Goal: Transaction & Acquisition: Purchase product/service

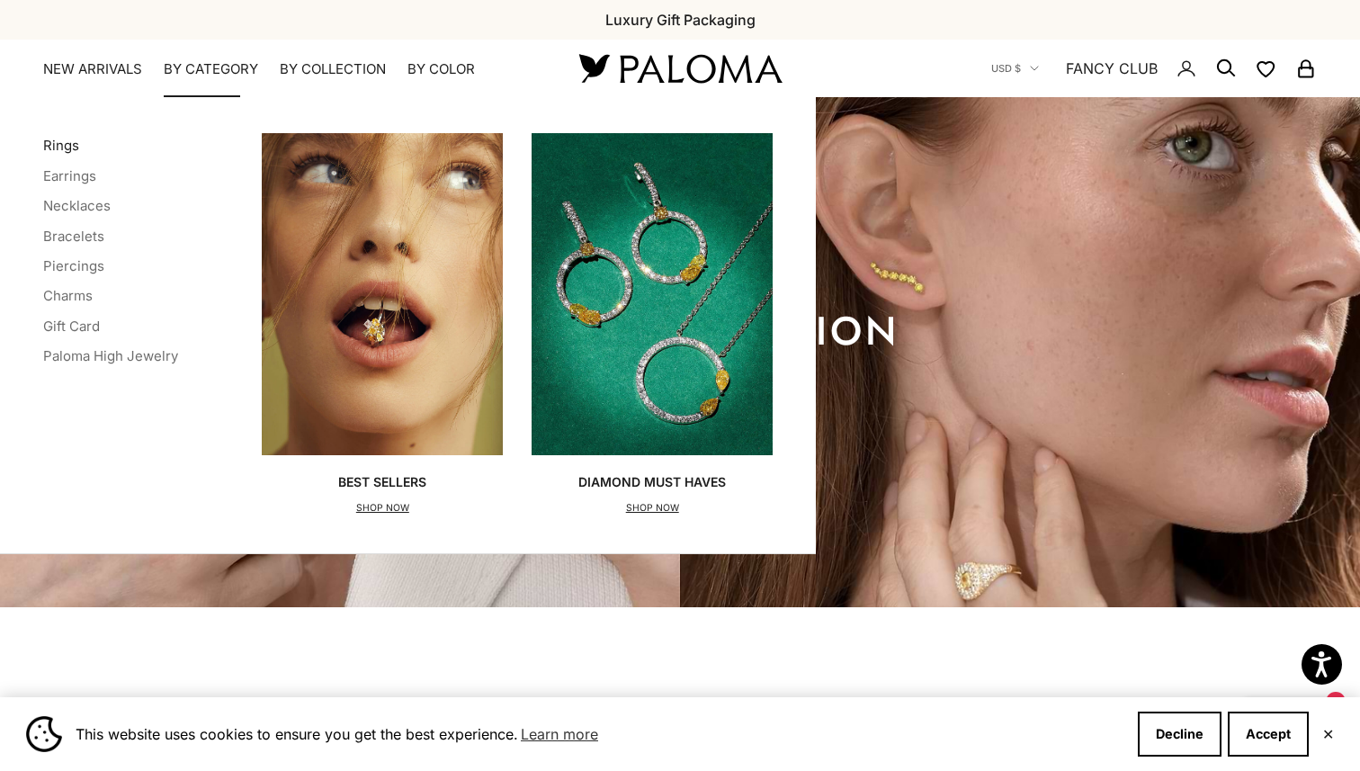
click at [61, 144] on link "Rings" at bounding box center [61, 145] width 36 height 17
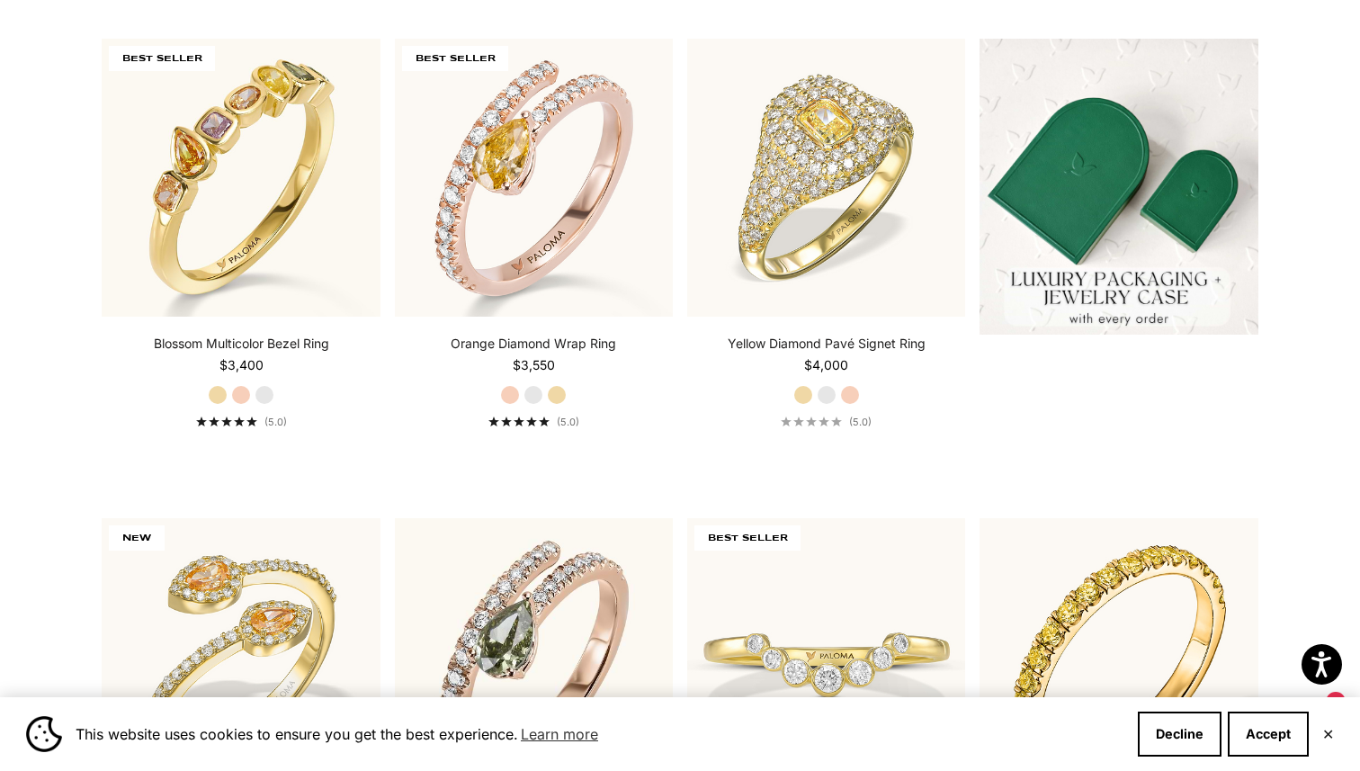
scroll to position [564, 0]
click at [535, 393] on label "White Gold" at bounding box center [533, 394] width 20 height 20
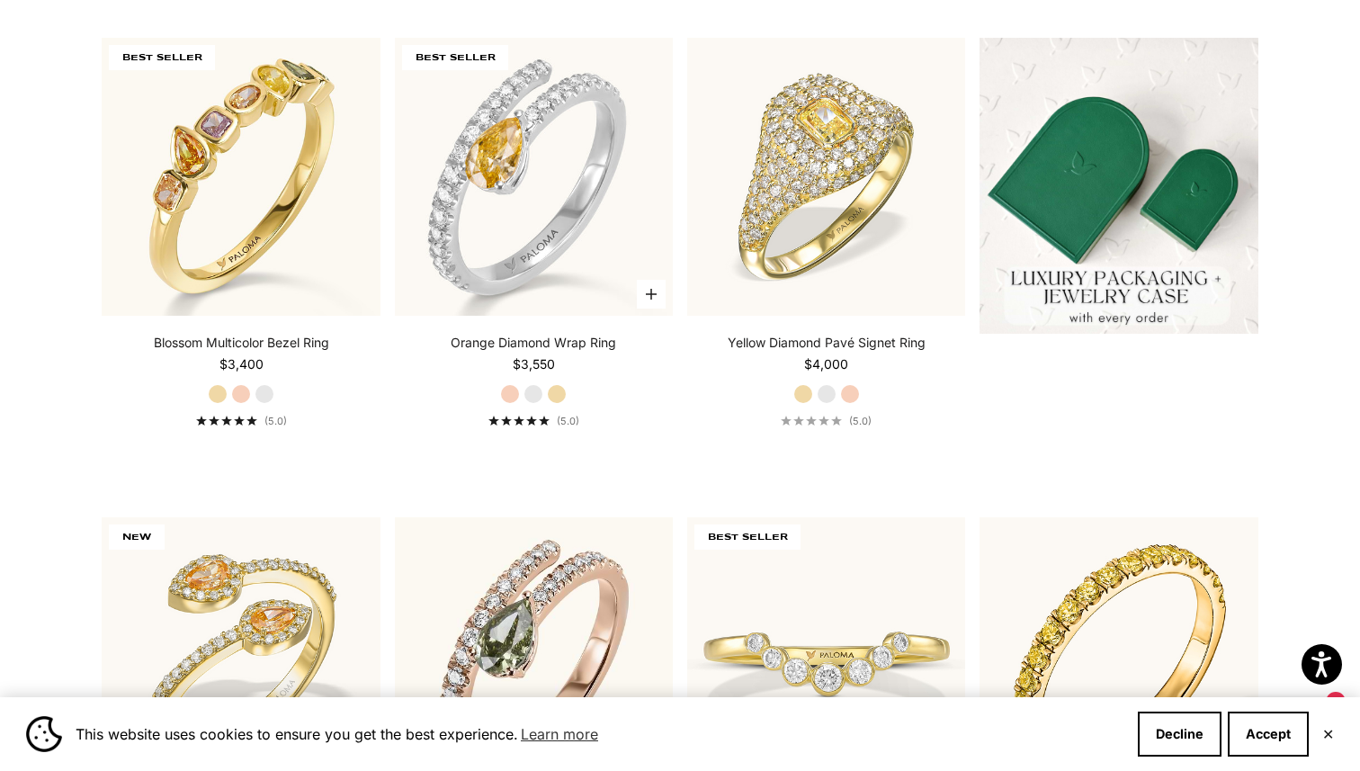
click at [558, 392] on label "Yellow Gold" at bounding box center [557, 394] width 20 height 20
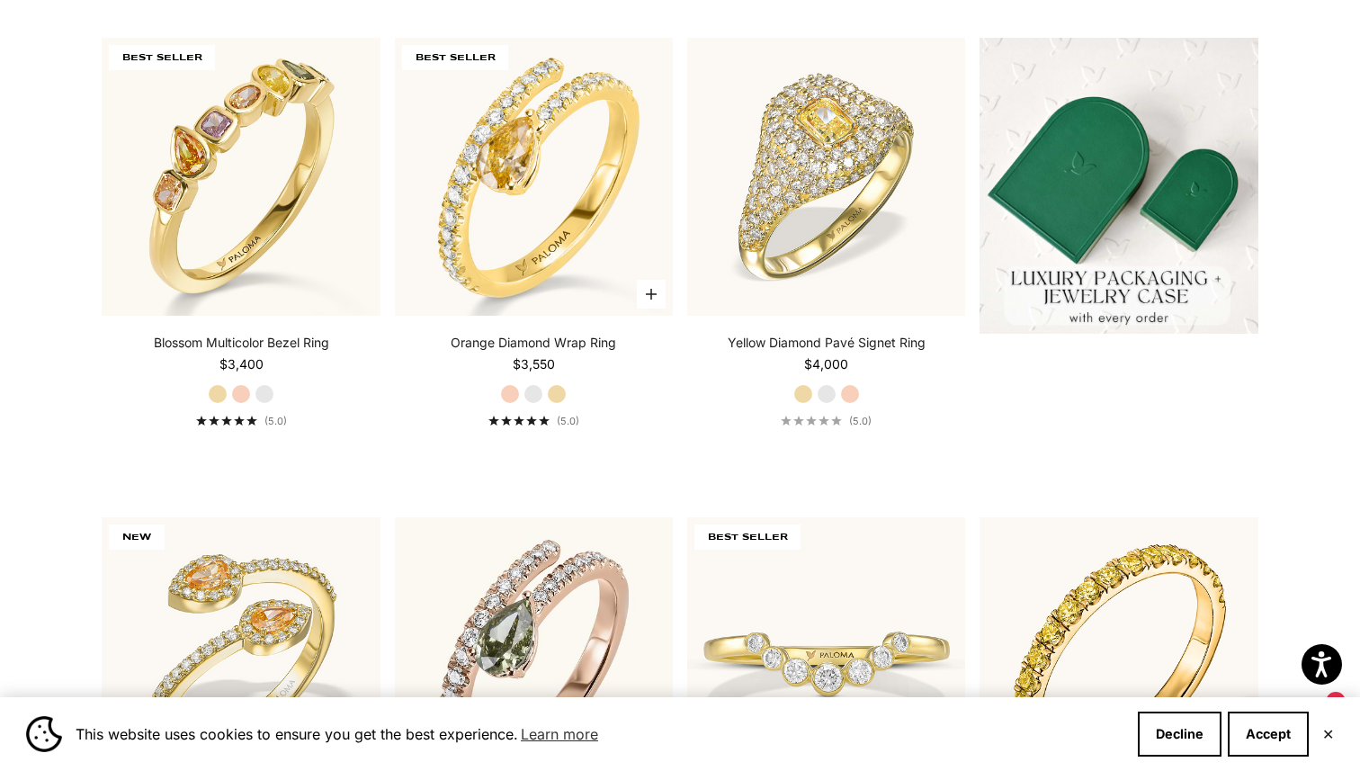
click at [526, 391] on label "White Gold" at bounding box center [533, 394] width 20 height 20
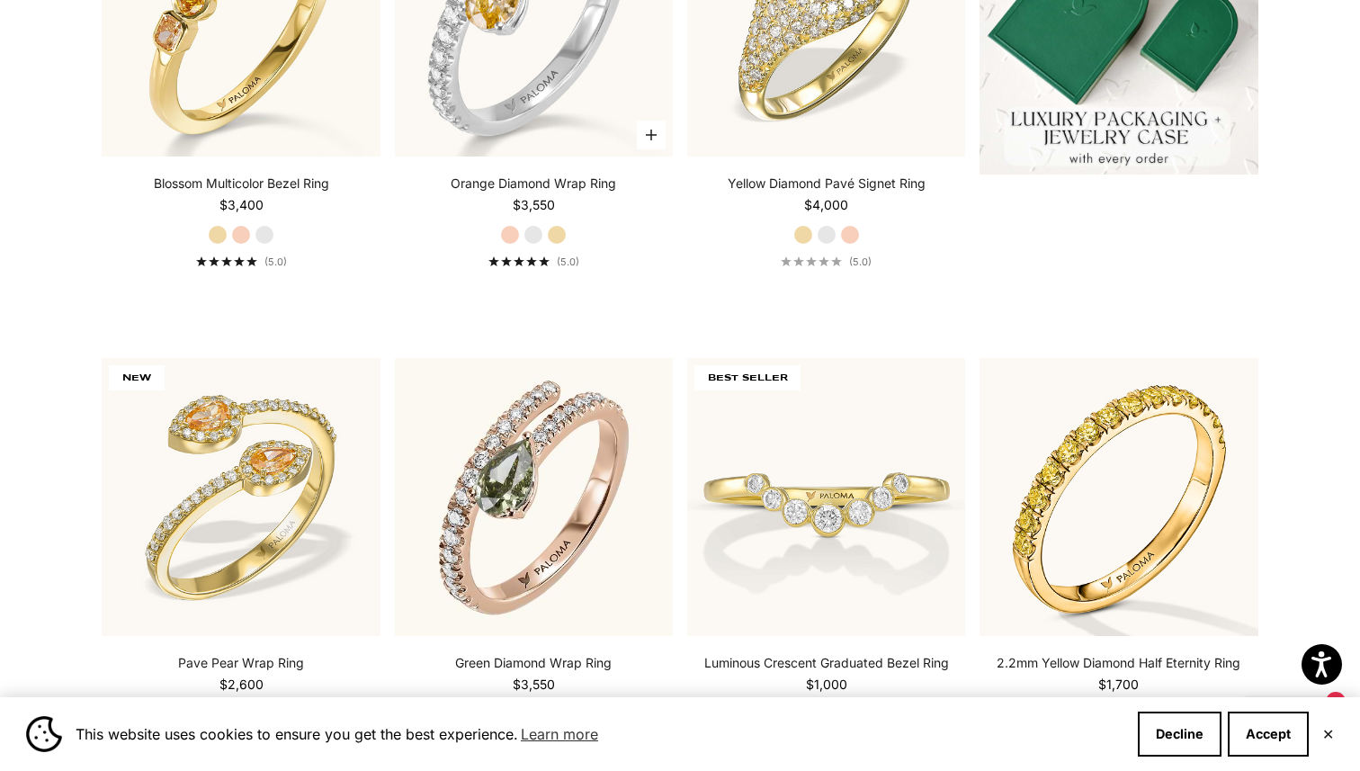
scroll to position [995, 0]
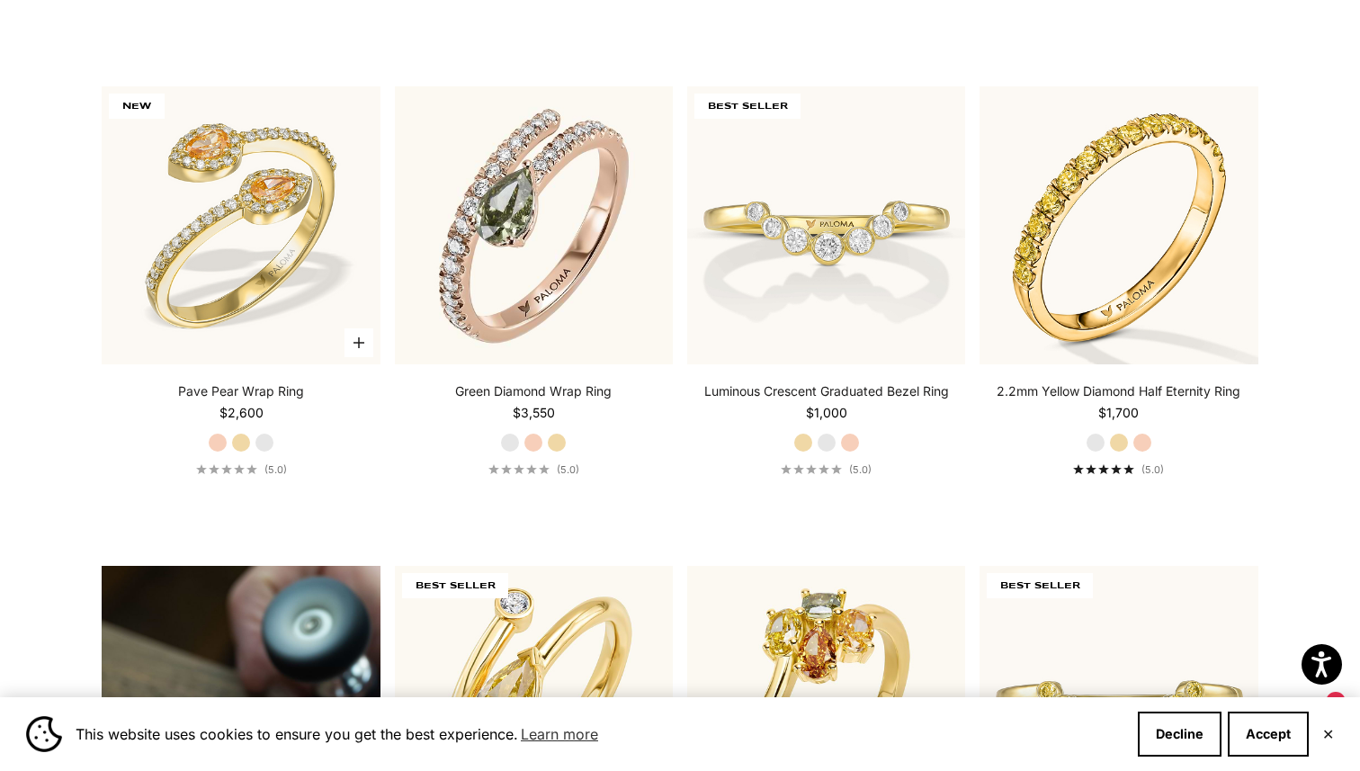
click at [241, 441] on label "Yellow Gold" at bounding box center [241, 443] width 20 height 20
click at [266, 445] on label "White Gold" at bounding box center [264, 443] width 20 height 20
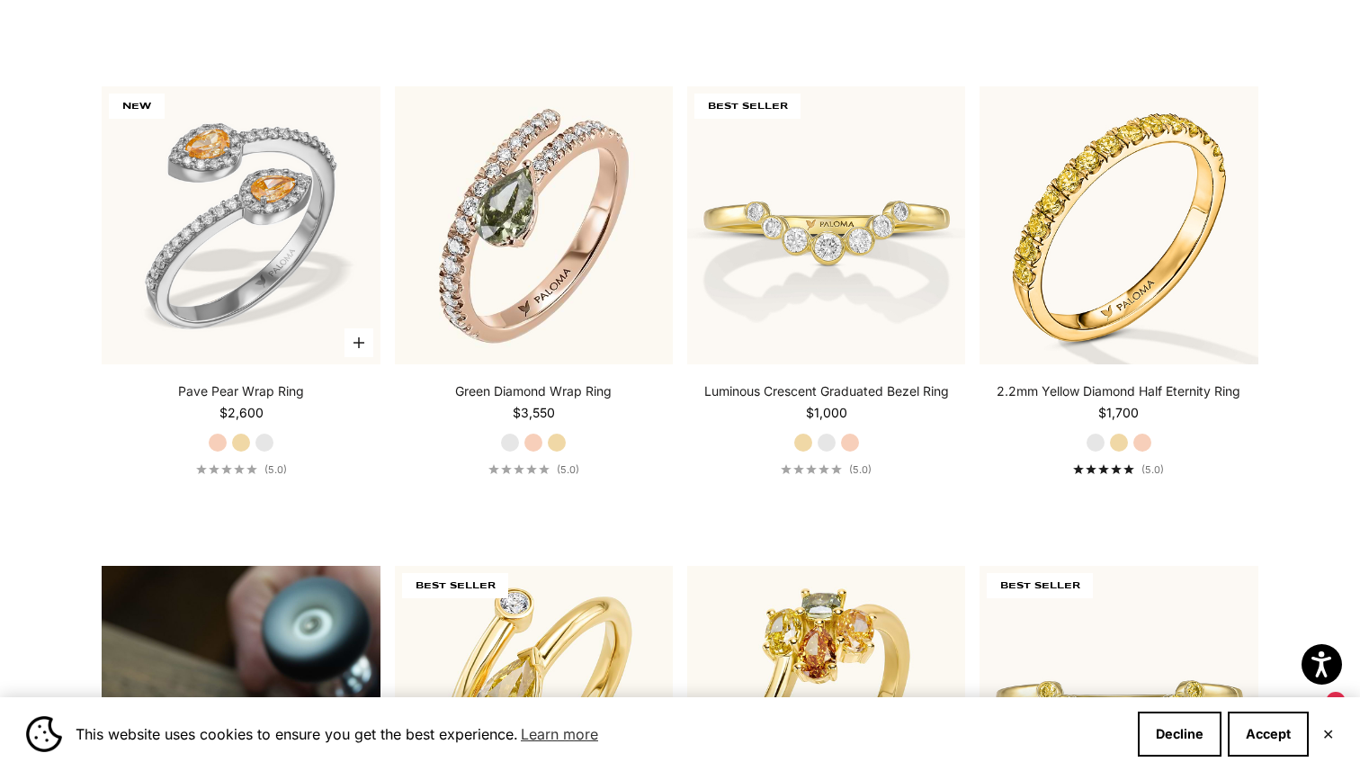
click at [244, 438] on label "Yellow Gold" at bounding box center [241, 443] width 20 height 20
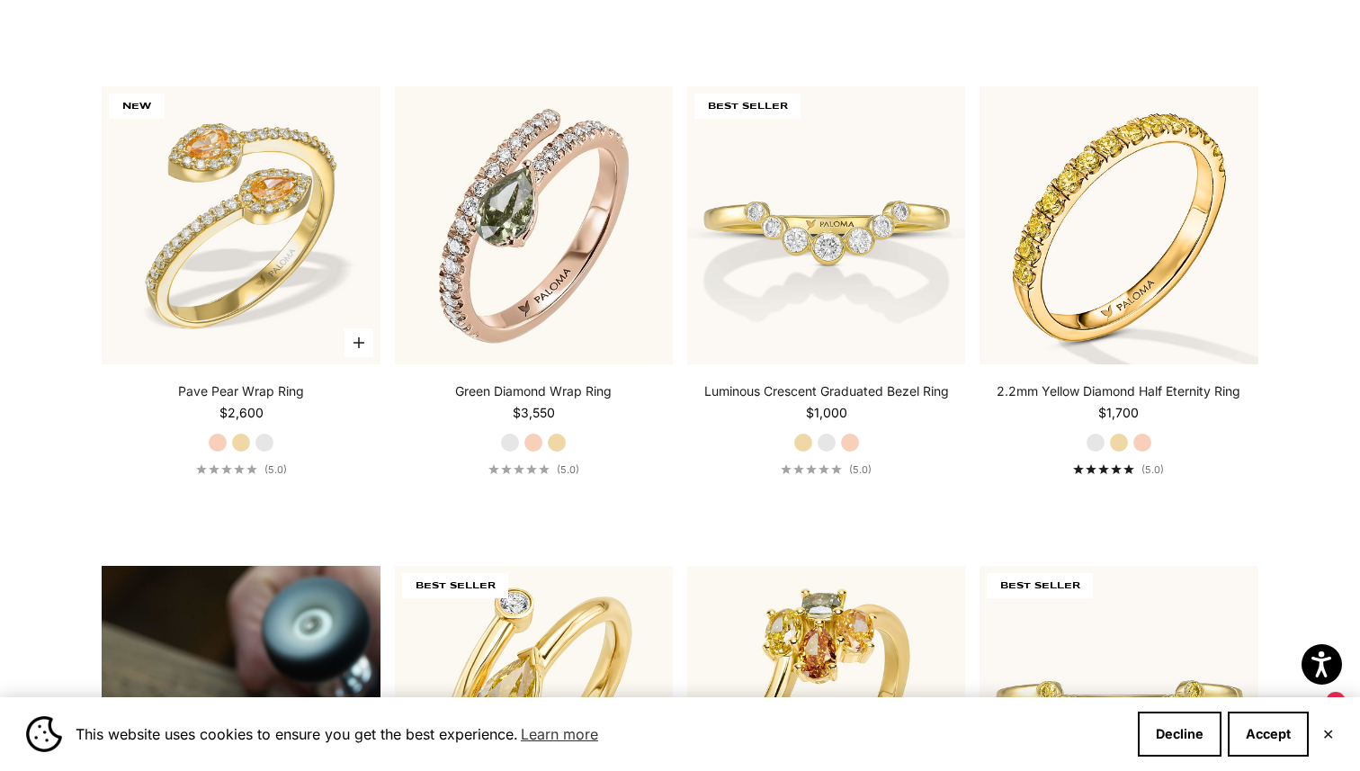
click at [216, 438] on label "Rose Gold" at bounding box center [218, 443] width 20 height 20
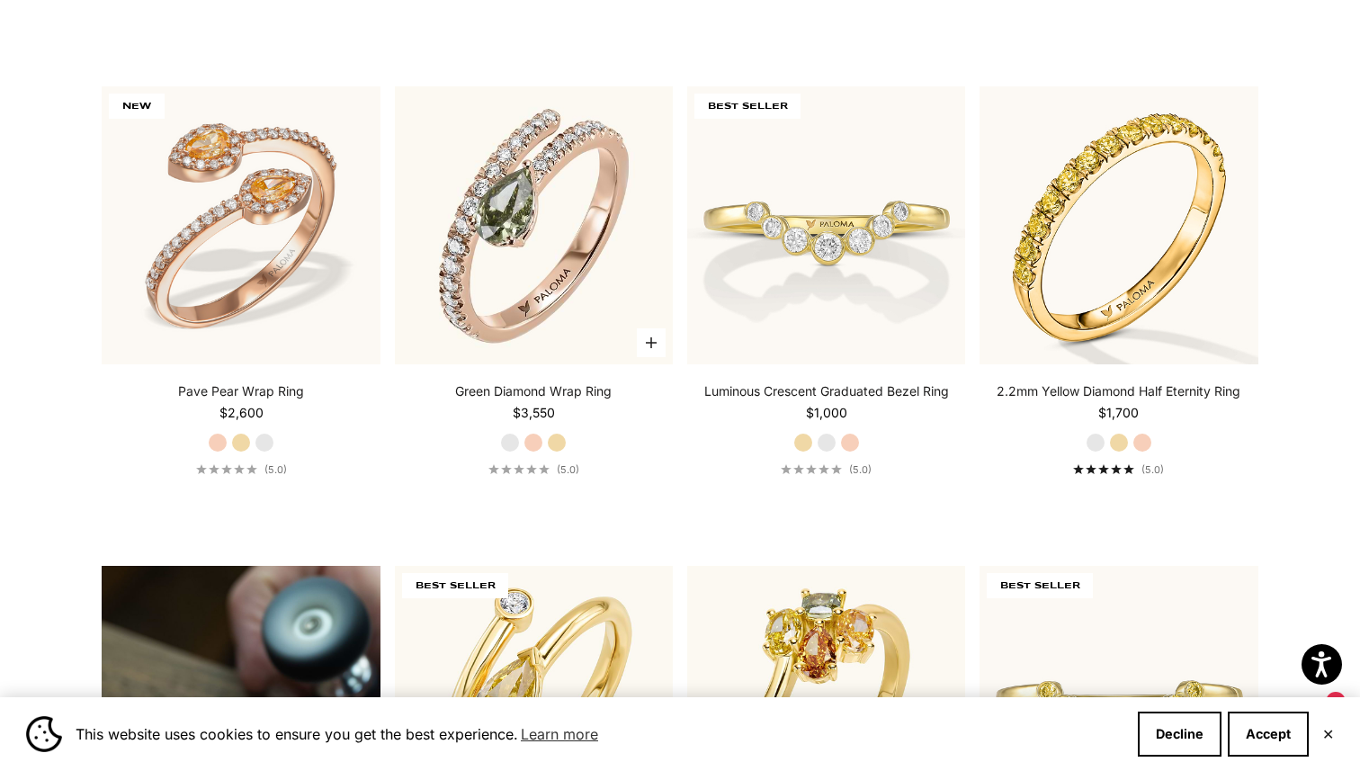
click at [529, 448] on label "Rose Gold" at bounding box center [533, 443] width 20 height 20
click at [565, 447] on label "Yellow Gold" at bounding box center [557, 443] width 20 height 20
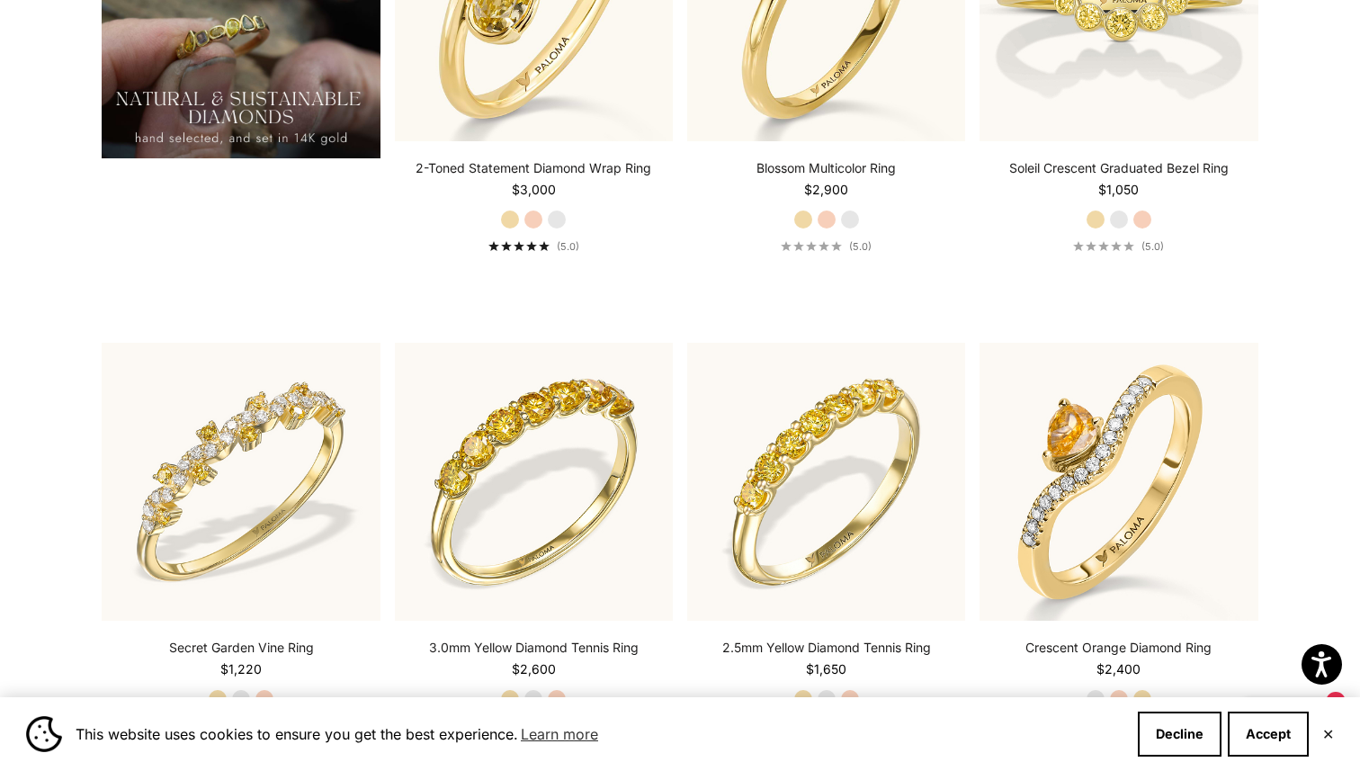
scroll to position [1841, 0]
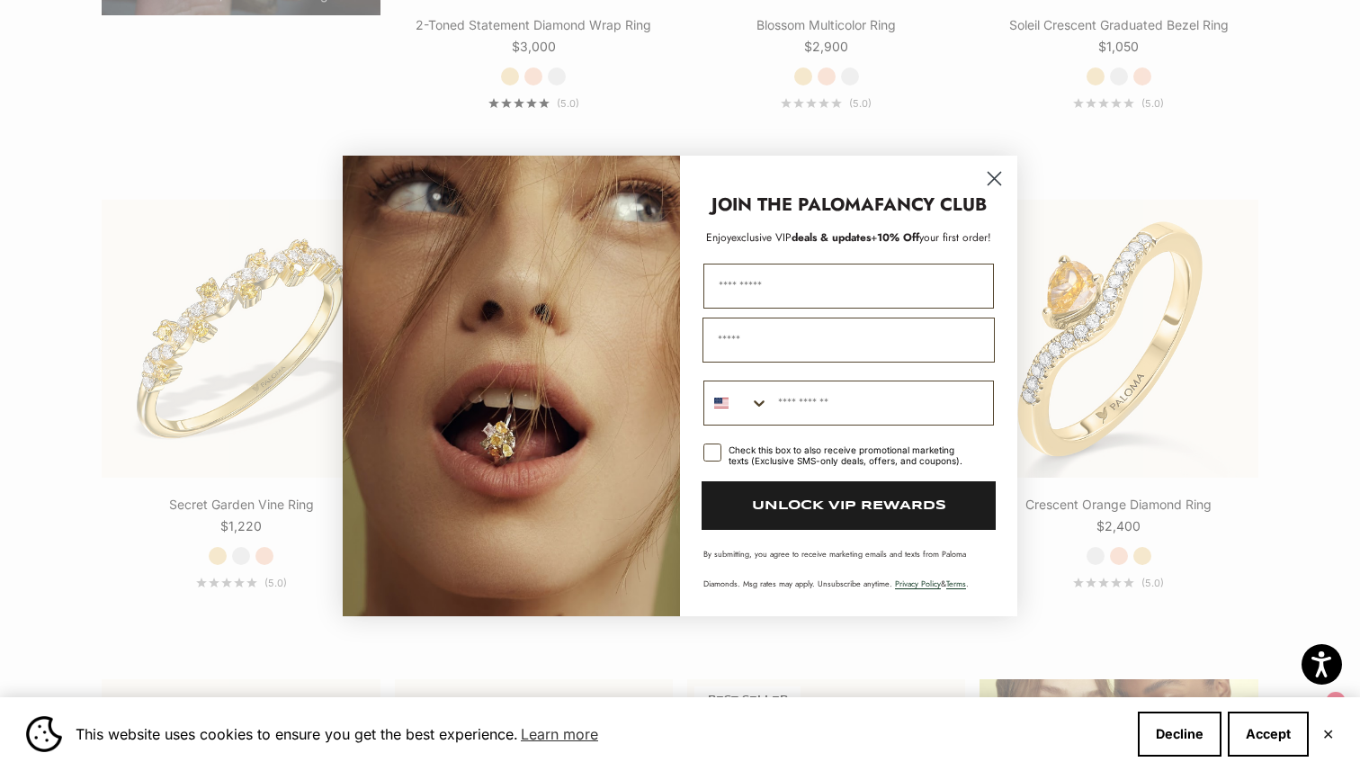
click at [990, 172] on circle "Close dialog" at bounding box center [994, 178] width 30 height 30
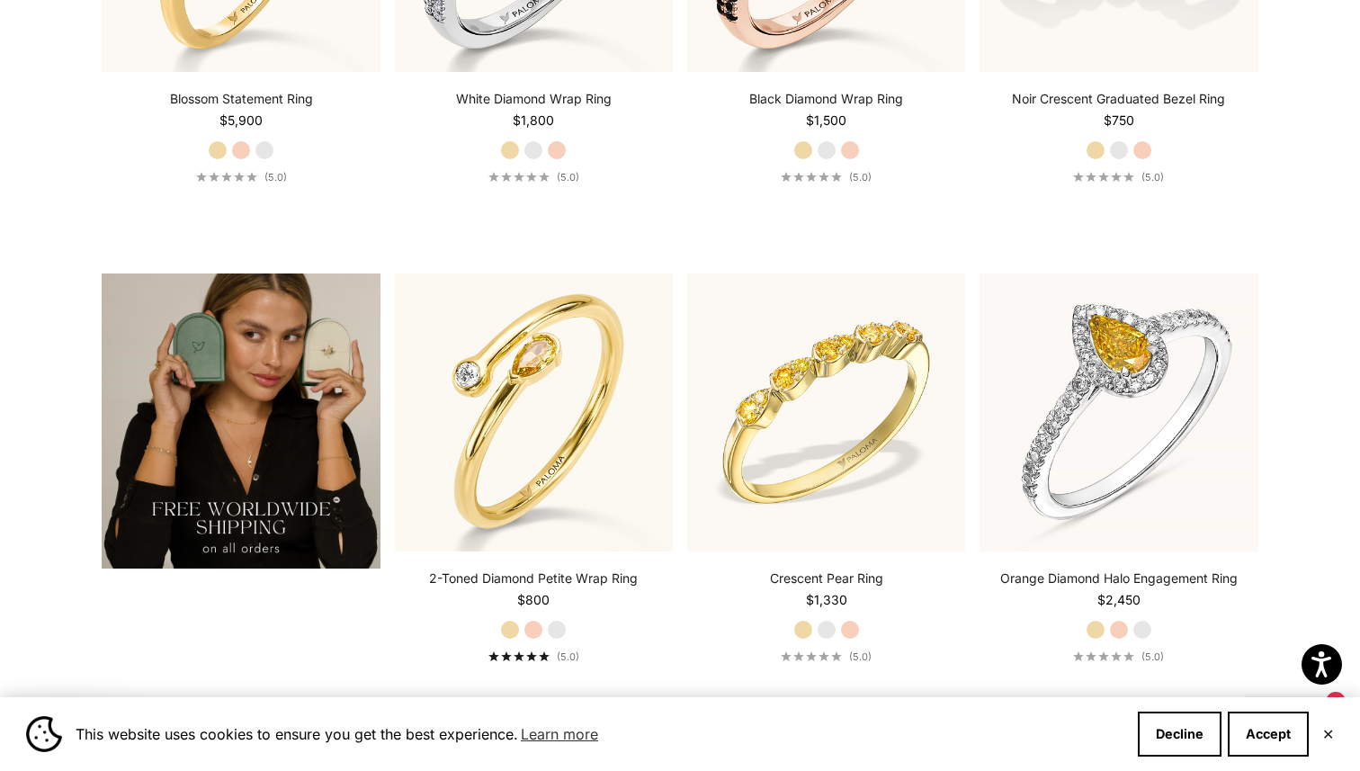
scroll to position [3241, 0]
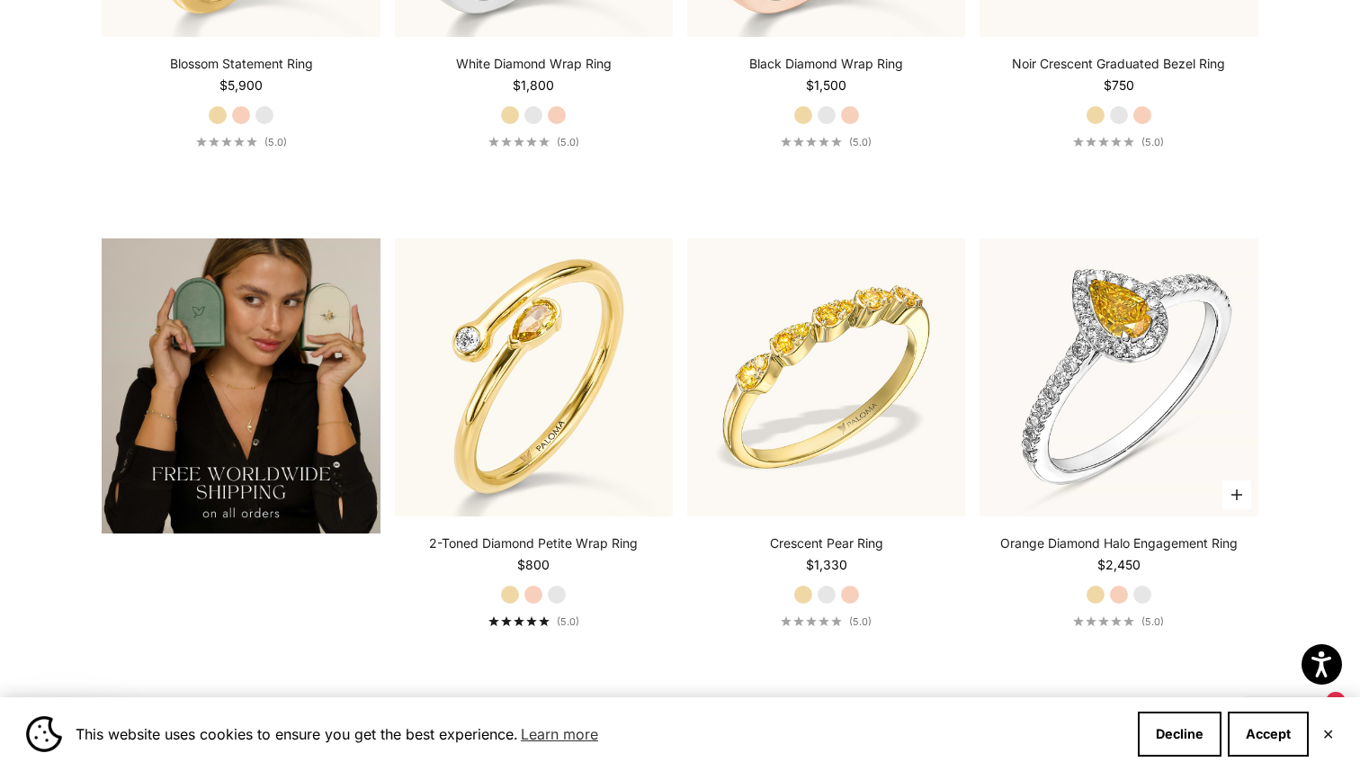
click at [1119, 593] on label "Rose Gold" at bounding box center [1119, 594] width 20 height 20
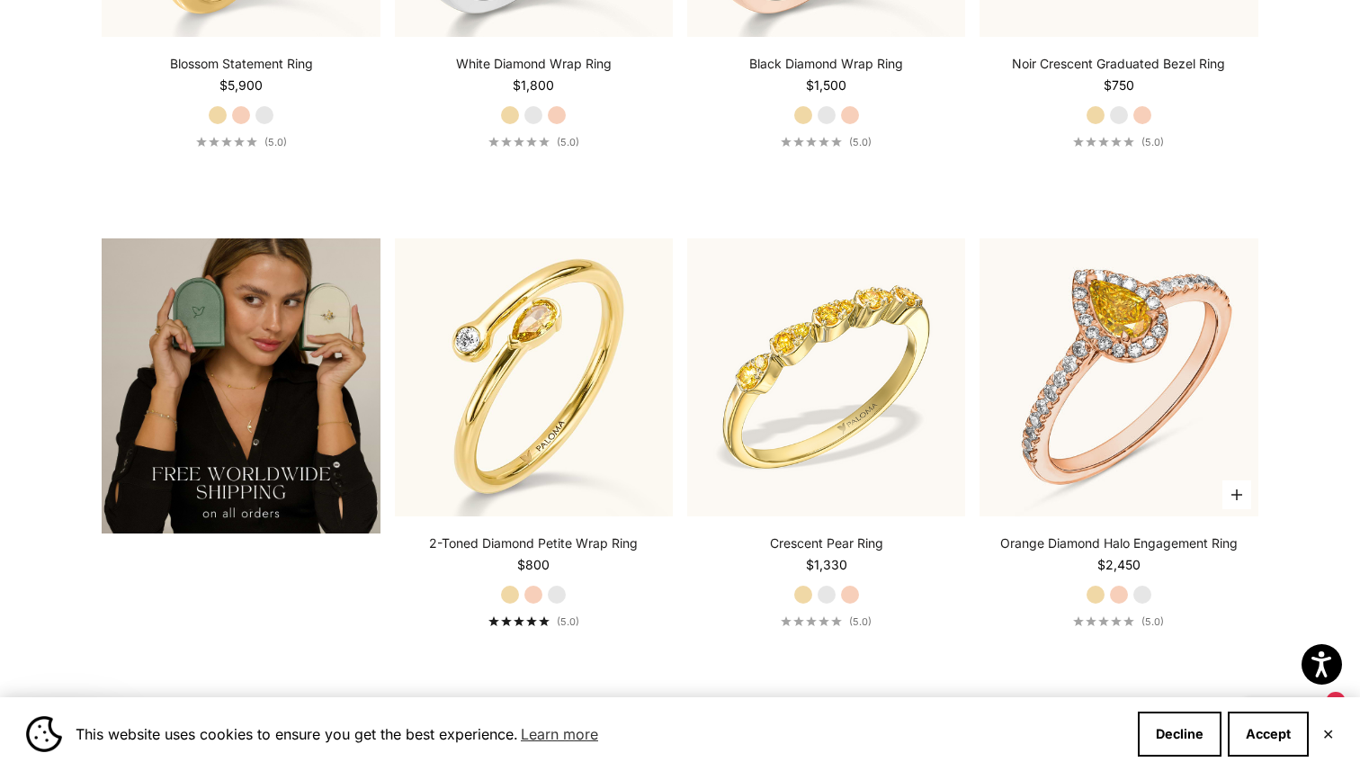
click at [1146, 590] on label "White Gold" at bounding box center [1142, 594] width 20 height 20
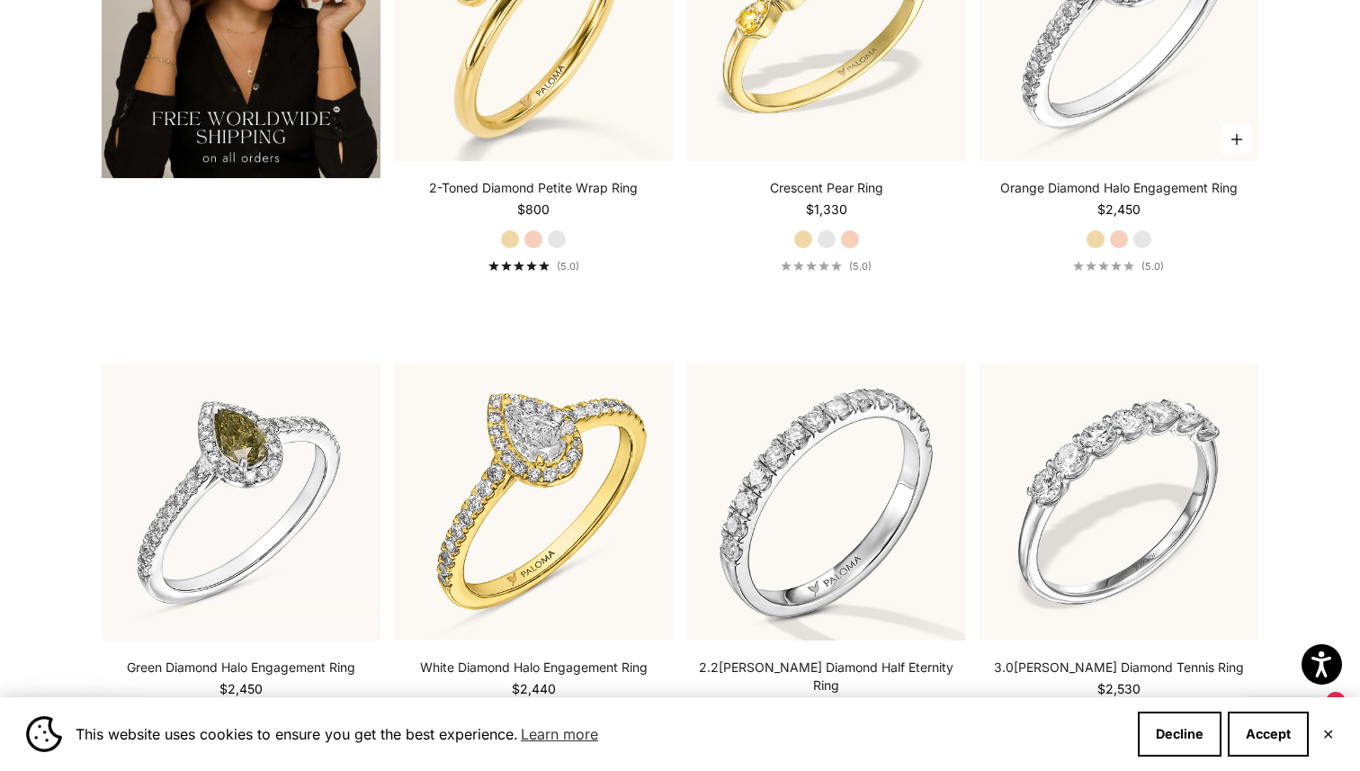
scroll to position [3736, 0]
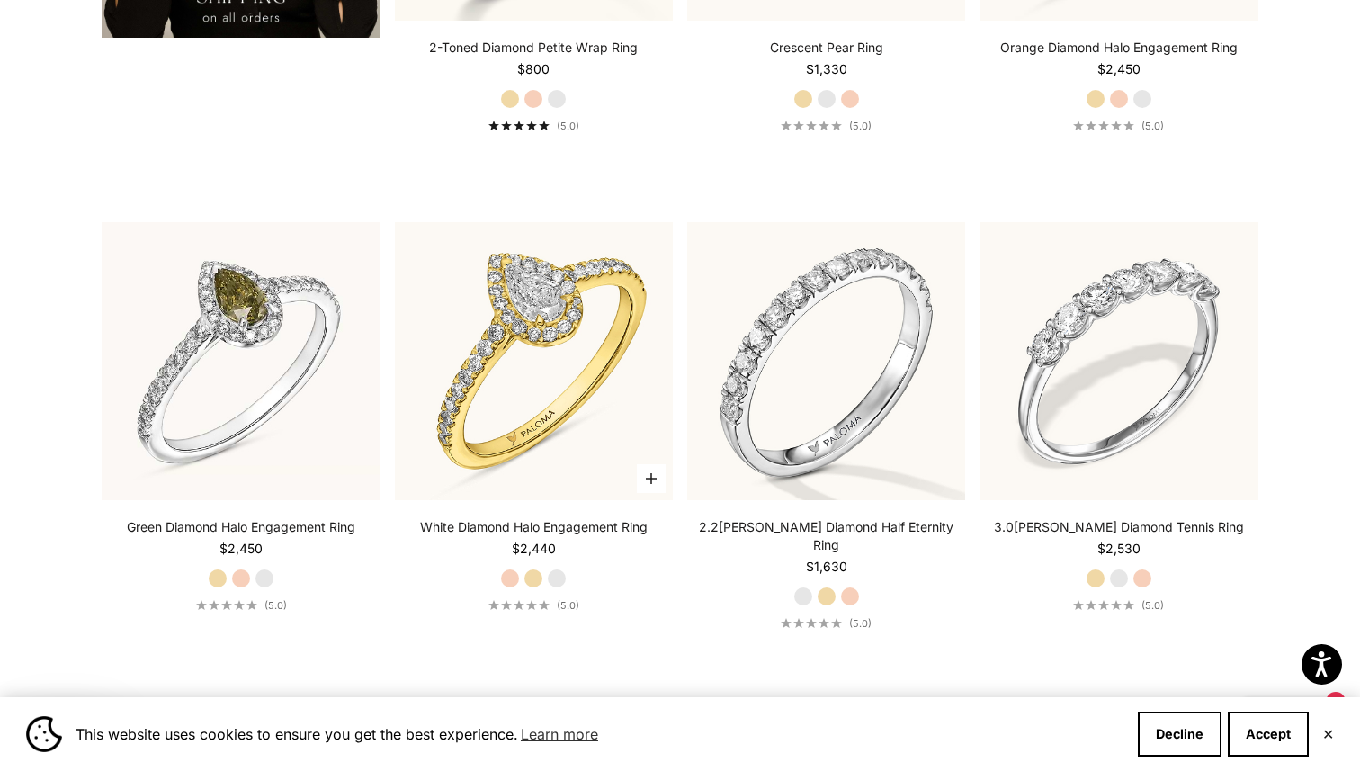
click at [551, 568] on label "White Gold" at bounding box center [557, 578] width 20 height 20
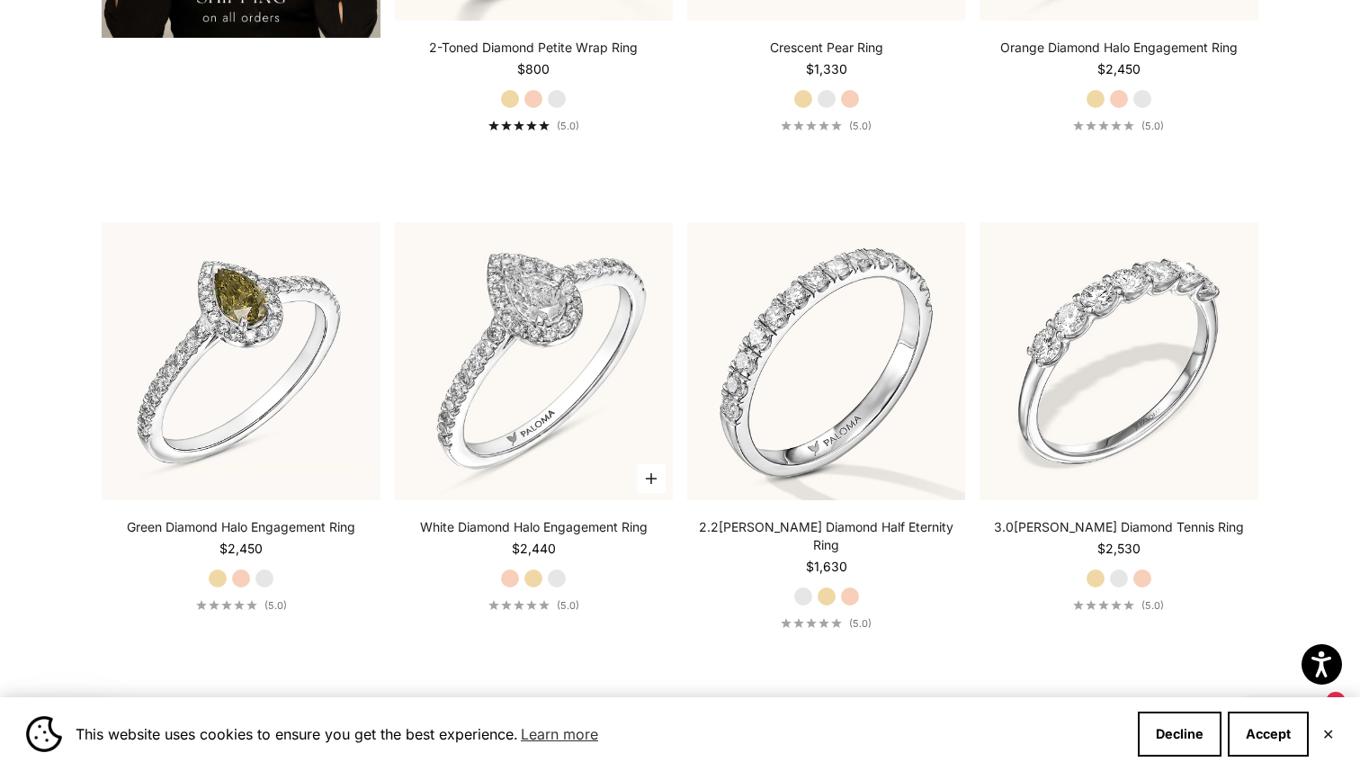
click at [532, 574] on label "Yellow Gold" at bounding box center [533, 578] width 20 height 20
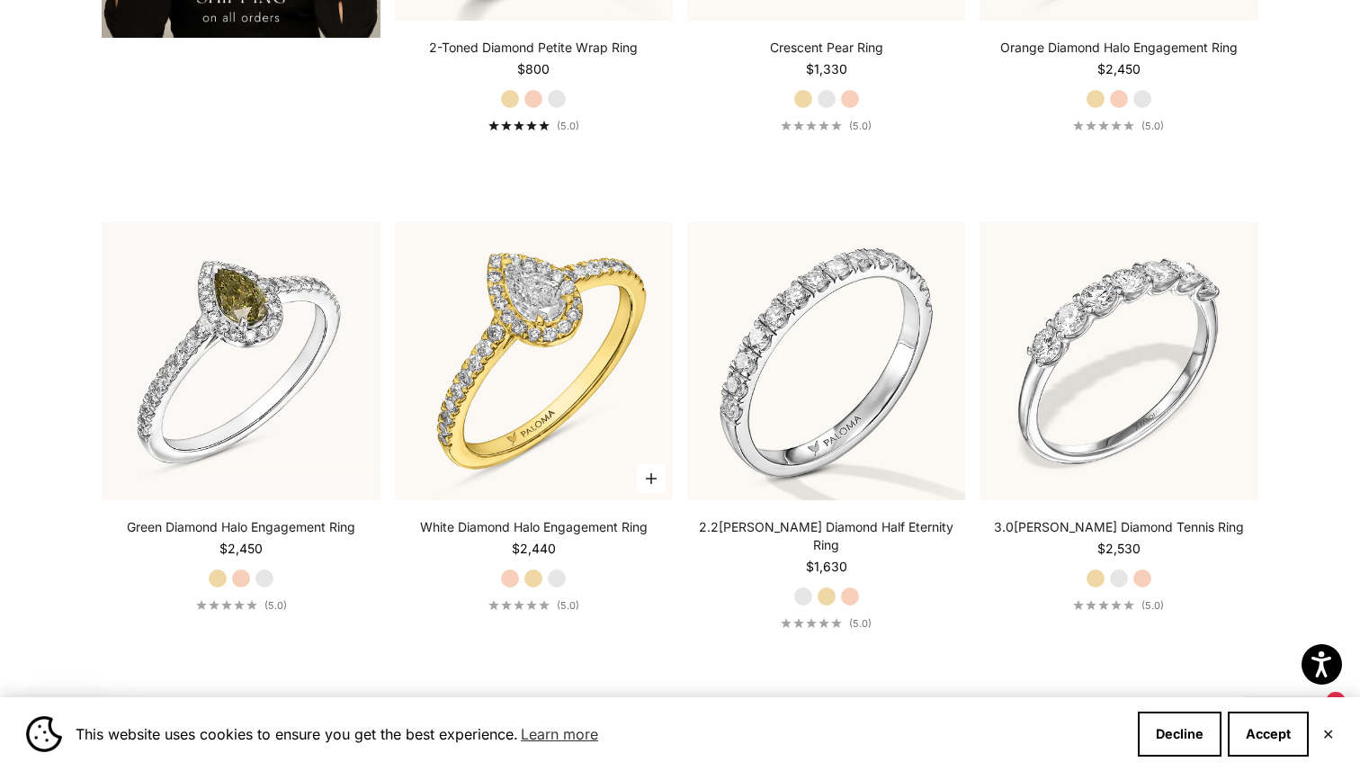
click at [500, 571] on label "Rose Gold" at bounding box center [510, 578] width 20 height 20
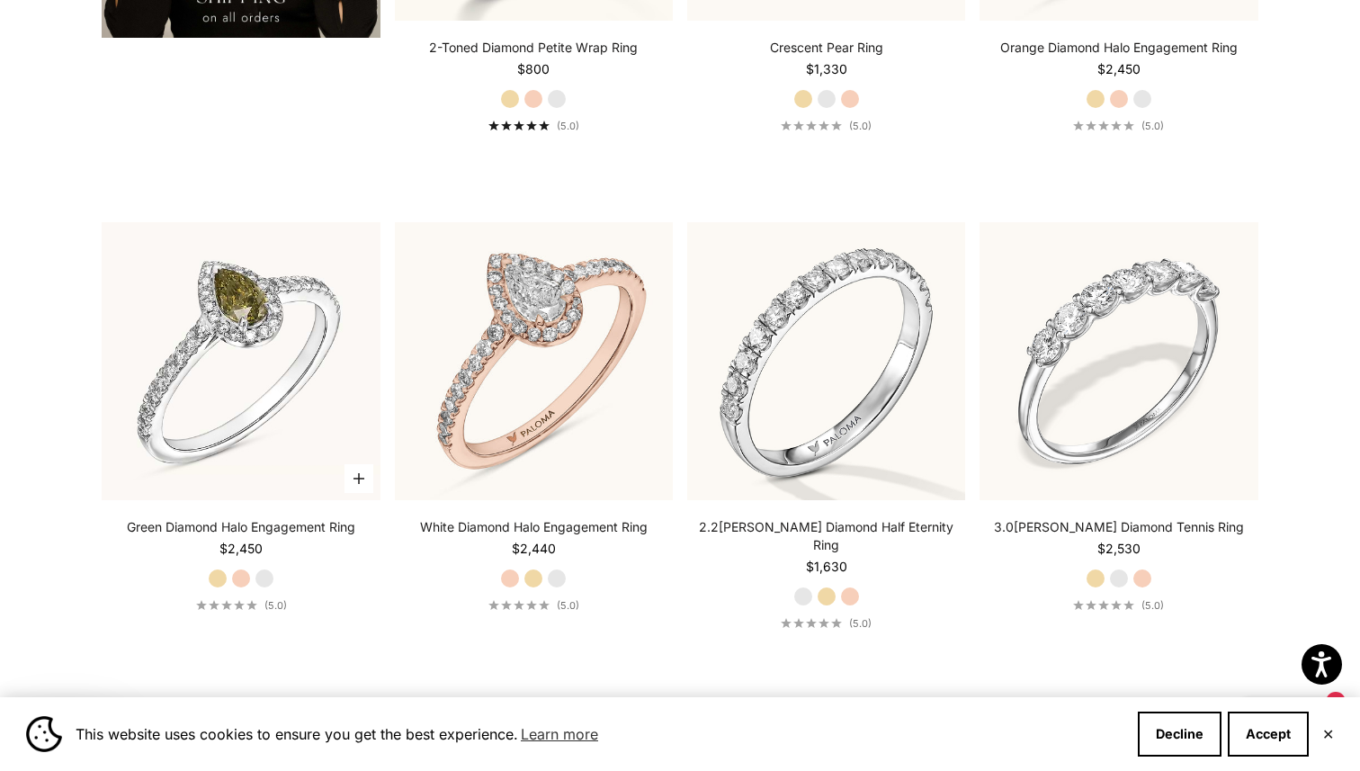
click at [241, 572] on label "Rose Gold" at bounding box center [241, 578] width 20 height 20
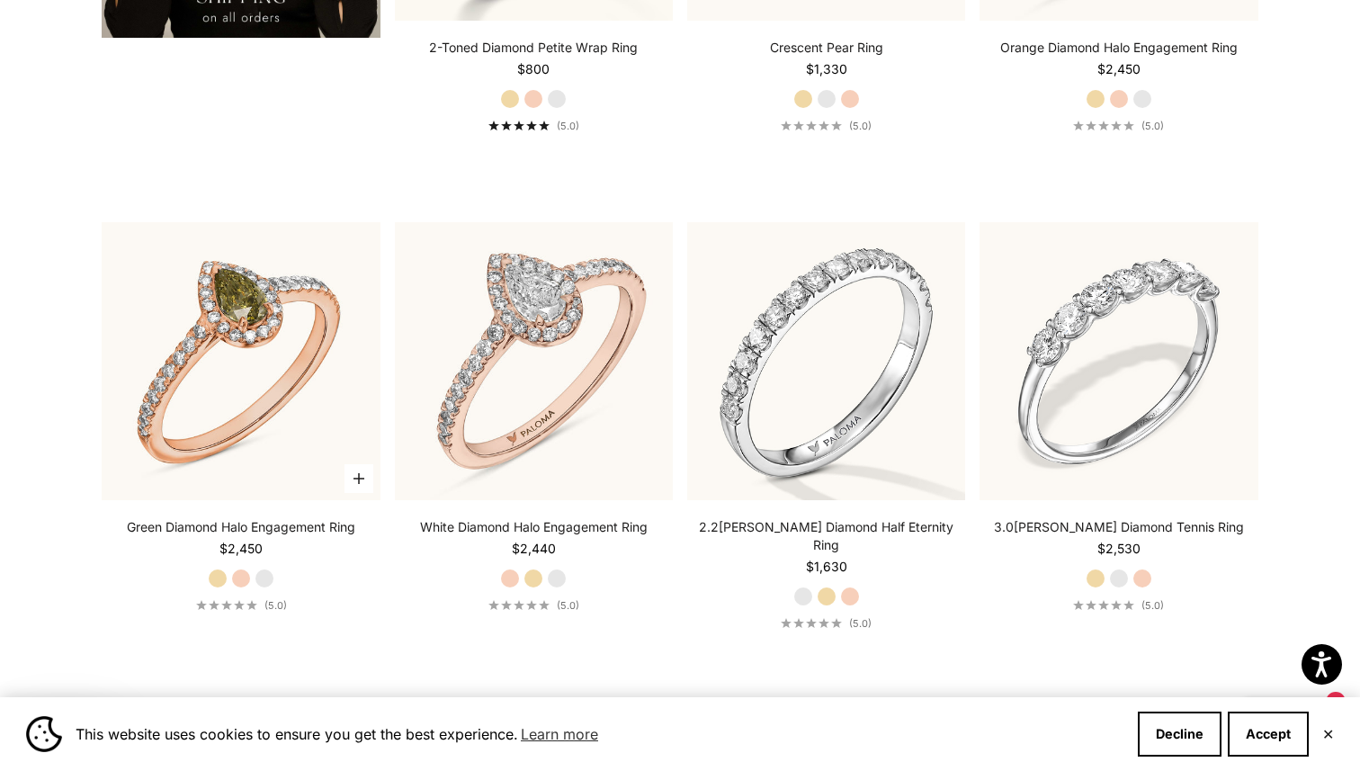
click at [268, 568] on label "White Gold" at bounding box center [264, 578] width 20 height 20
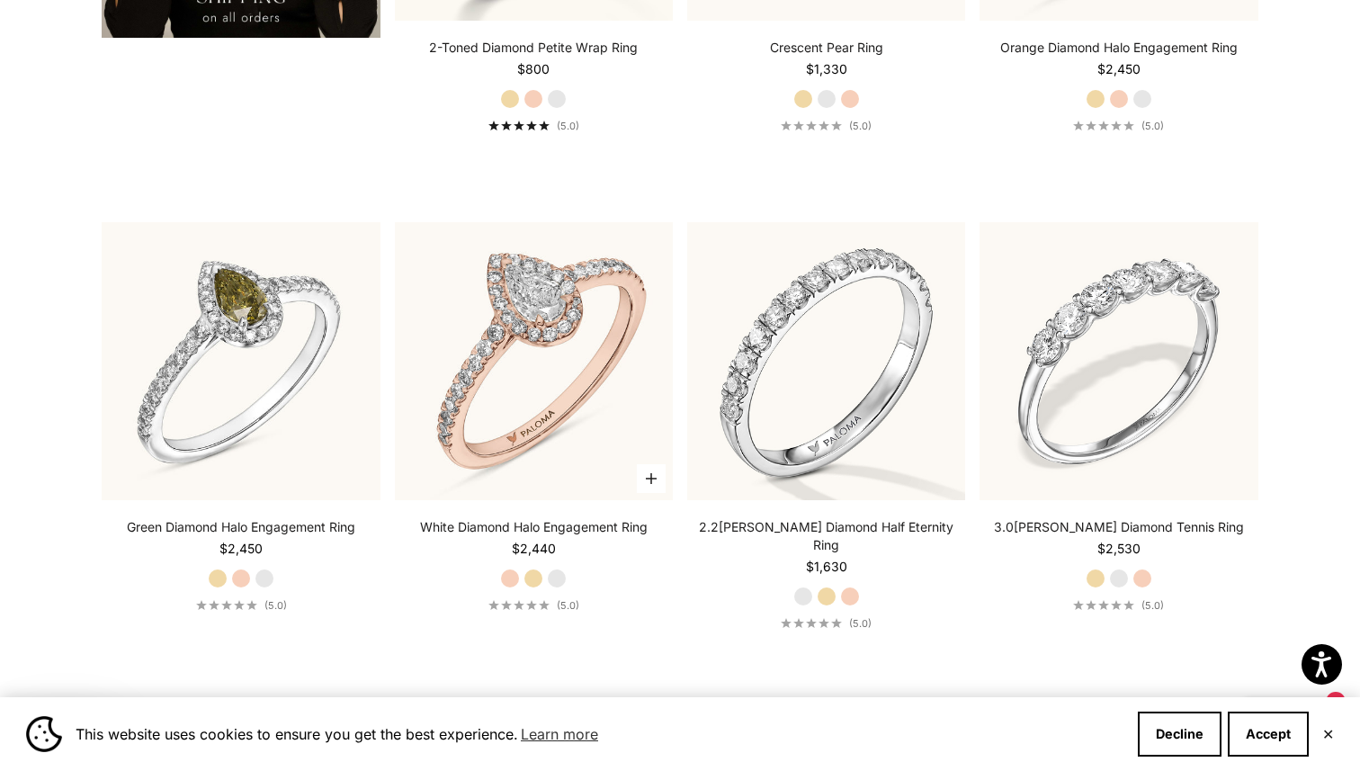
click at [560, 575] on label "White Gold" at bounding box center [557, 578] width 20 height 20
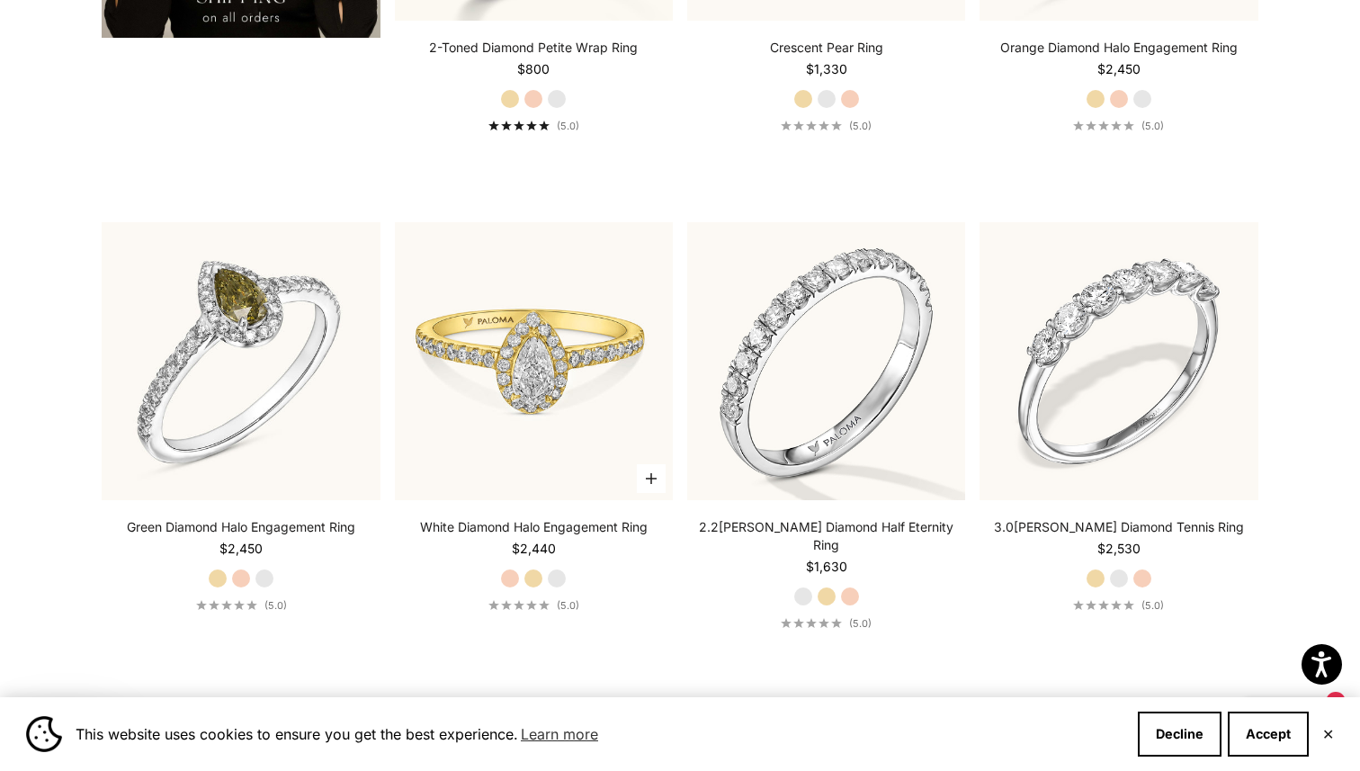
click at [559, 425] on img at bounding box center [534, 361] width 278 height 278
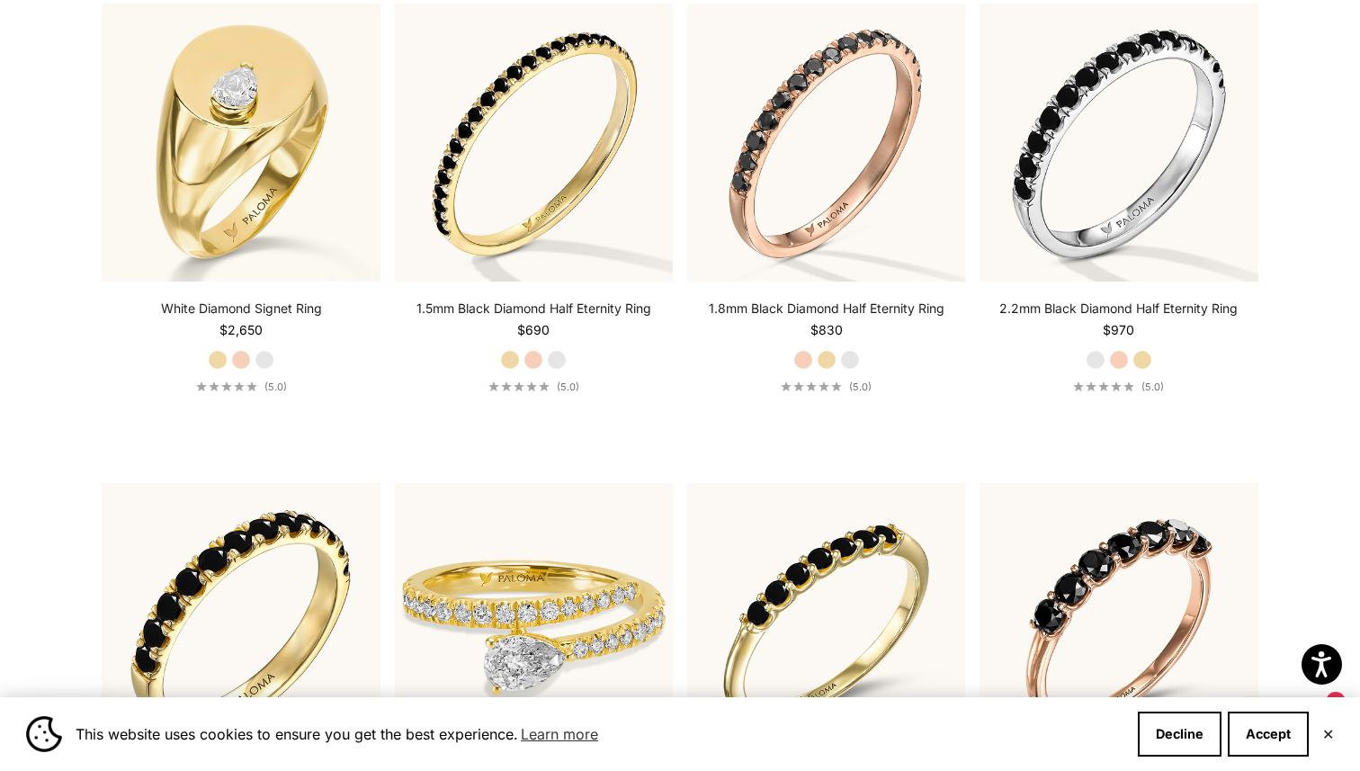
scroll to position [7000, 0]
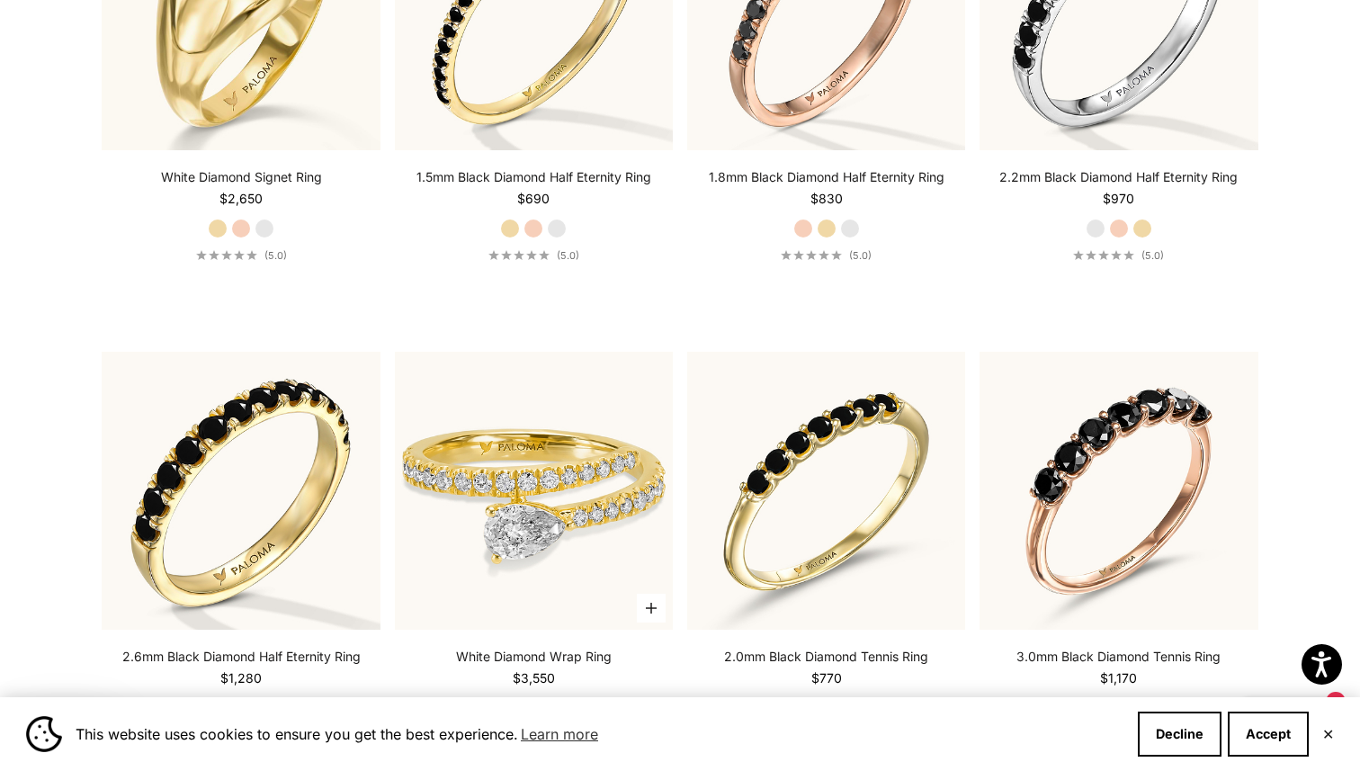
click at [536, 698] on label "White Gold" at bounding box center [533, 708] width 20 height 20
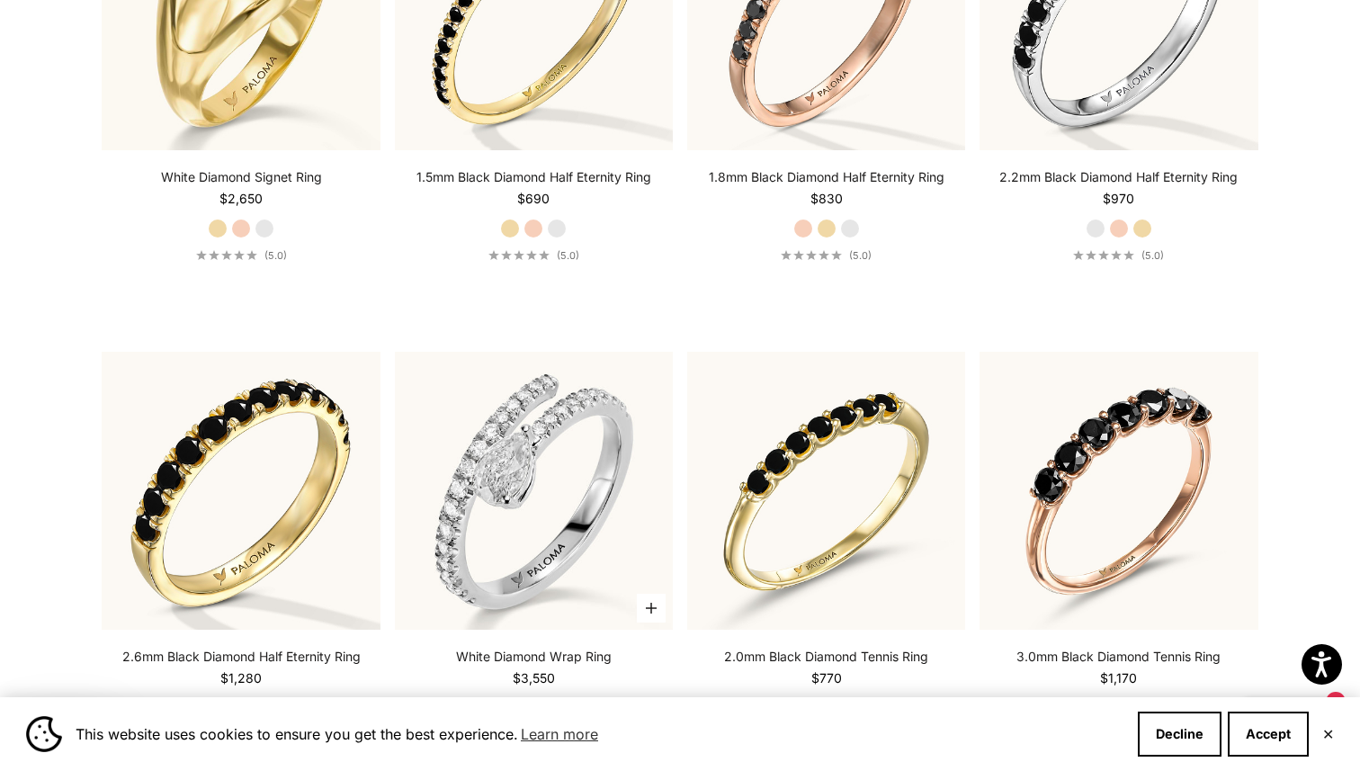
click at [560, 698] on label "Yellow Gold" at bounding box center [557, 708] width 20 height 20
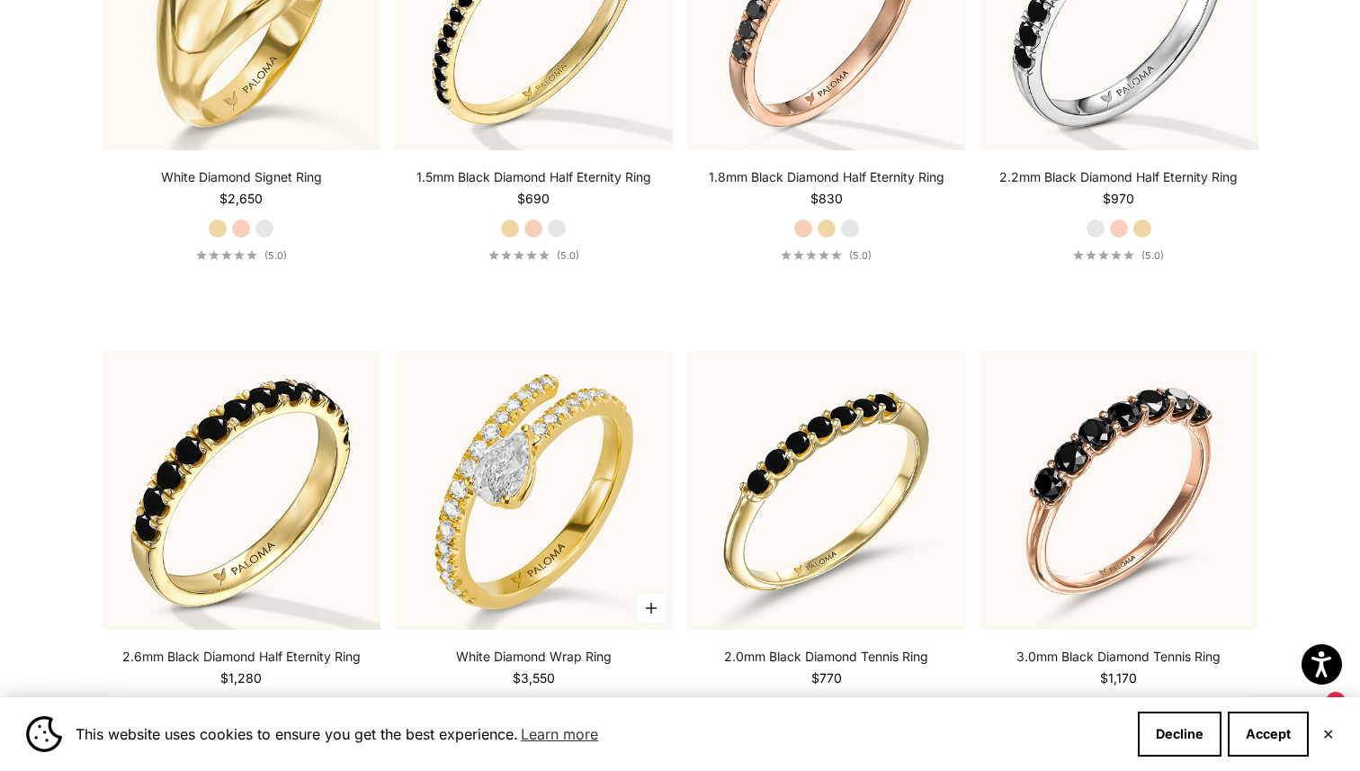
click at [537, 698] on label "White Gold" at bounding box center [533, 708] width 20 height 20
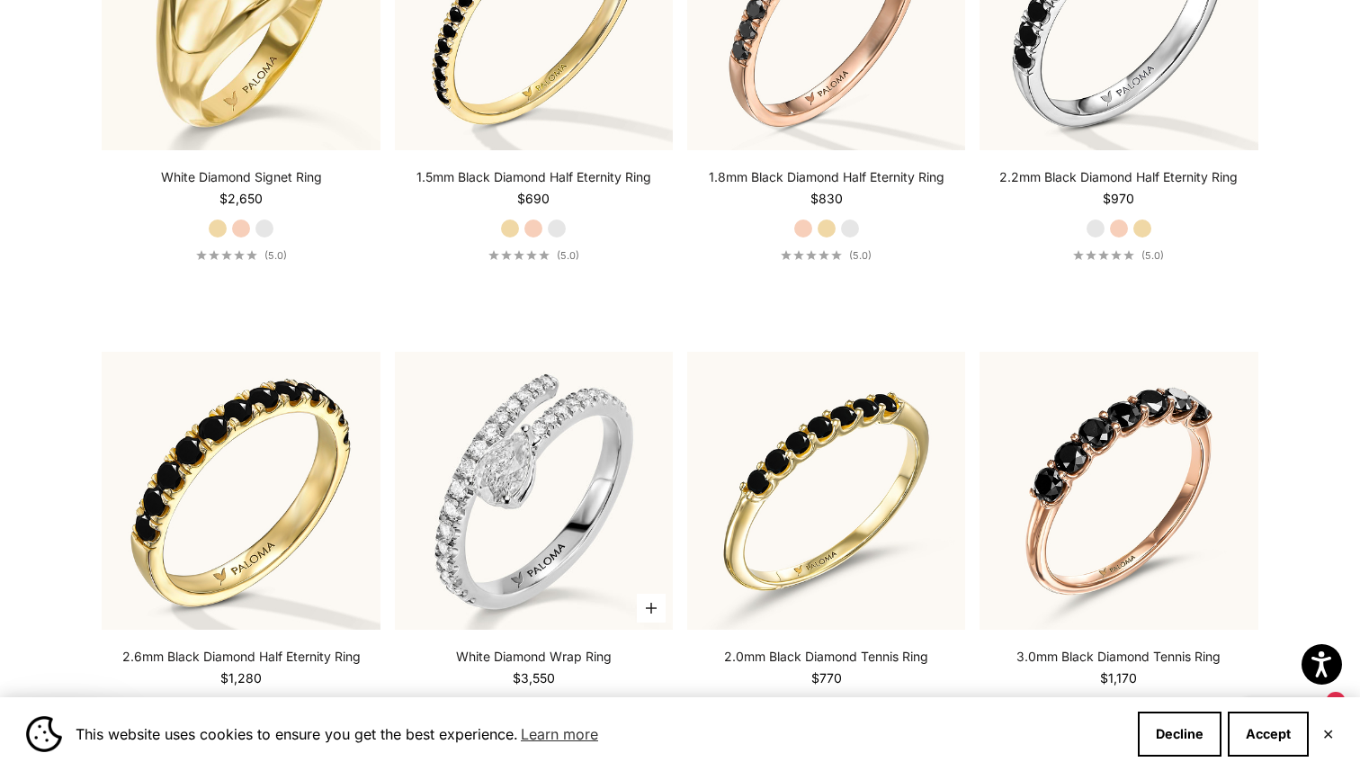
click at [489, 659] on div "White Diamond Wrap Ring Starting at $3,550 Rose Gold White Gold Yellow Gold (5.…" at bounding box center [534, 694] width 278 height 94
click at [509, 698] on label "Rose Gold" at bounding box center [510, 708] width 20 height 20
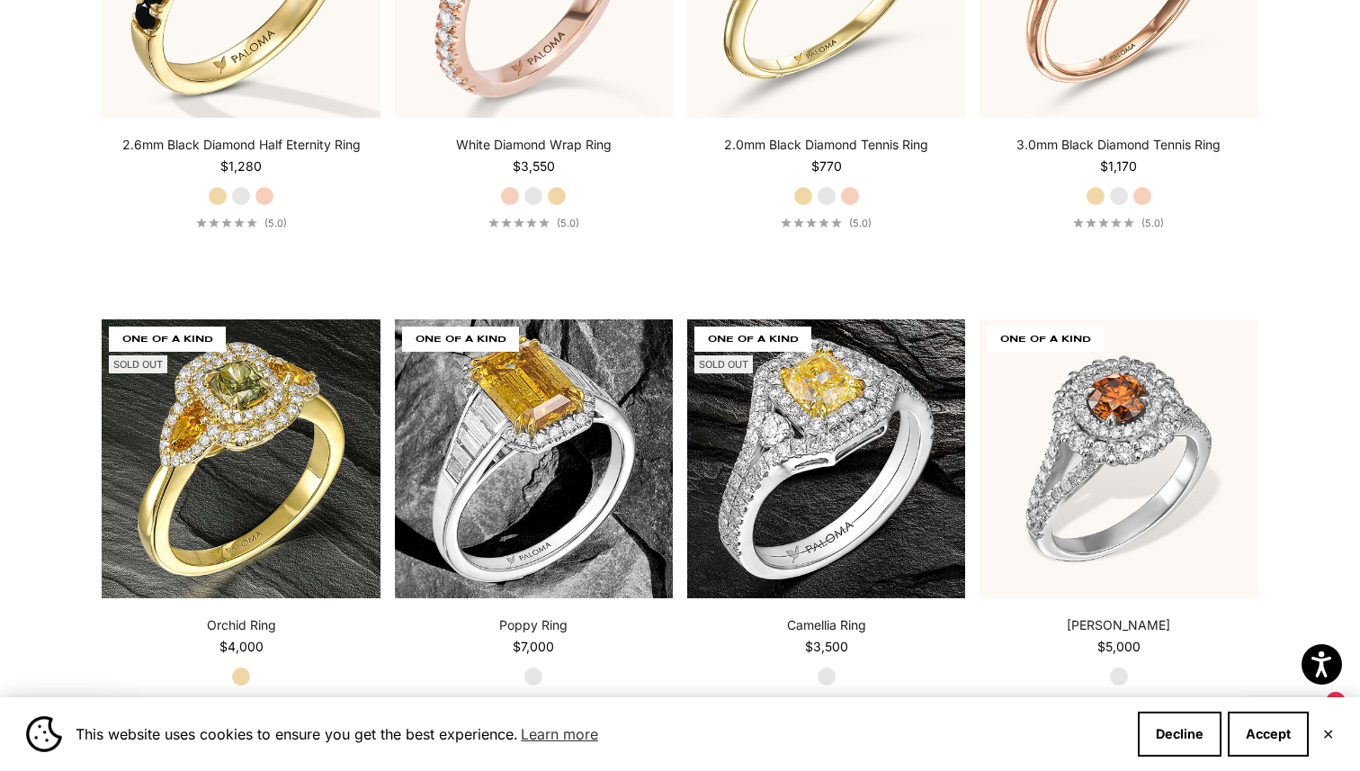
scroll to position [7520, 0]
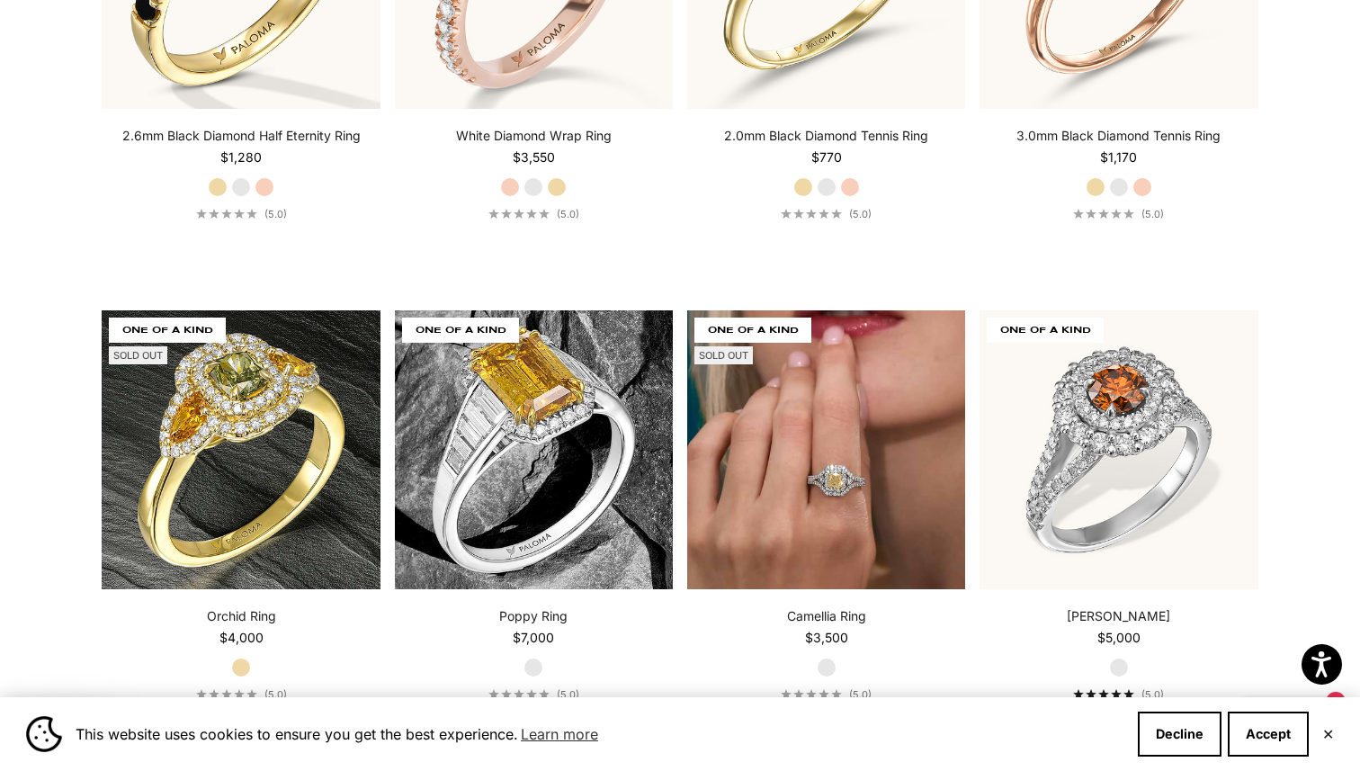
click at [872, 458] on img at bounding box center [826, 449] width 278 height 278
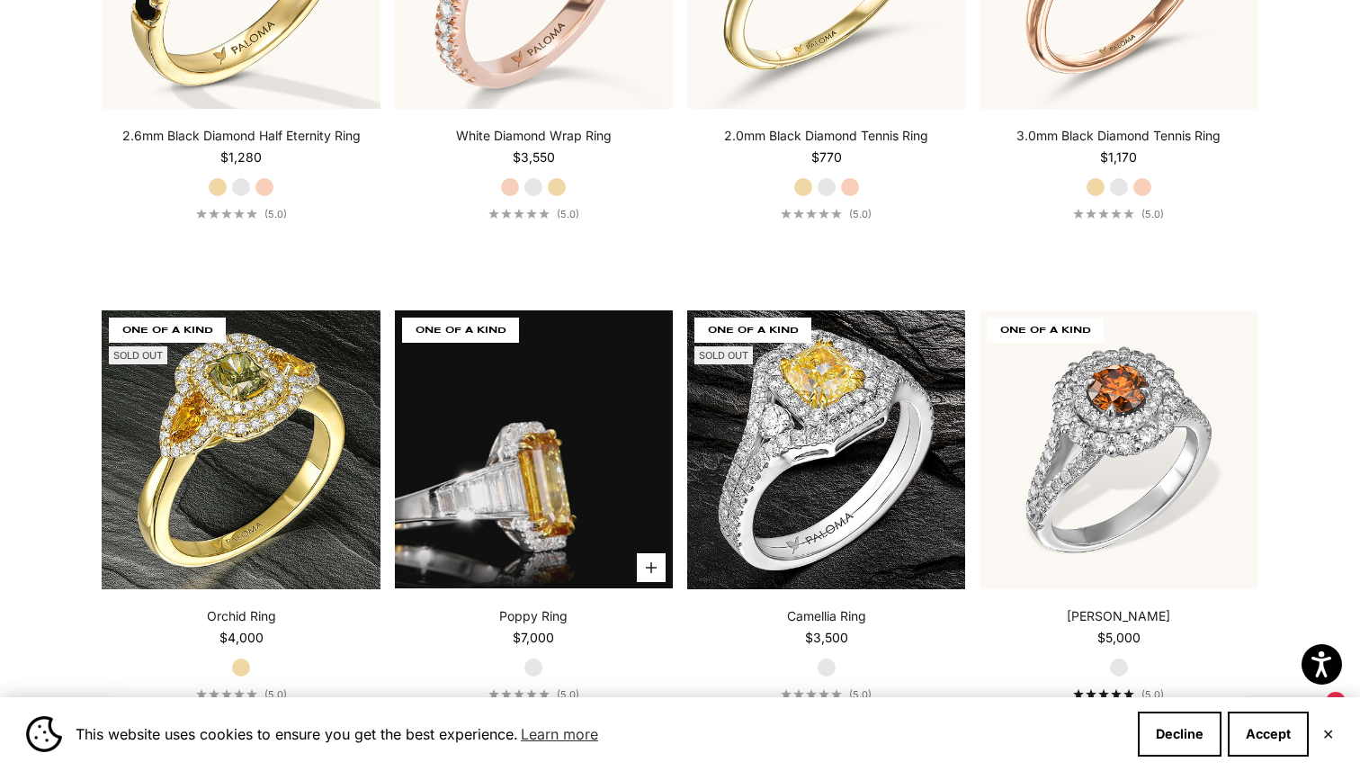
click at [535, 425] on video "#YellowGold\a#WhiteGold\a#RoseGold" at bounding box center [534, 449] width 278 height 278
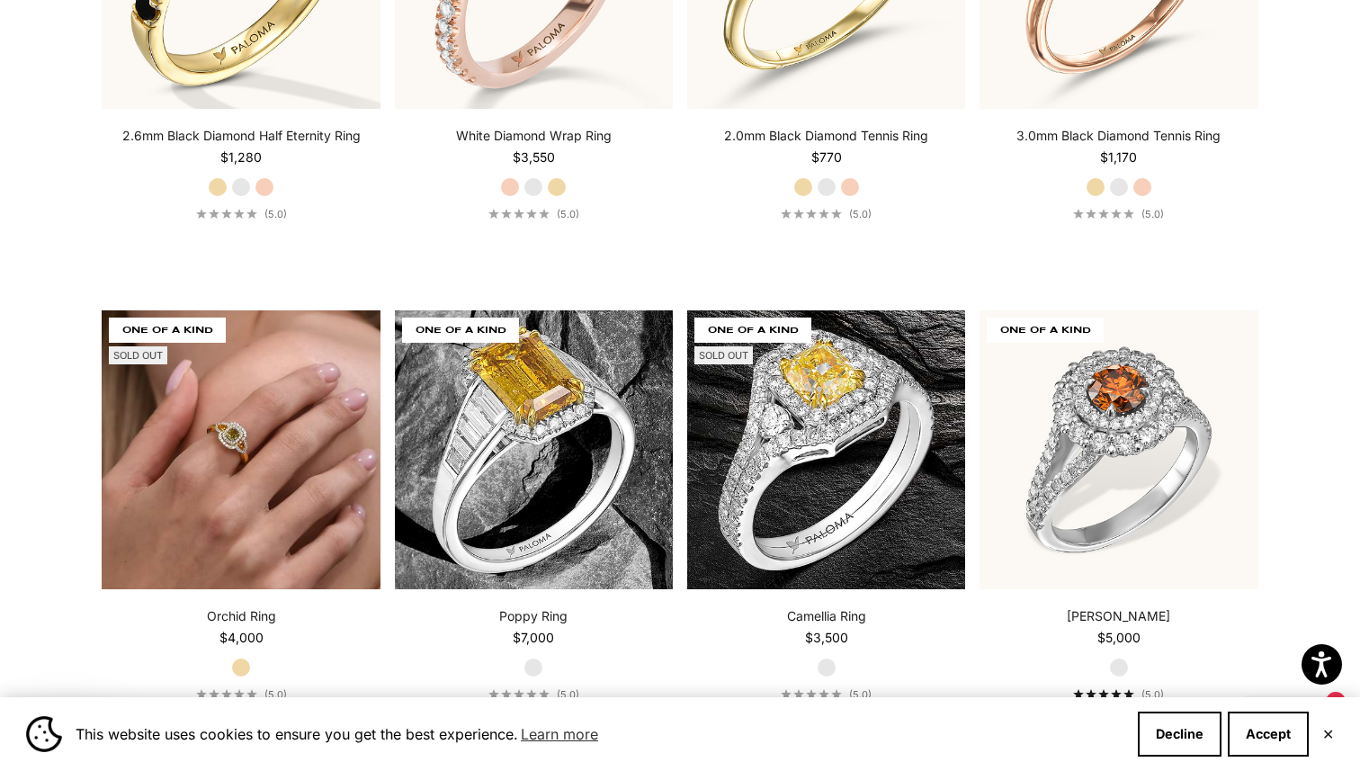
click at [242, 403] on img at bounding box center [241, 449] width 278 height 278
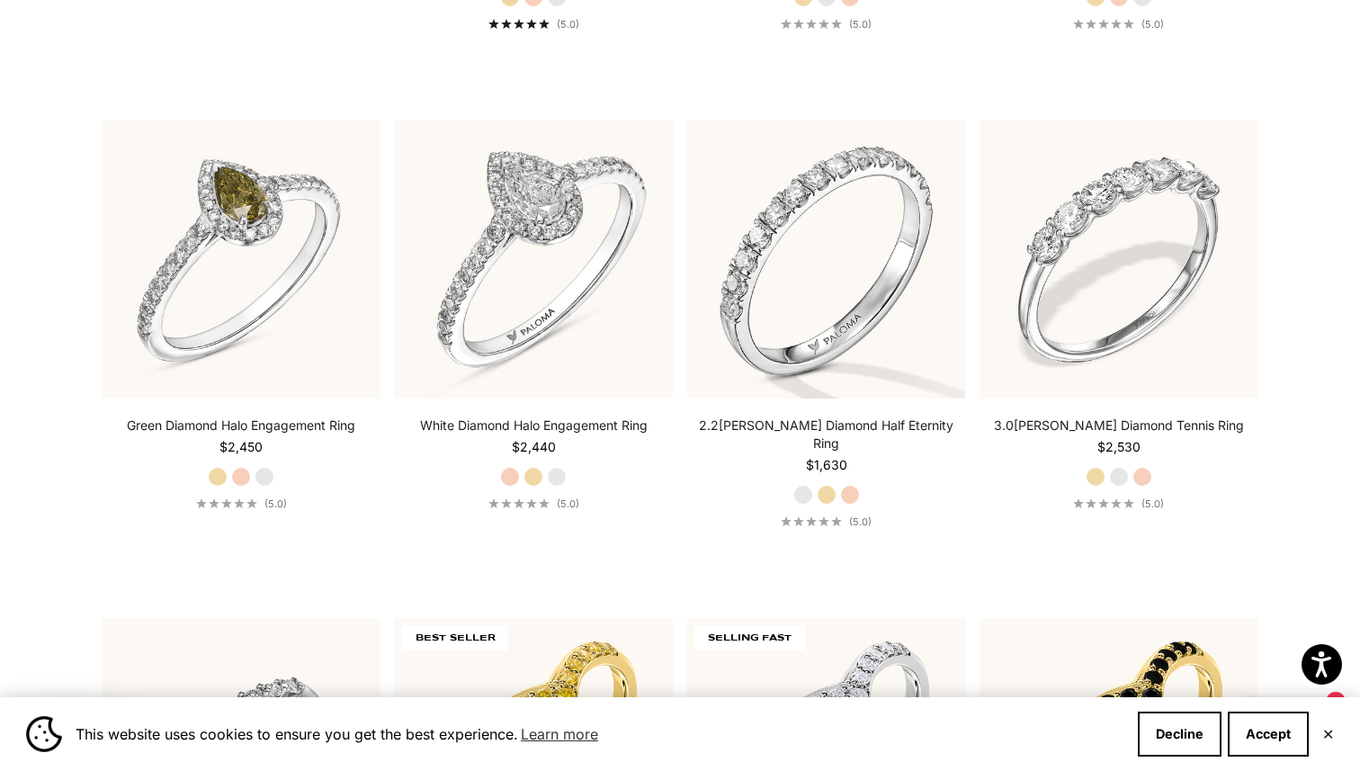
scroll to position [3916, 0]
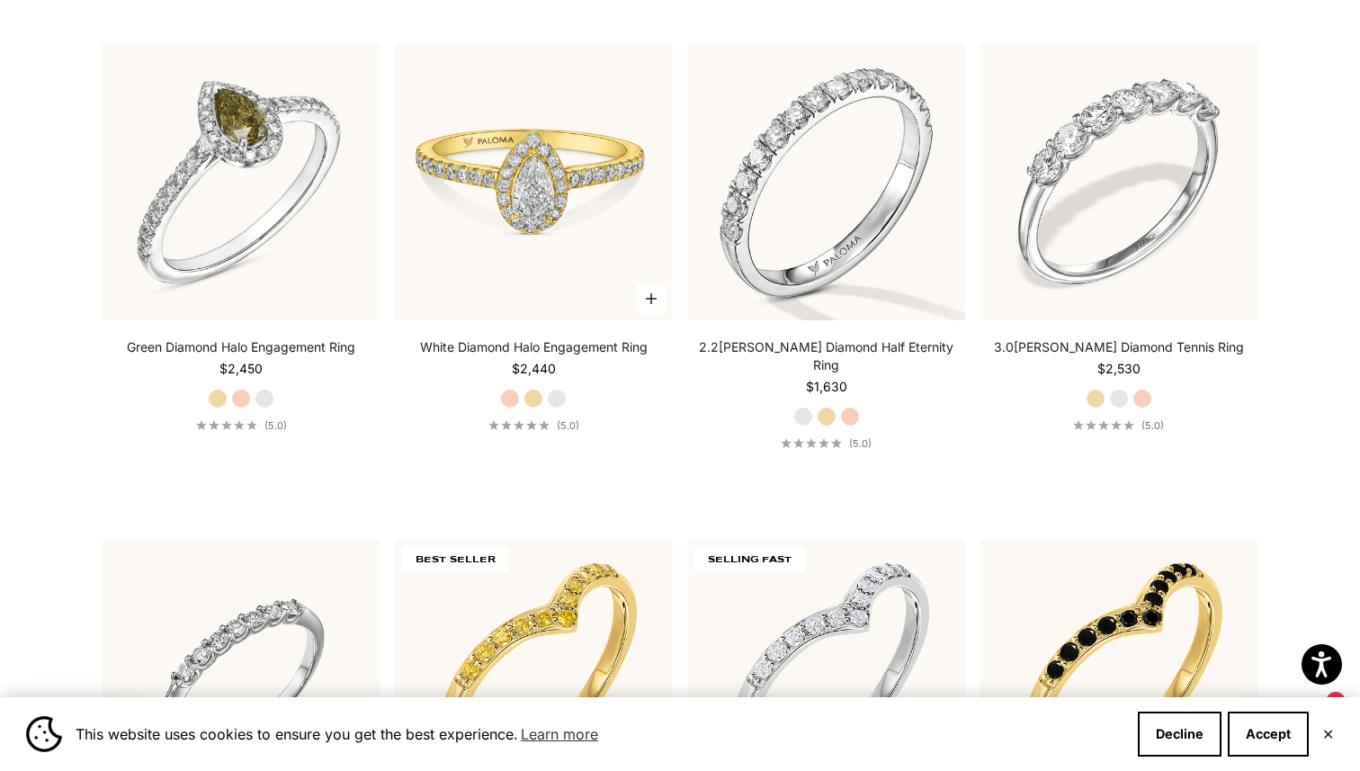
click at [606, 197] on img at bounding box center [534, 181] width 278 height 278
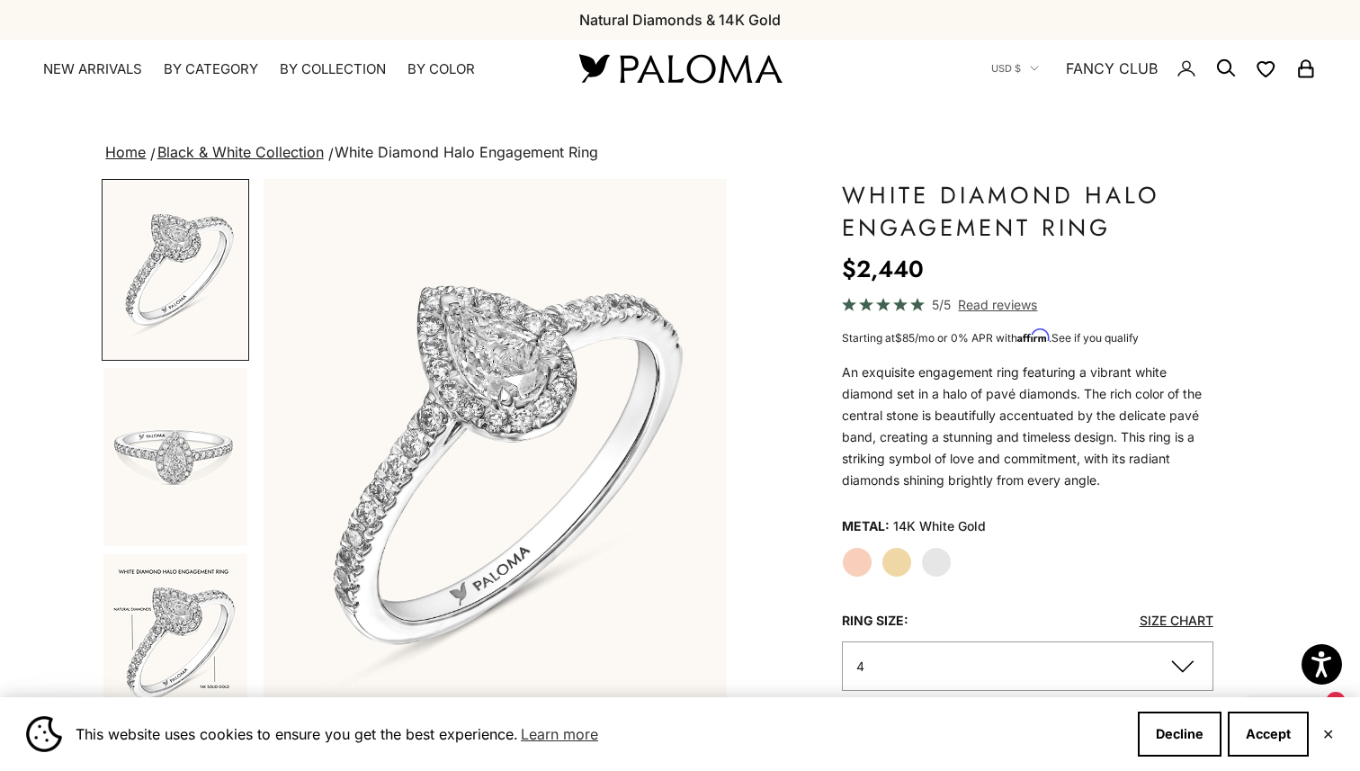
click at [1005, 294] on span "Read reviews" at bounding box center [997, 304] width 79 height 21
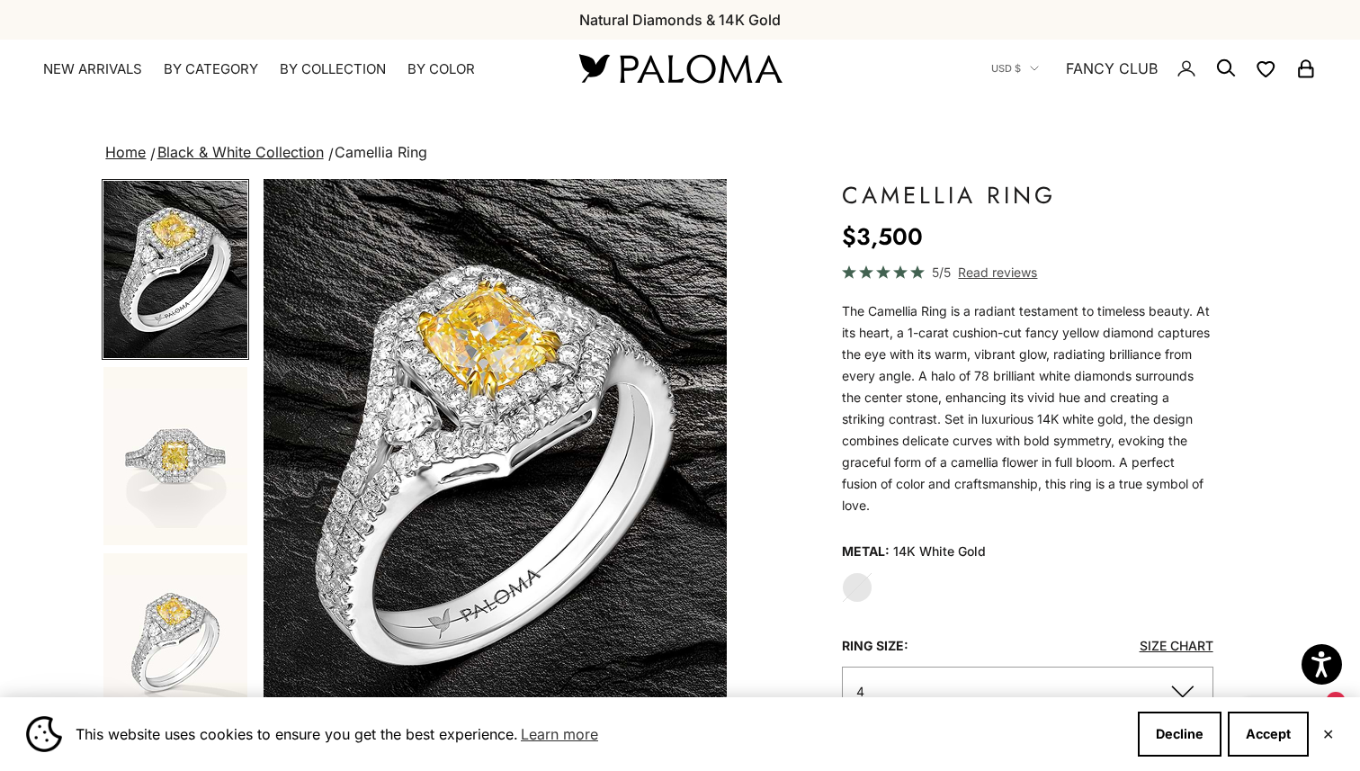
click at [153, 461] on img "Go to item 2" at bounding box center [175, 456] width 144 height 178
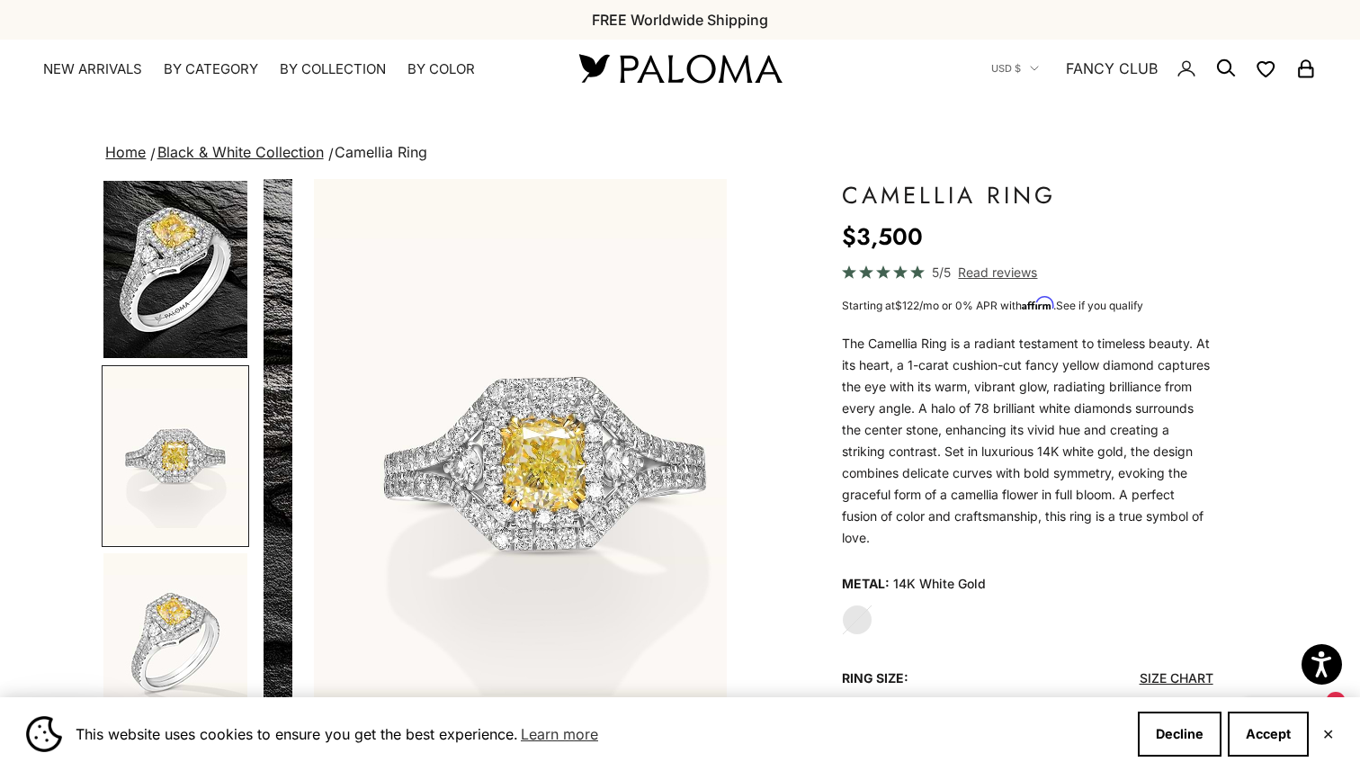
scroll to position [0, 484]
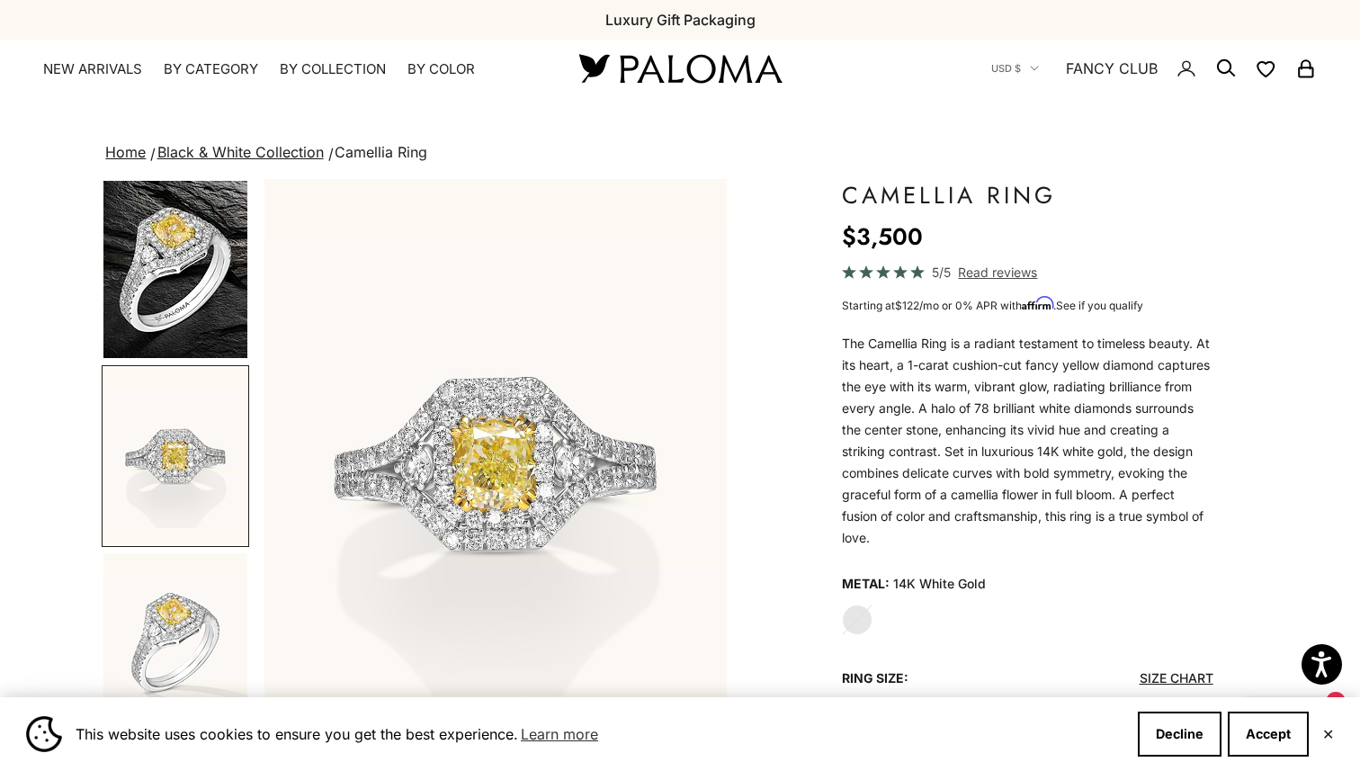
click at [183, 637] on img "Go to item 3" at bounding box center [175, 642] width 144 height 178
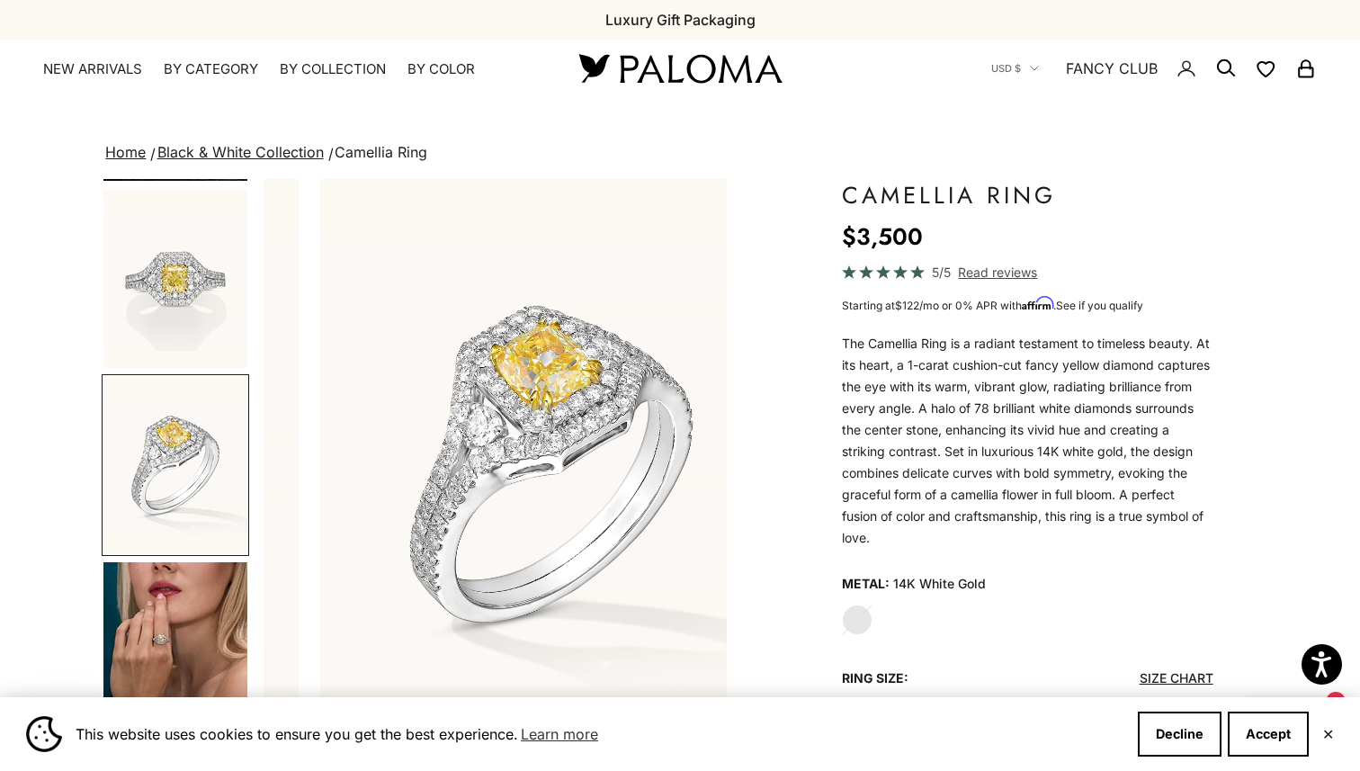
scroll to position [0, 968]
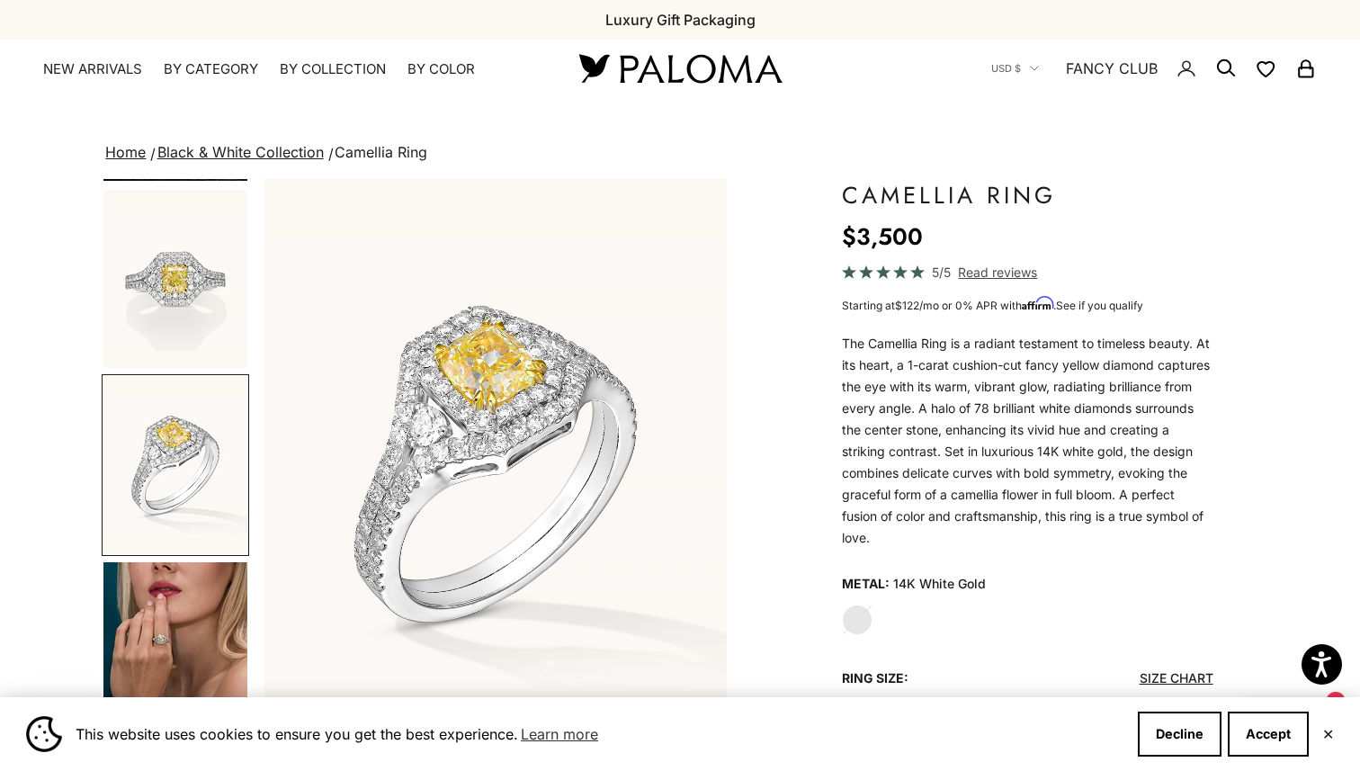
click at [179, 636] on img "Go to item 4" at bounding box center [175, 651] width 144 height 178
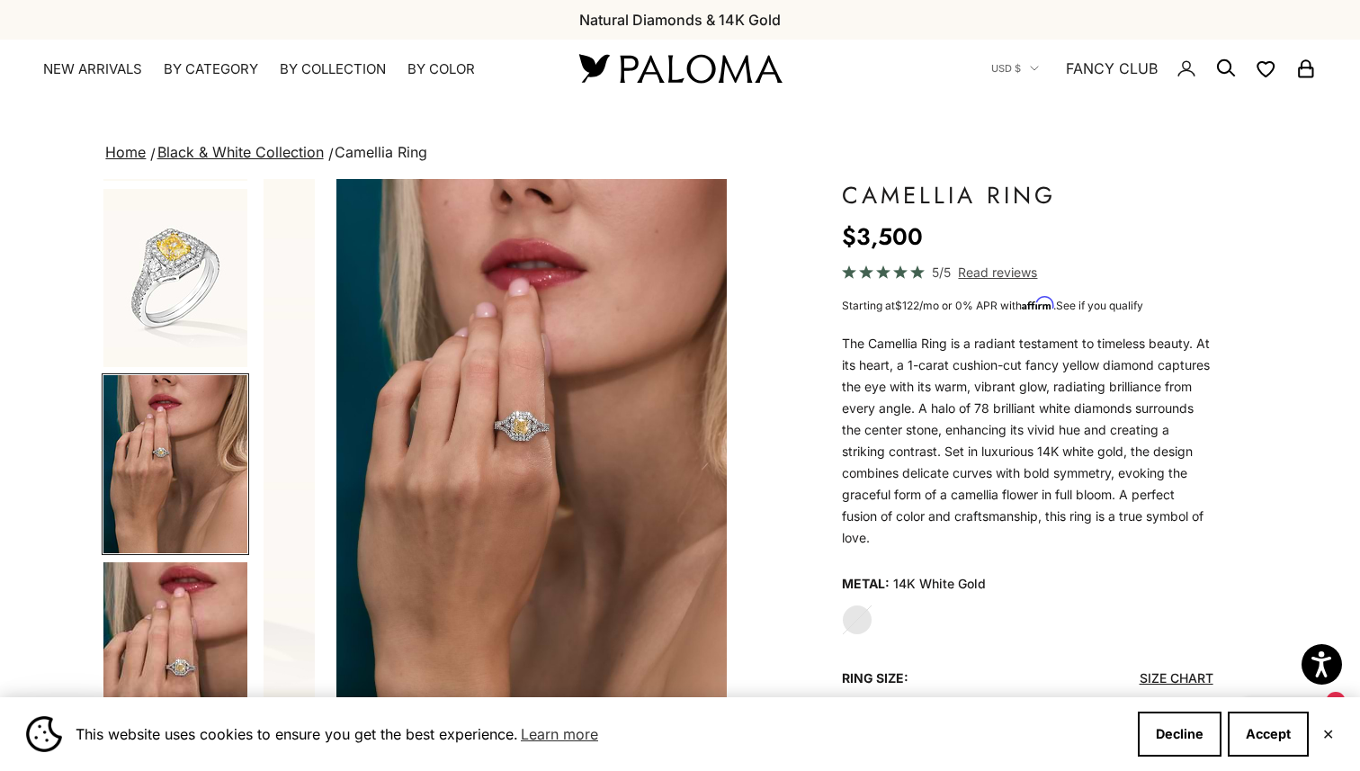
scroll to position [0, 1452]
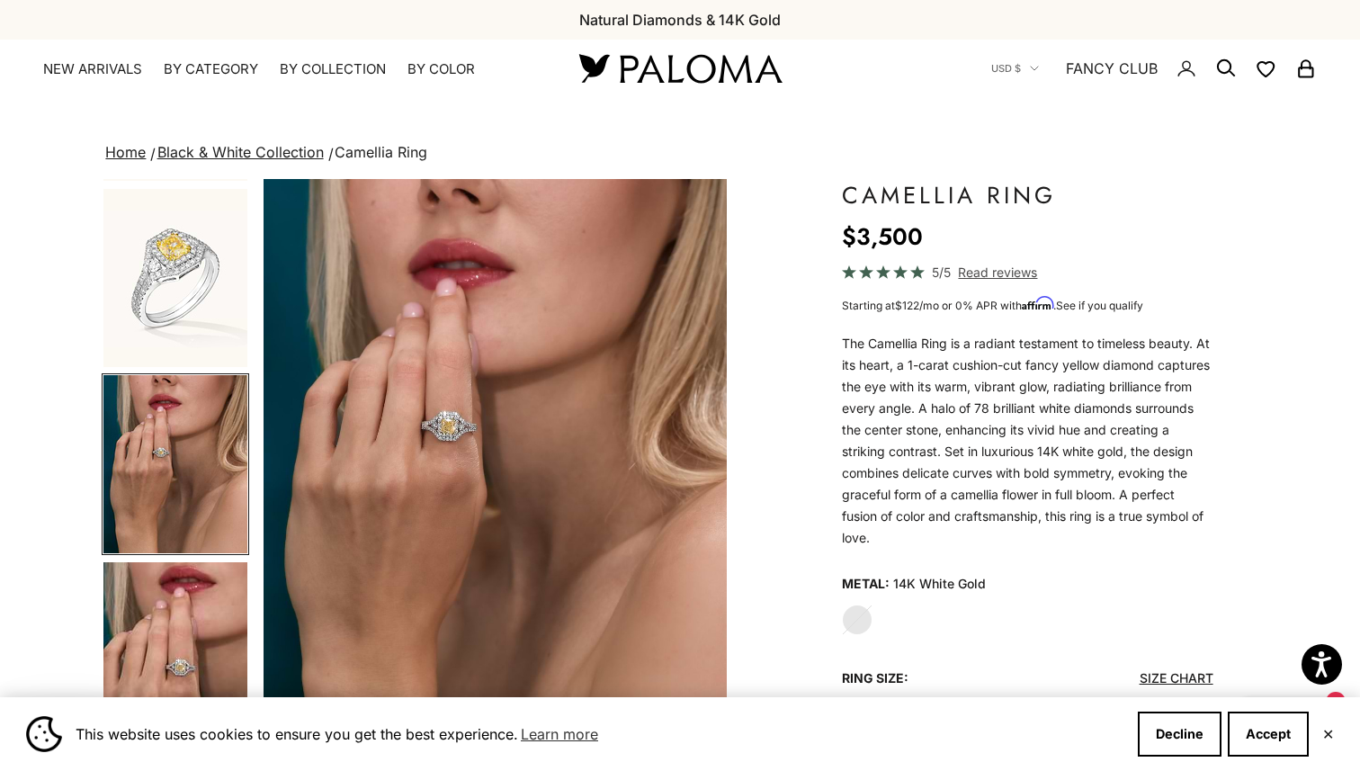
click at [460, 408] on img "Item 4 of 9" at bounding box center [494, 464] width 462 height 571
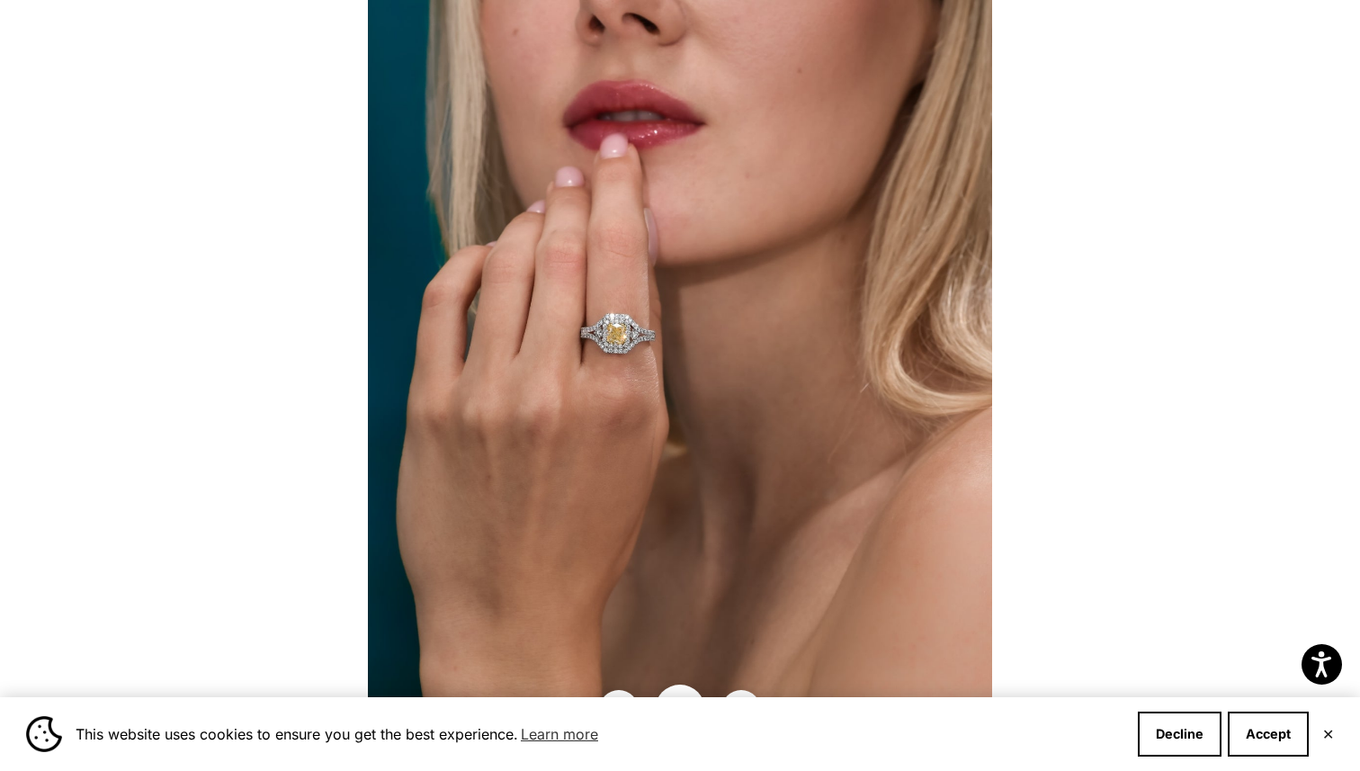
click at [636, 349] on img at bounding box center [680, 385] width 624 height 771
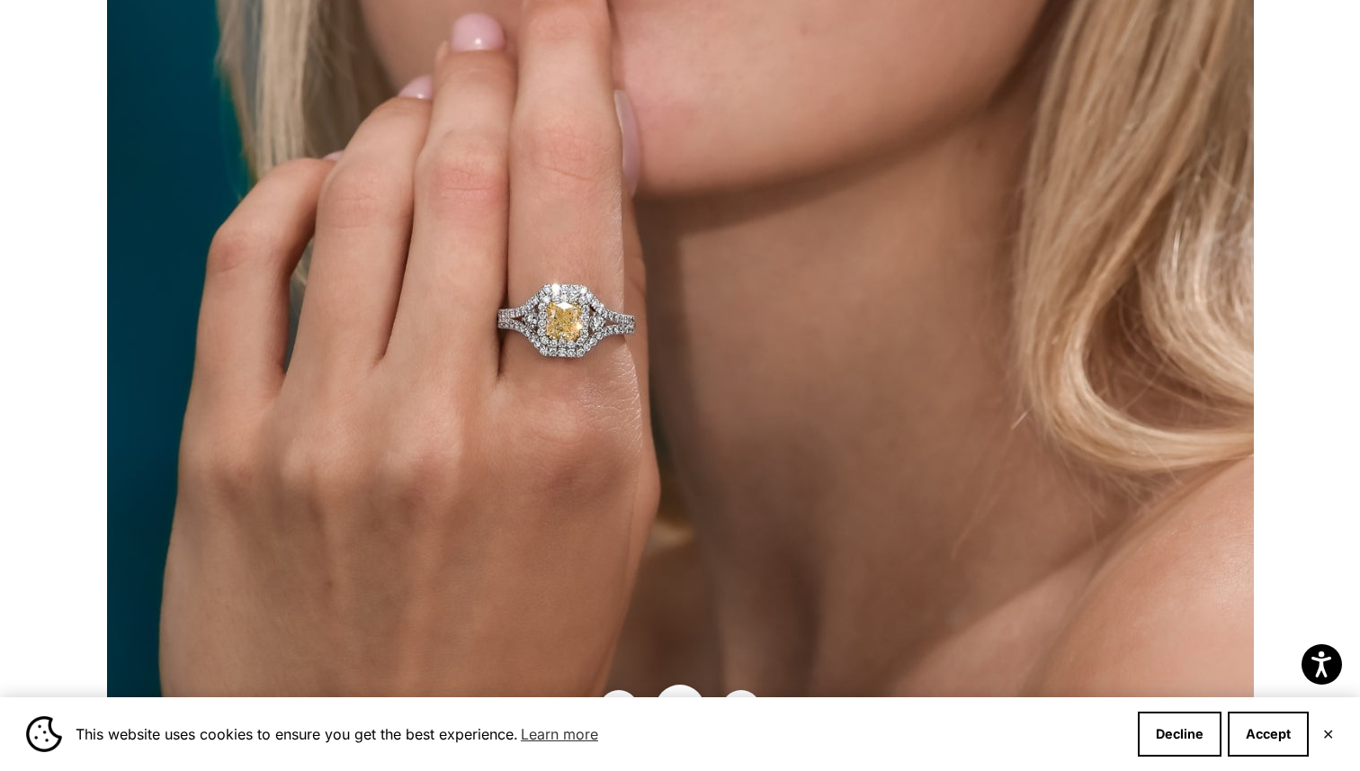
click at [636, 349] on img at bounding box center [680, 416] width 1147 height 1416
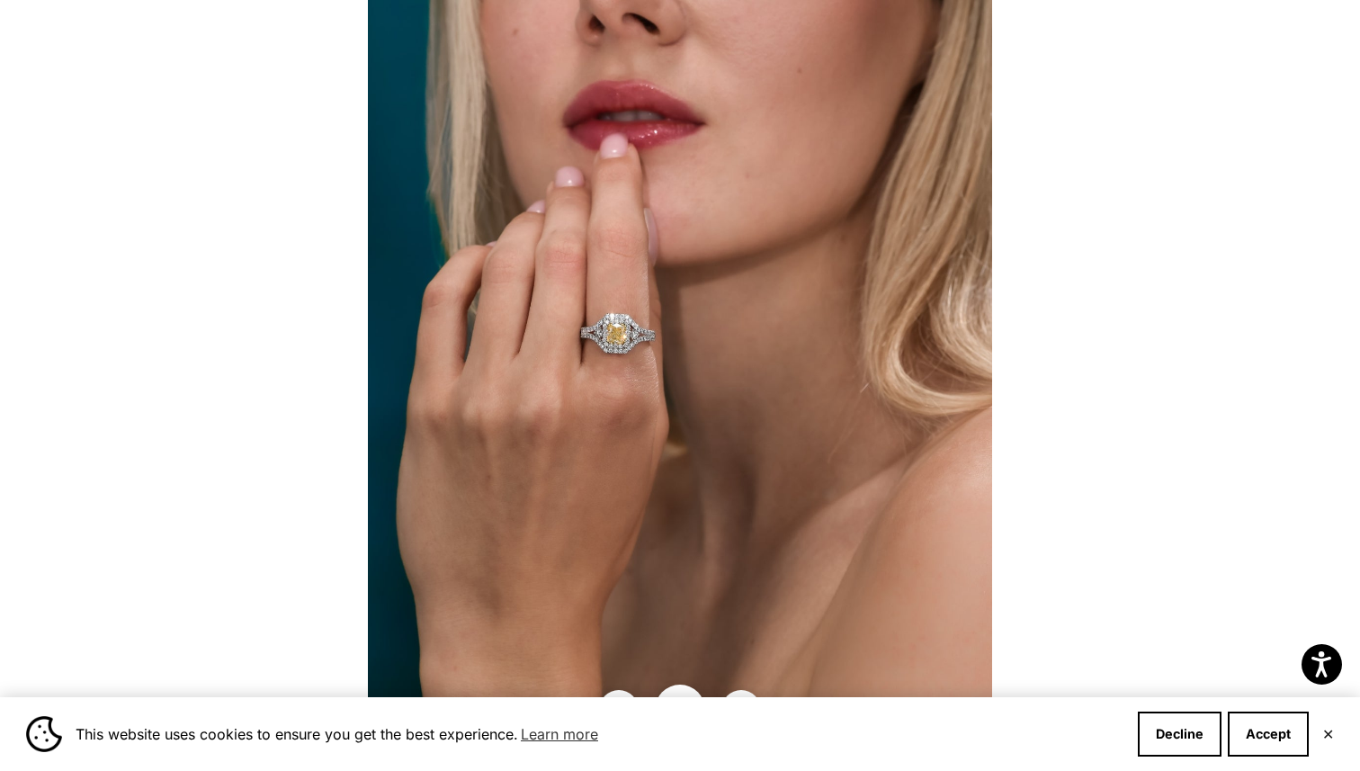
click at [289, 507] on div at bounding box center [680, 385] width 1360 height 771
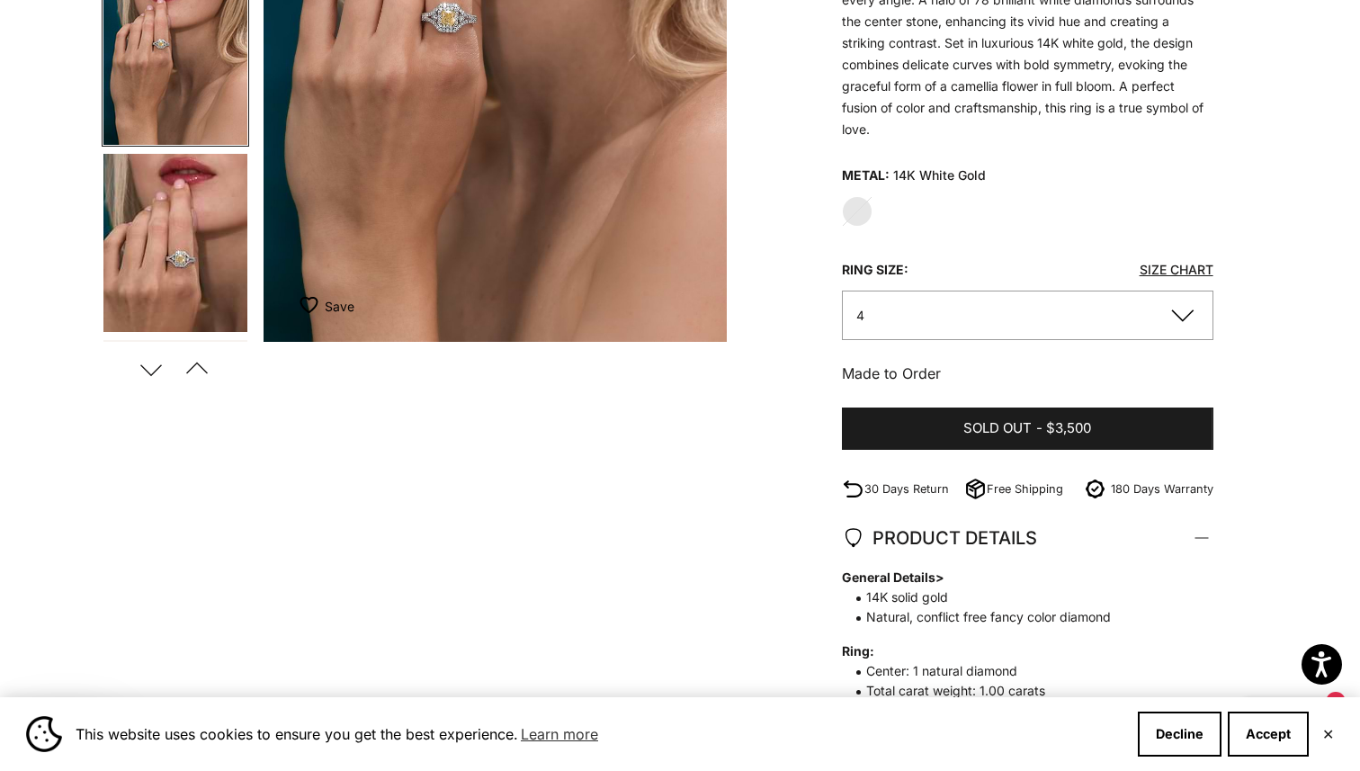
scroll to position [0, 0]
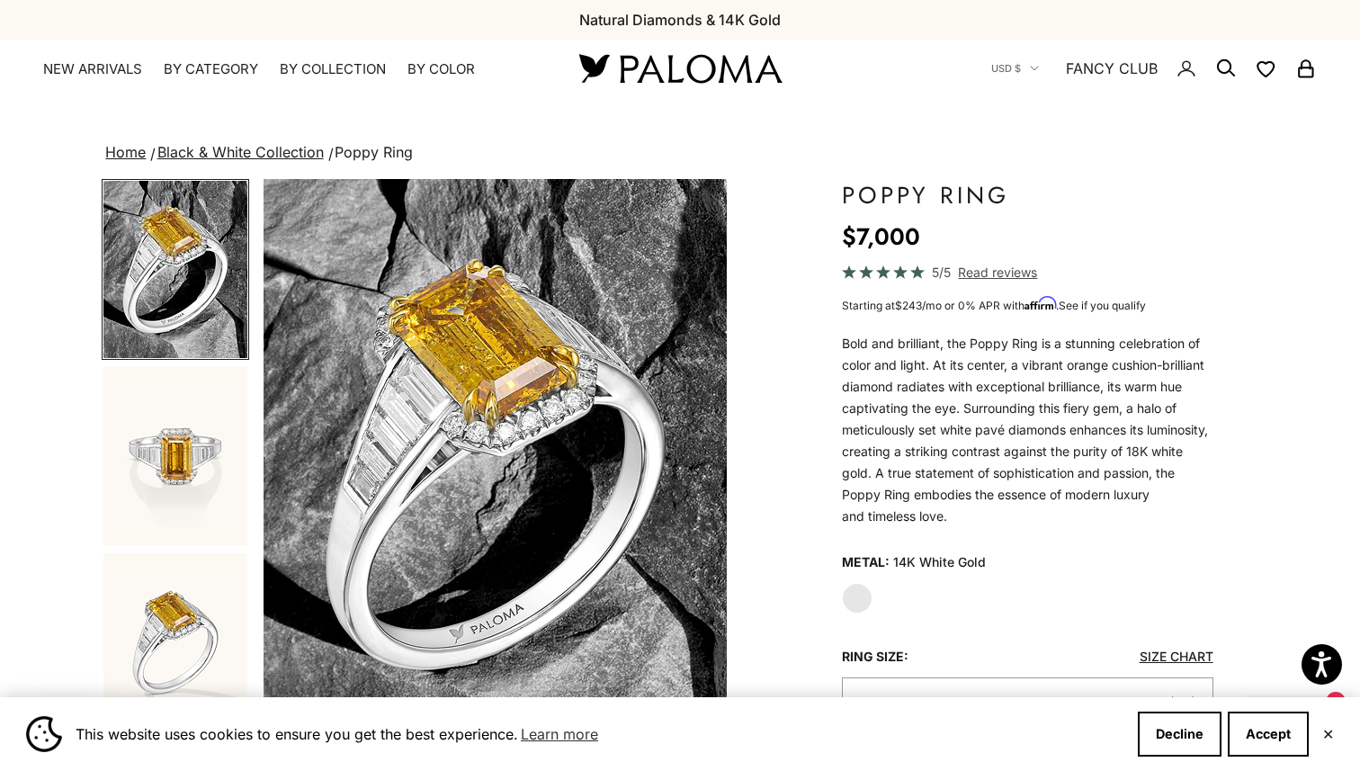
click at [202, 449] on img "Go to item 2" at bounding box center [175, 456] width 144 height 178
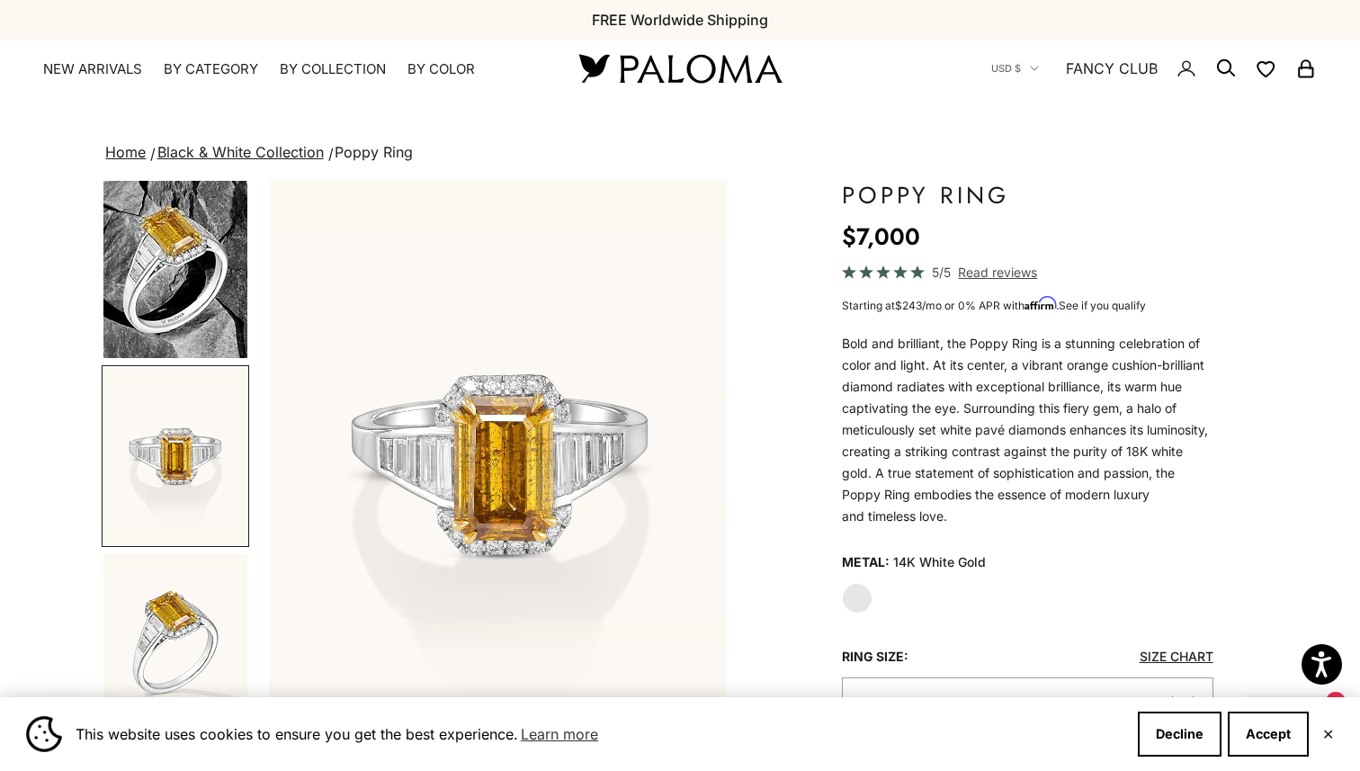
scroll to position [0, 484]
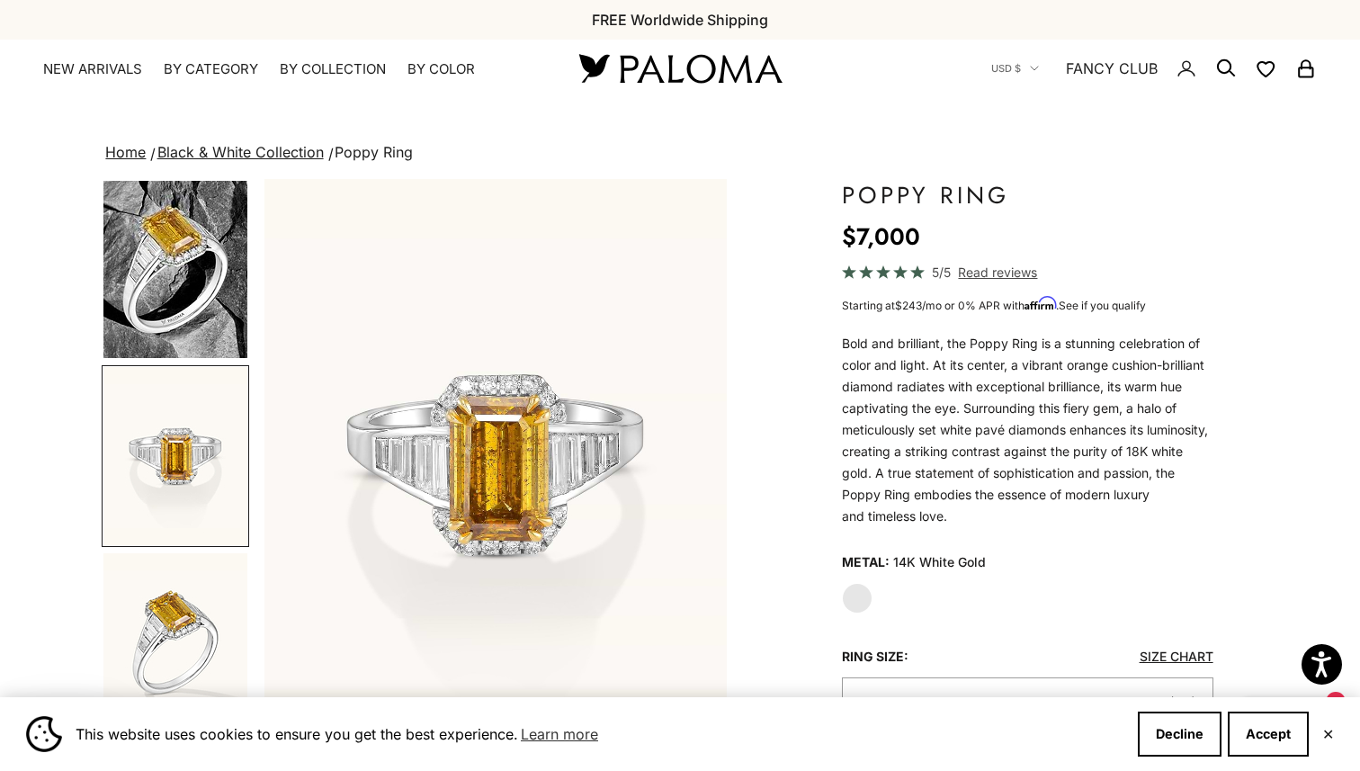
click at [176, 638] on img "Go to item 3" at bounding box center [175, 642] width 144 height 178
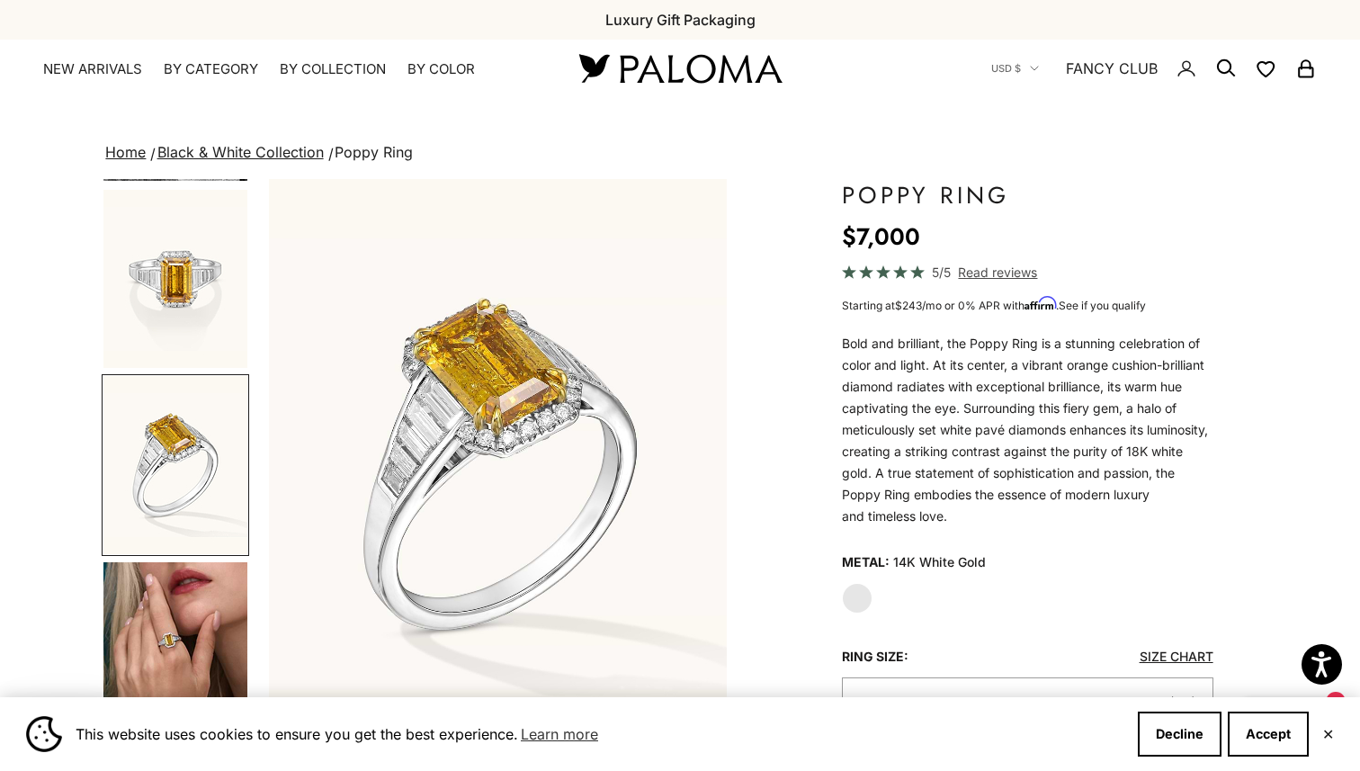
scroll to position [0, 968]
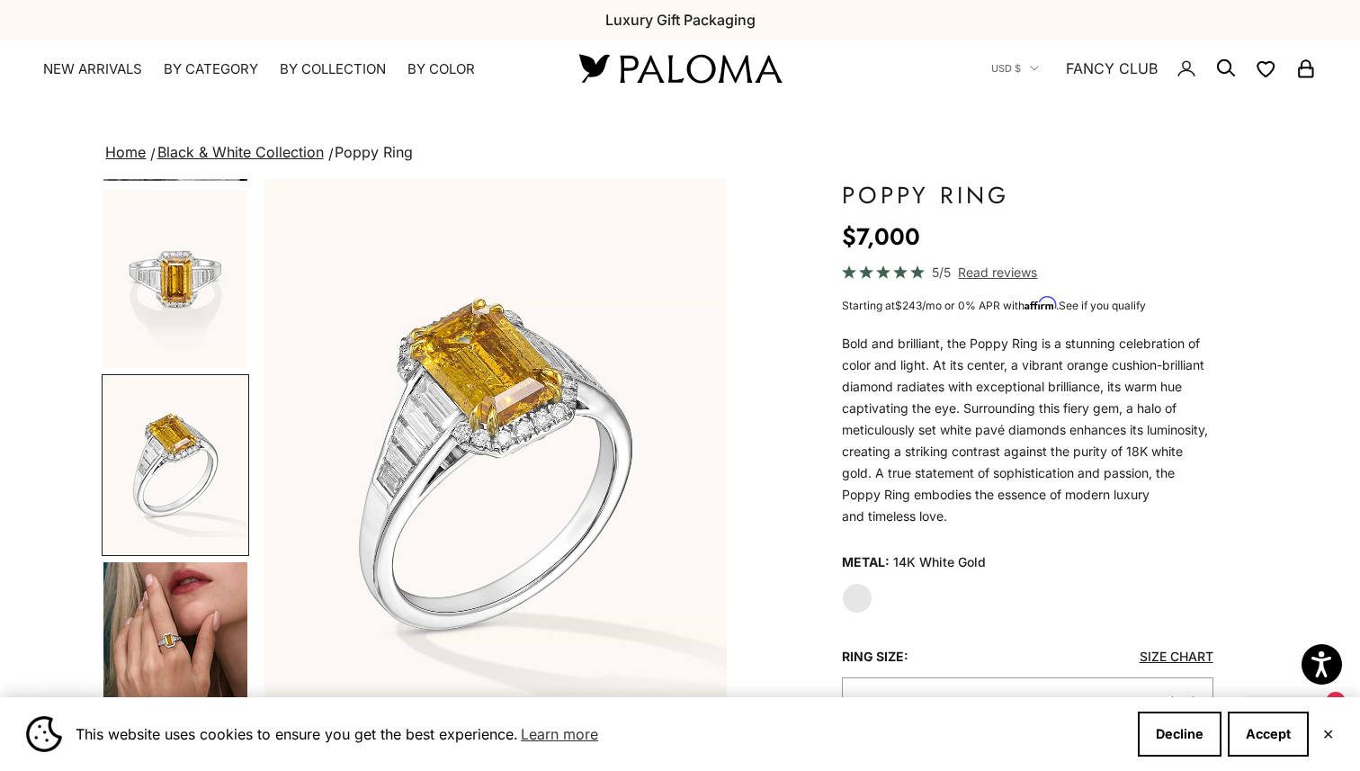
click at [183, 645] on img "Go to item 4" at bounding box center [175, 651] width 144 height 178
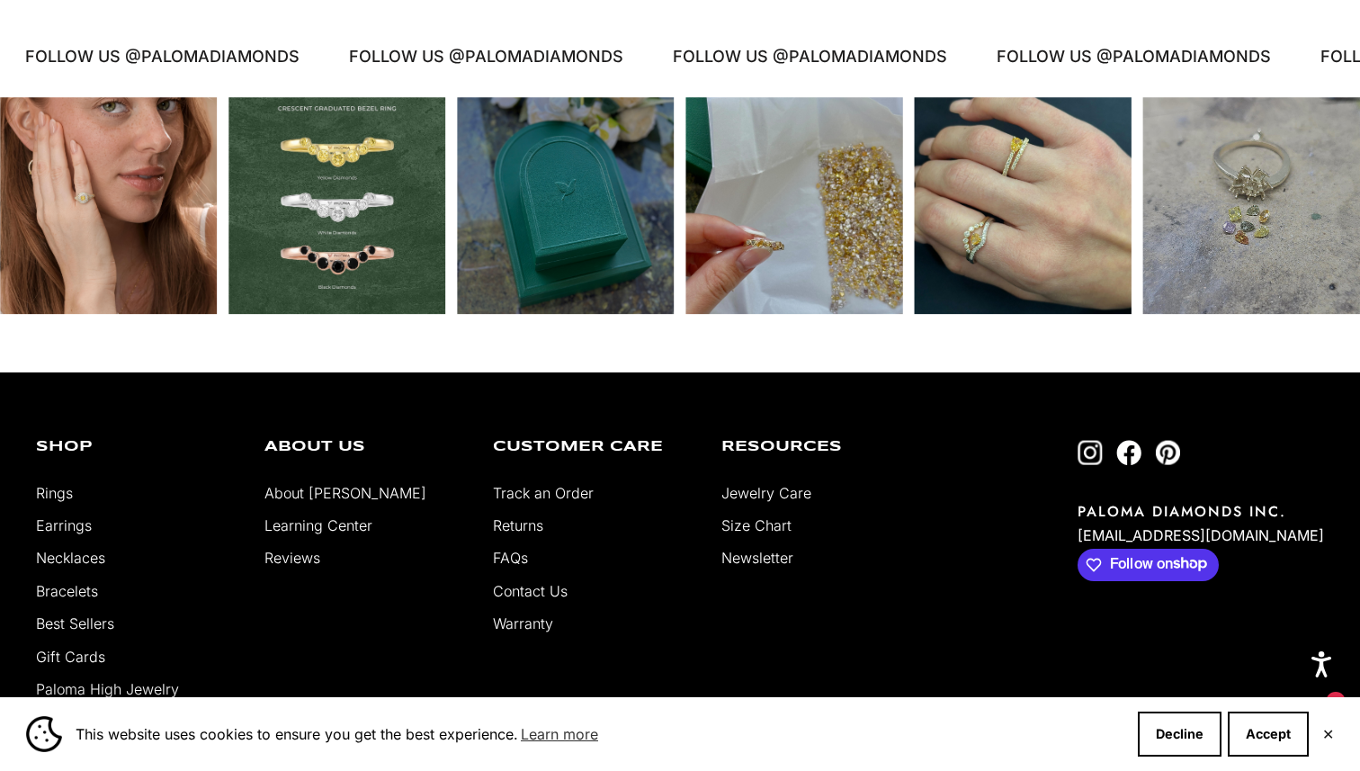
scroll to position [3145, 0]
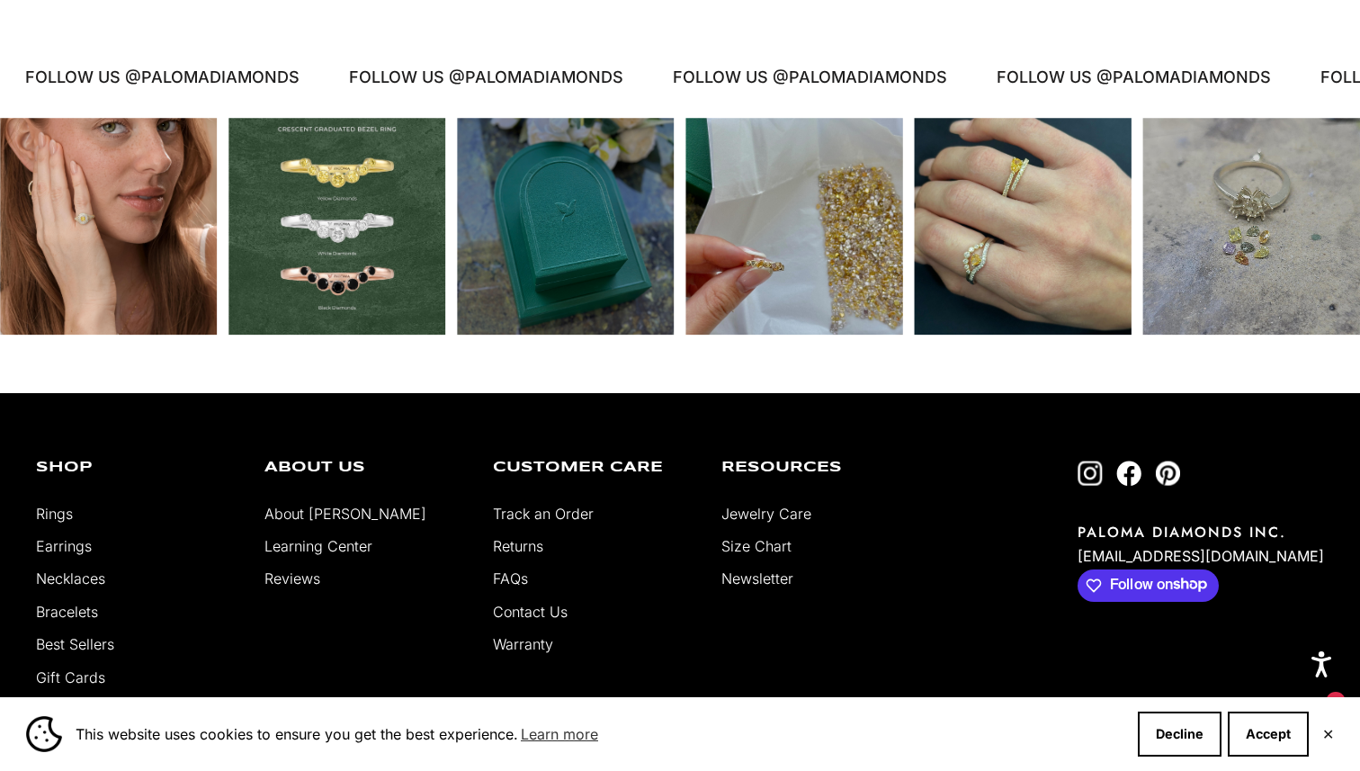
click at [1075, 219] on div "Instagram post opens in a popup" at bounding box center [1023, 227] width 218 height 218
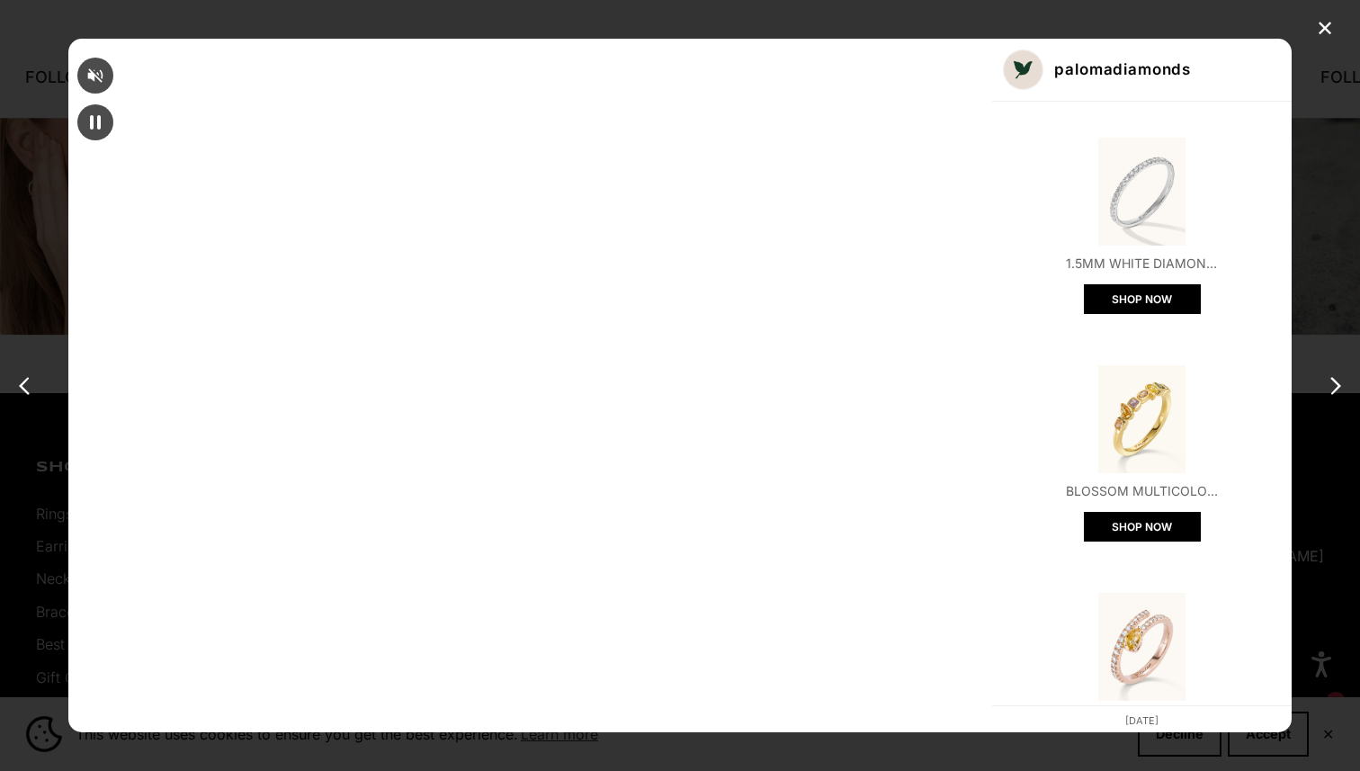
click at [1166, 369] on div "✕ palomadiamonds 1.5mm White Diamond Half Eternity Ring SHOP NOW Blossom Multic…" at bounding box center [680, 385] width 1360 height 771
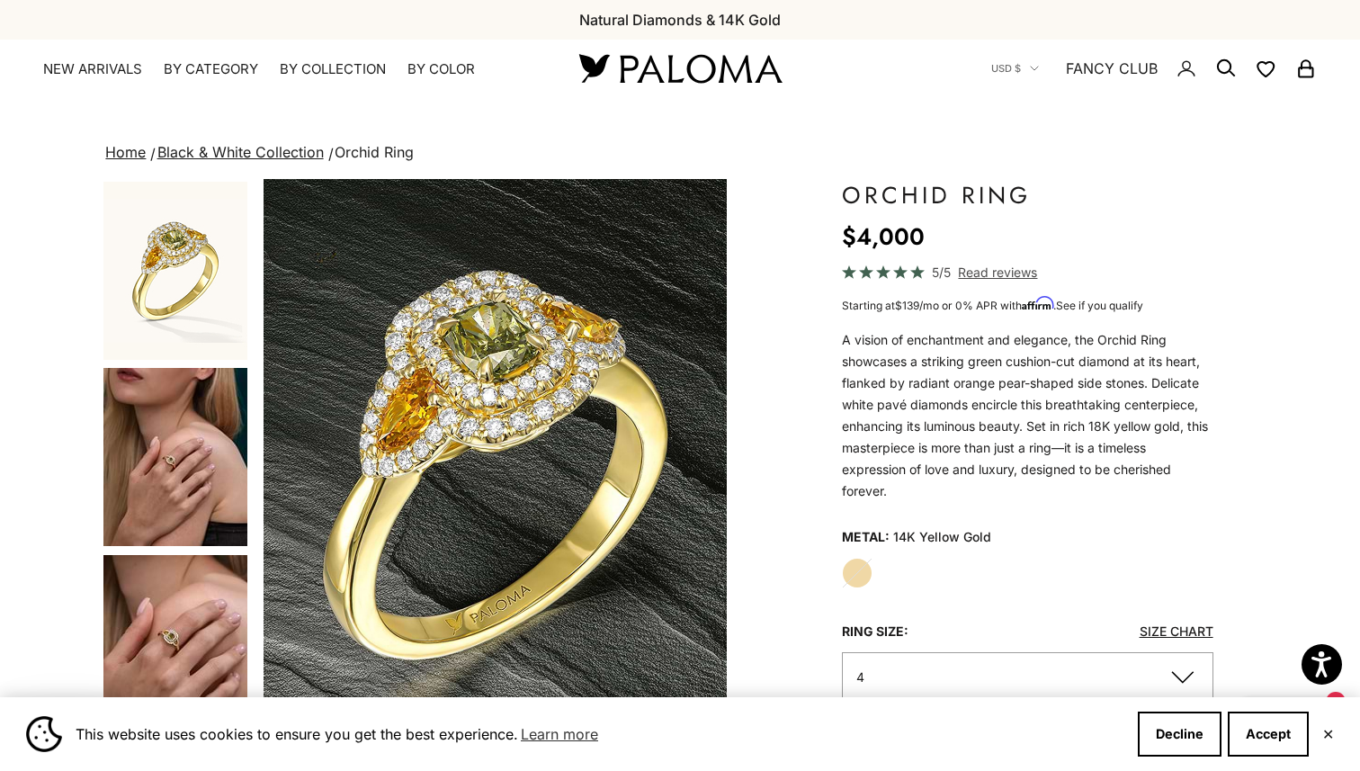
scroll to position [536, 0]
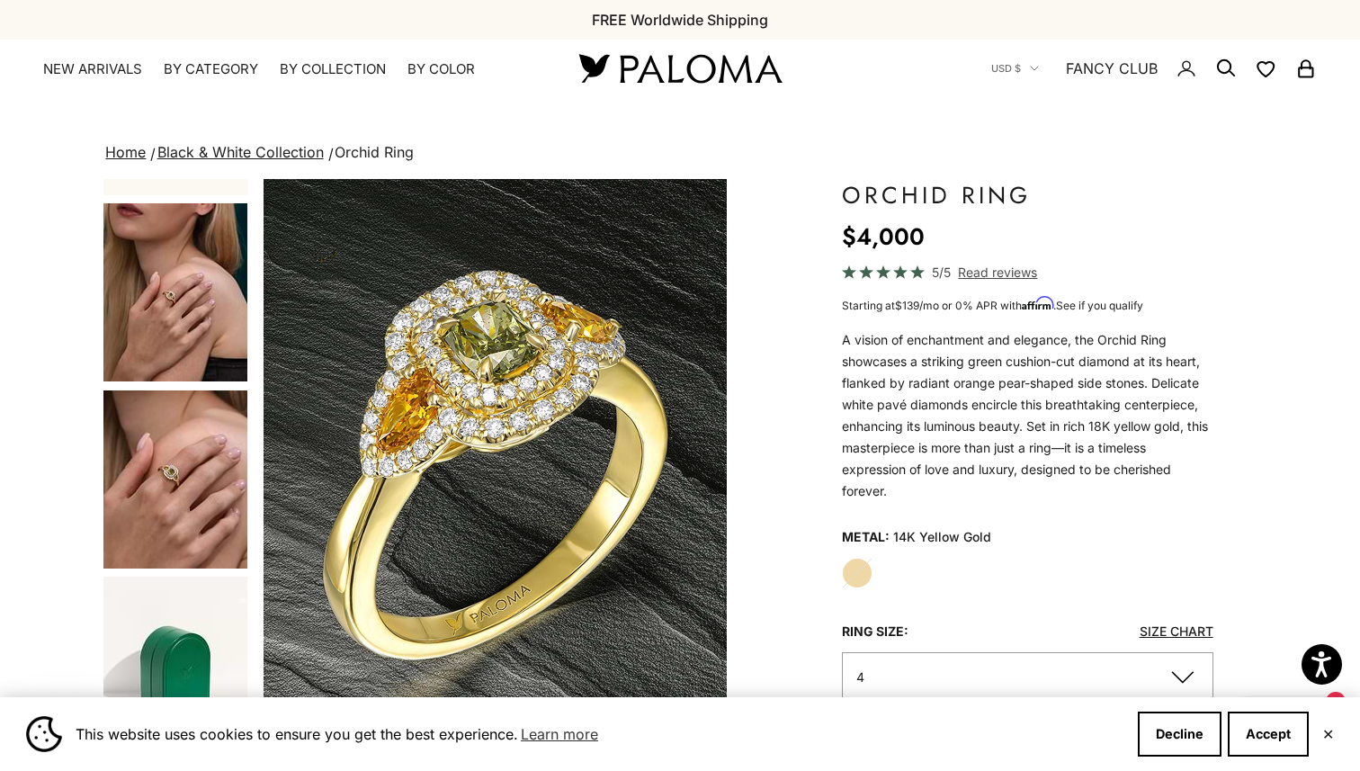
click at [196, 477] on img "Go to item 5" at bounding box center [175, 479] width 144 height 178
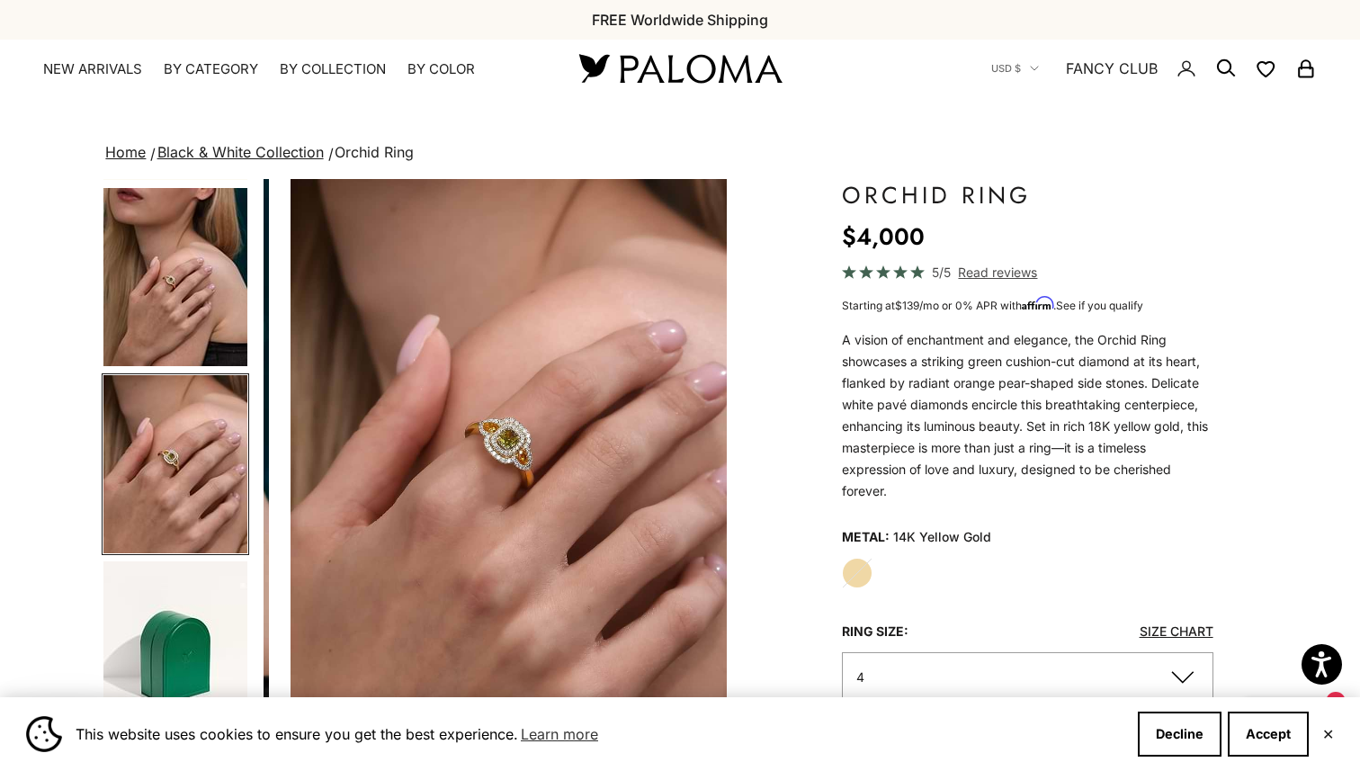
scroll to position [0, 1936]
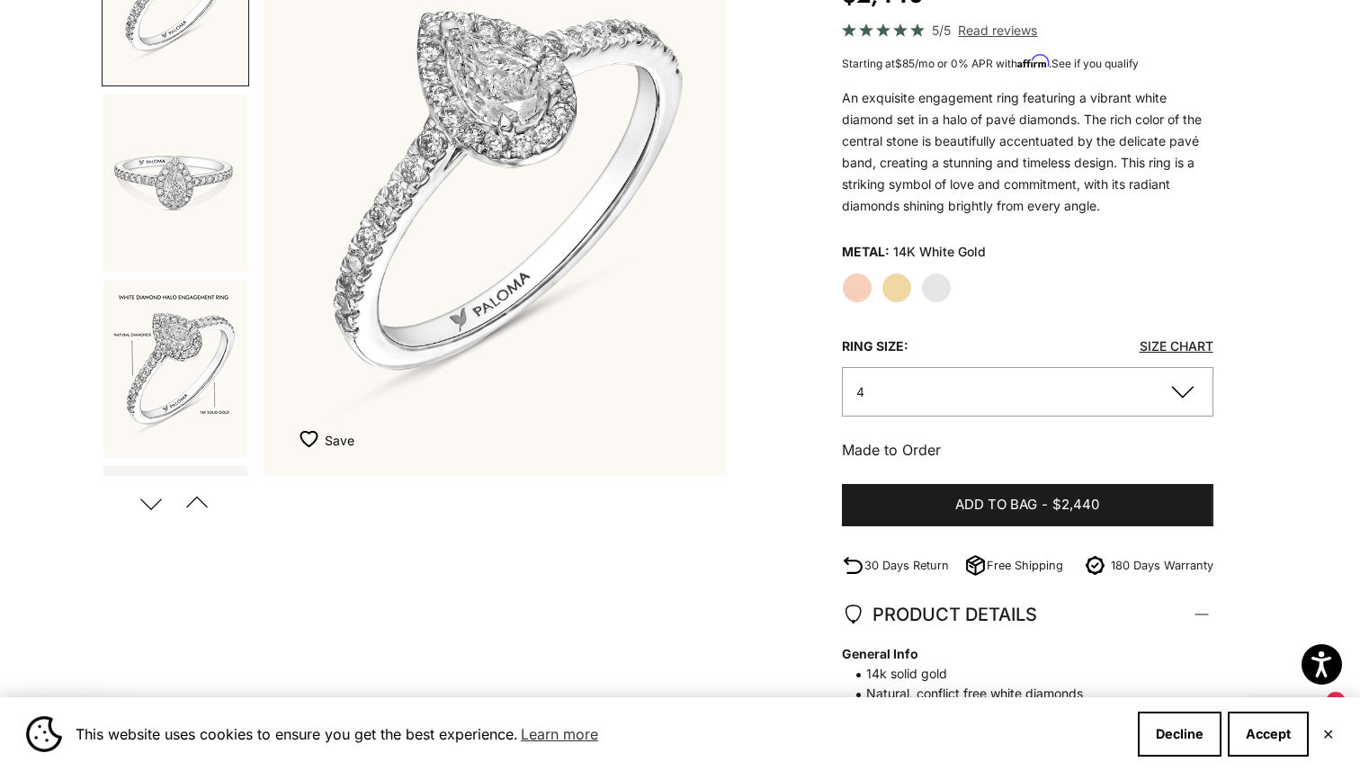
scroll to position [275, 0]
click at [910, 404] on button "4" at bounding box center [1027, 390] width 371 height 49
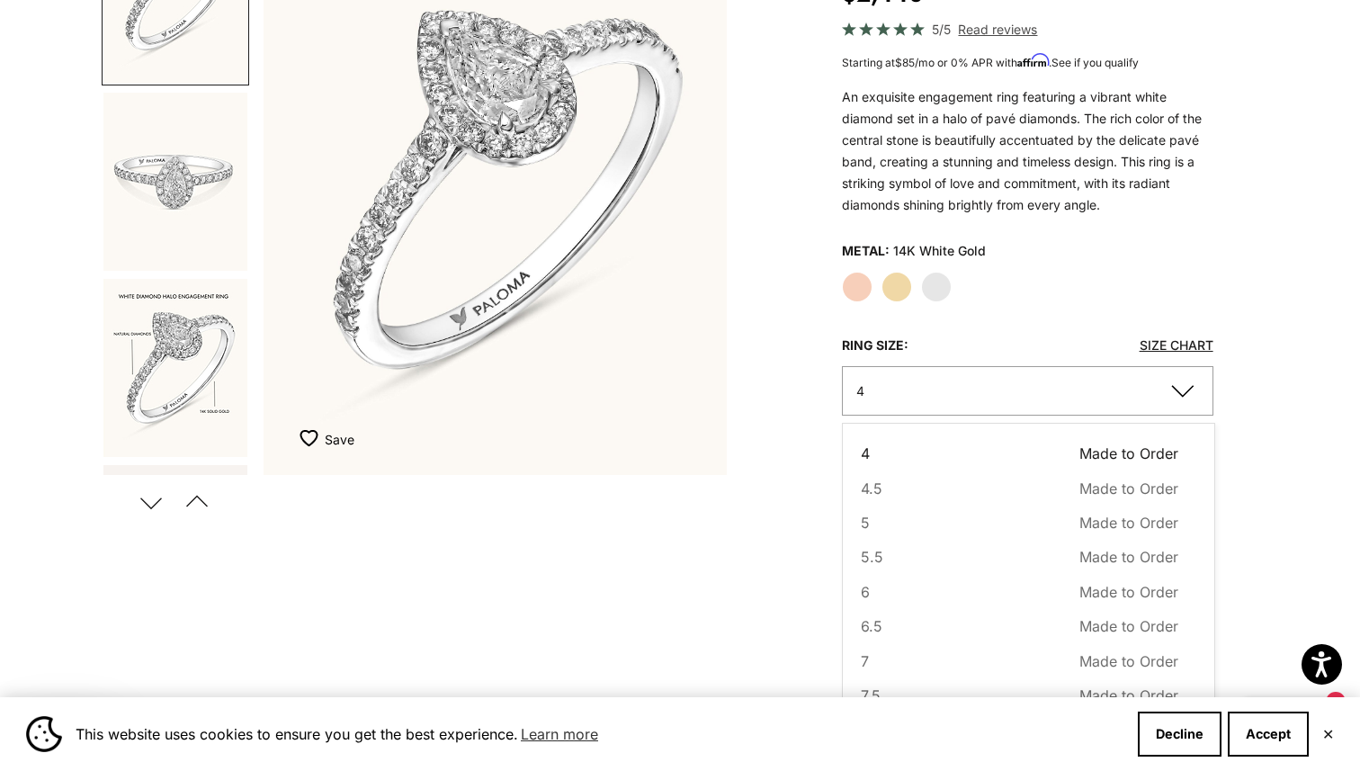
click at [706, 588] on div "Zoom picture Save Add to wishlist Next Previous Go to item 1 Go to item 2" at bounding box center [679, 524] width 1155 height 1241
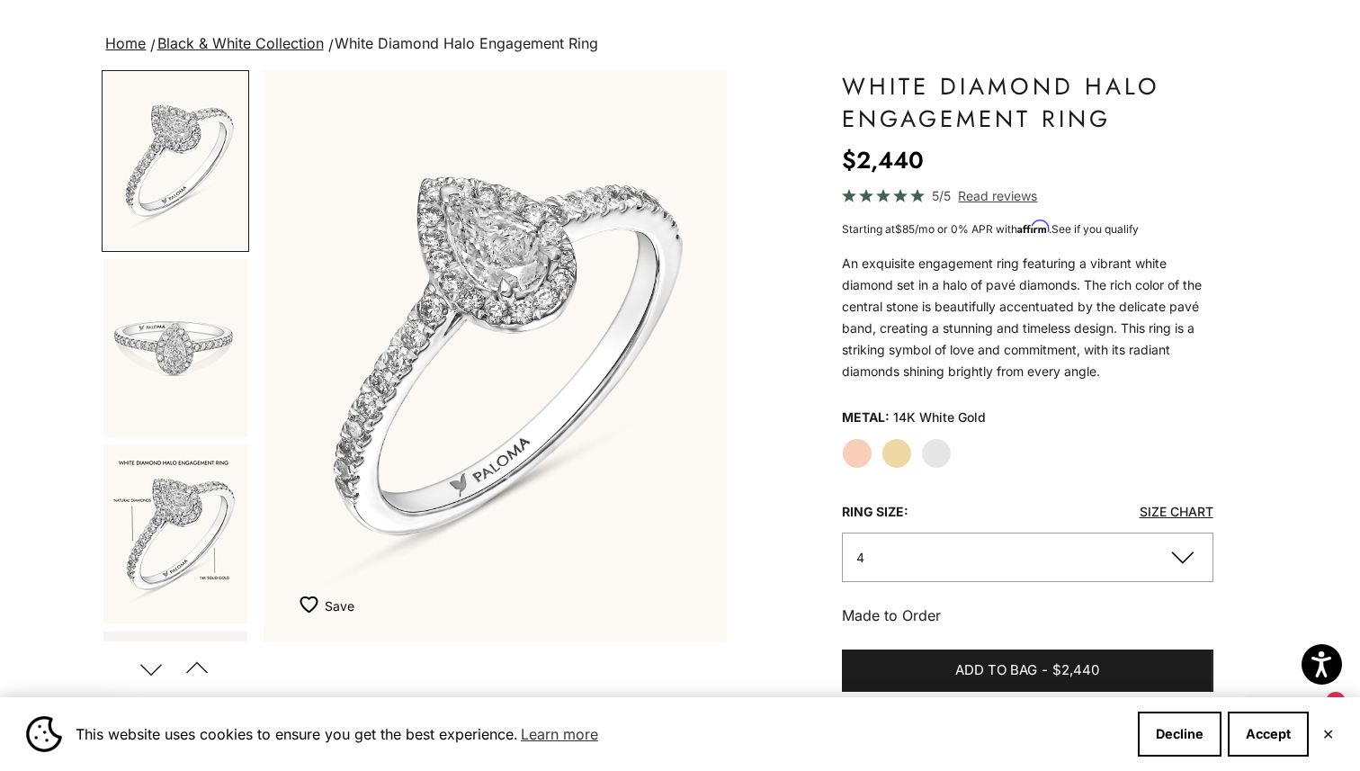
scroll to position [66, 0]
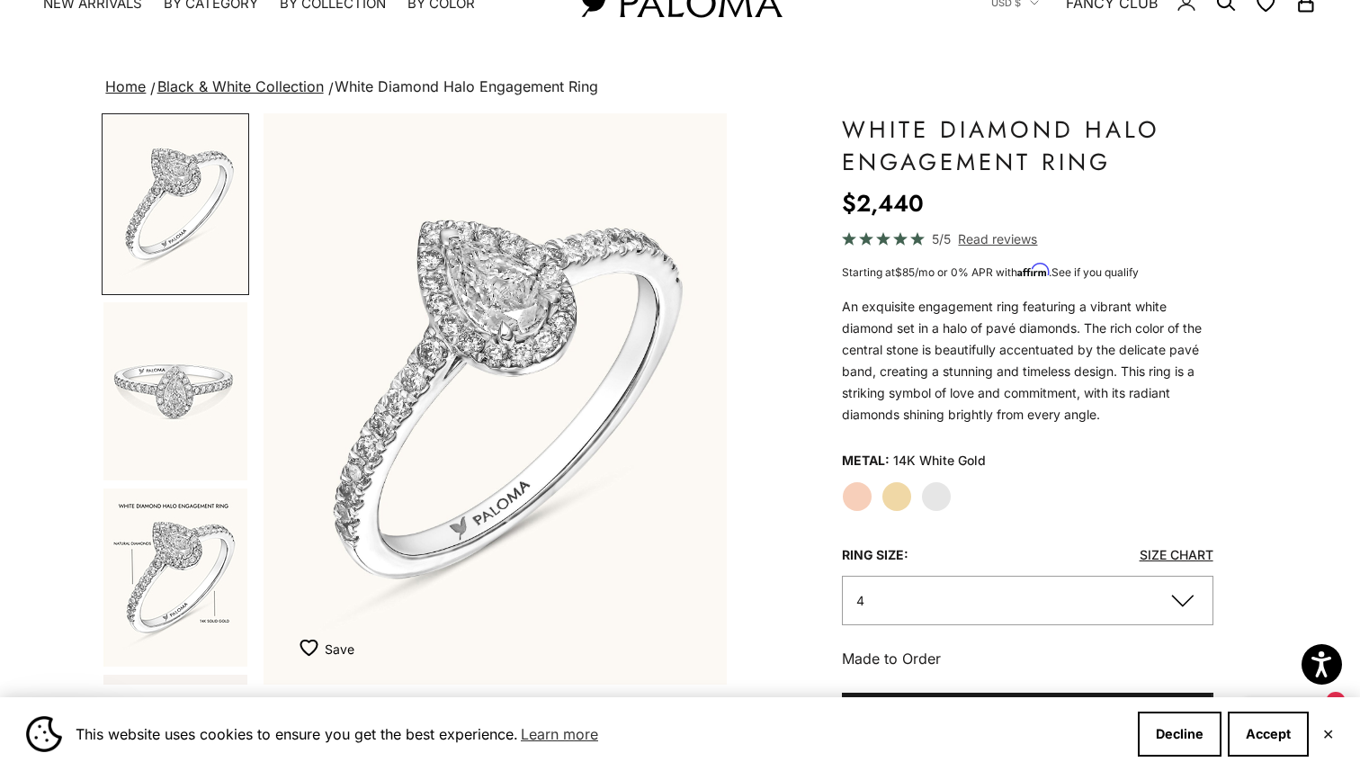
click at [192, 550] on img "Go to item 7" at bounding box center [175, 577] width 144 height 178
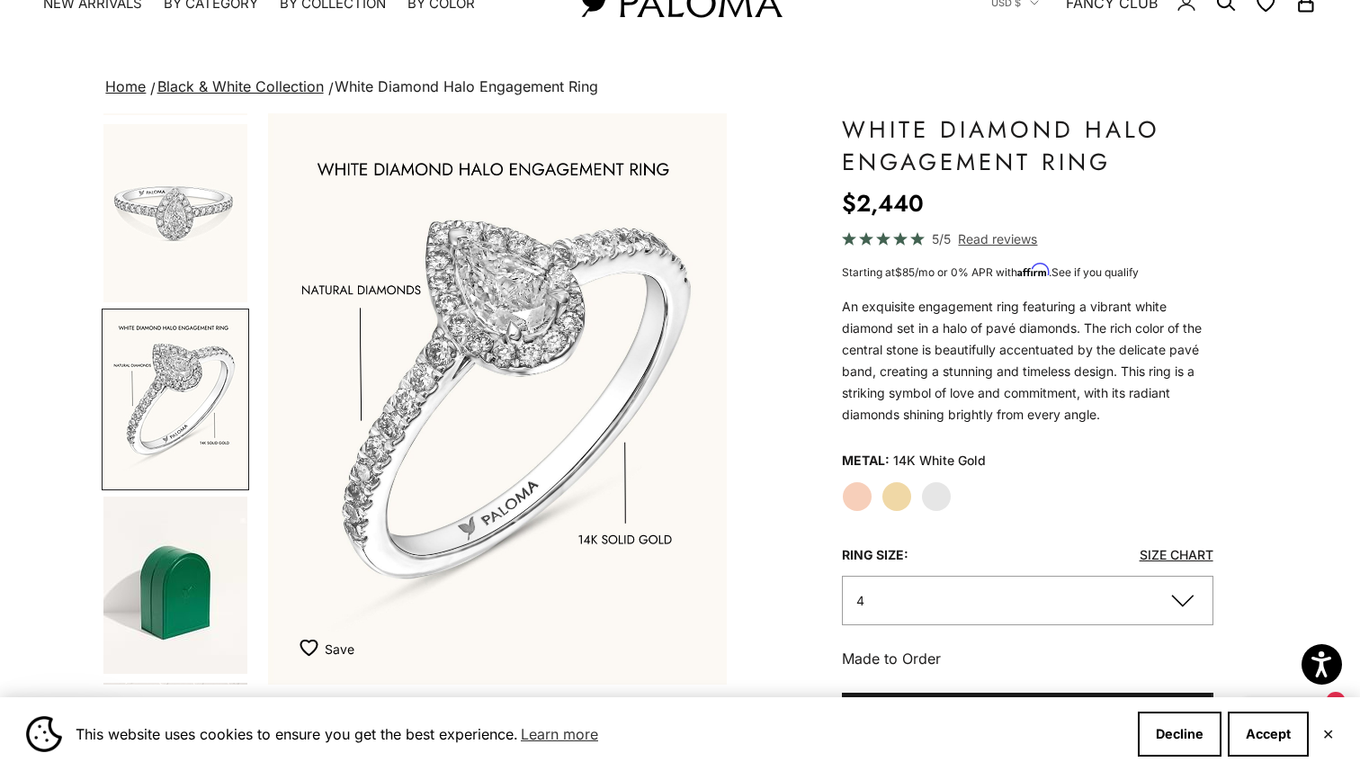
scroll to position [0, 968]
click at [174, 212] on img "Go to item 6" at bounding box center [175, 213] width 144 height 178
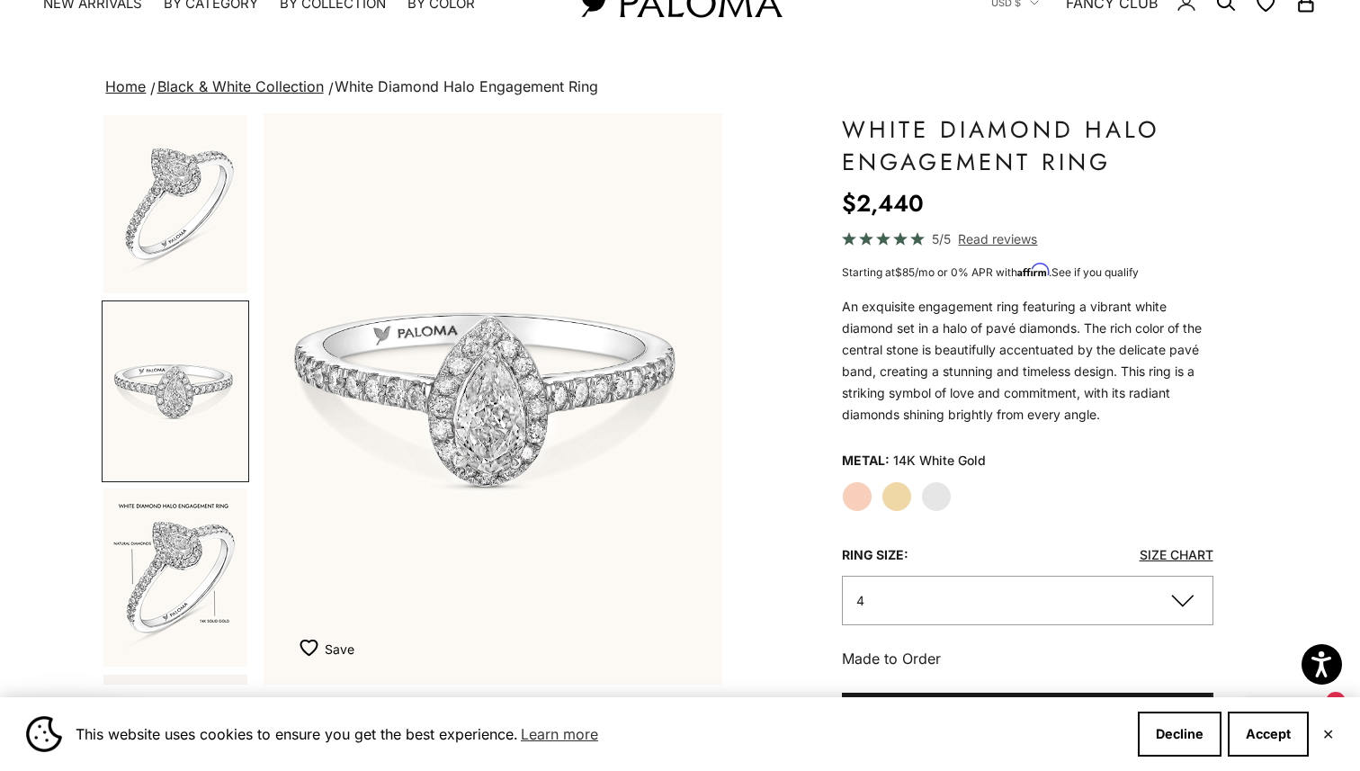
scroll to position [0, 484]
click at [194, 223] on img "Go to item 2" at bounding box center [175, 204] width 144 height 178
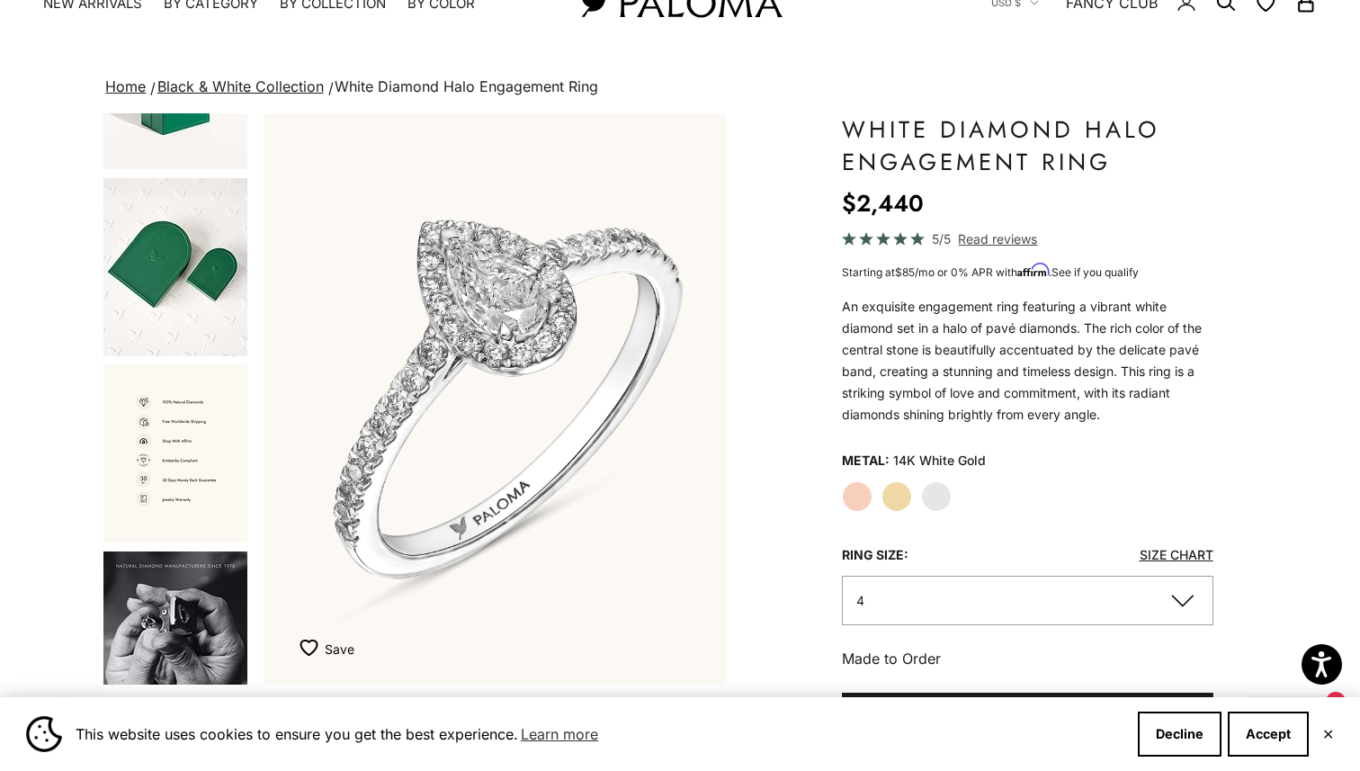
scroll to position [737, 0]
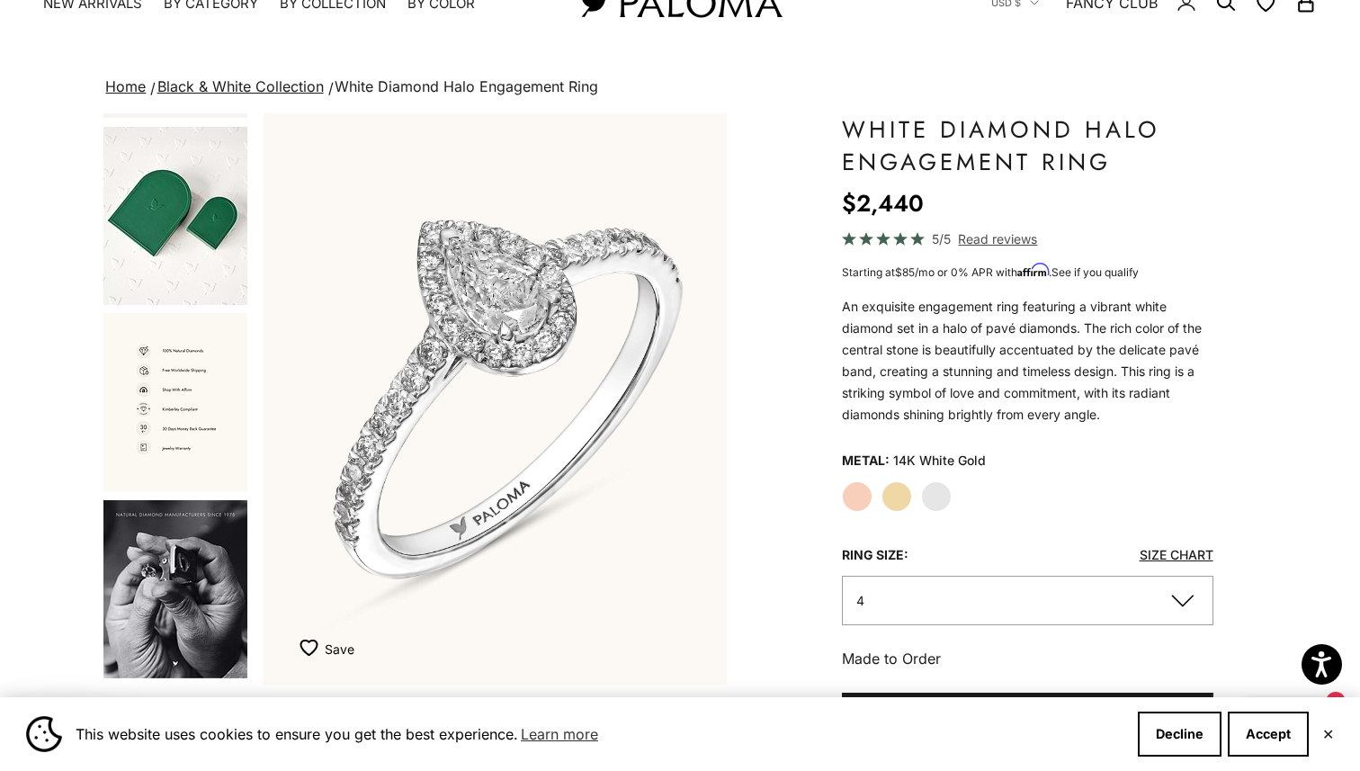
click at [172, 597] on img "Go to item 13" at bounding box center [175, 589] width 144 height 178
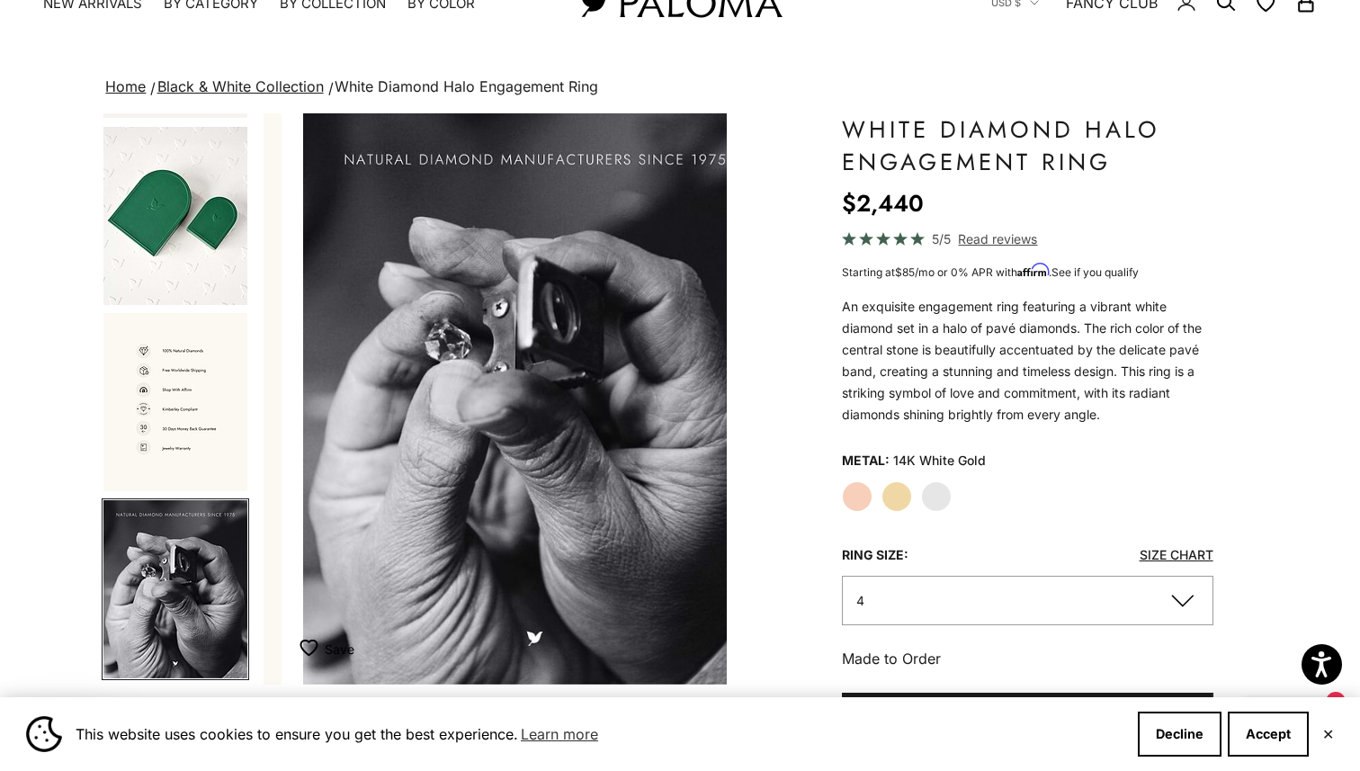
scroll to position [0, 2904]
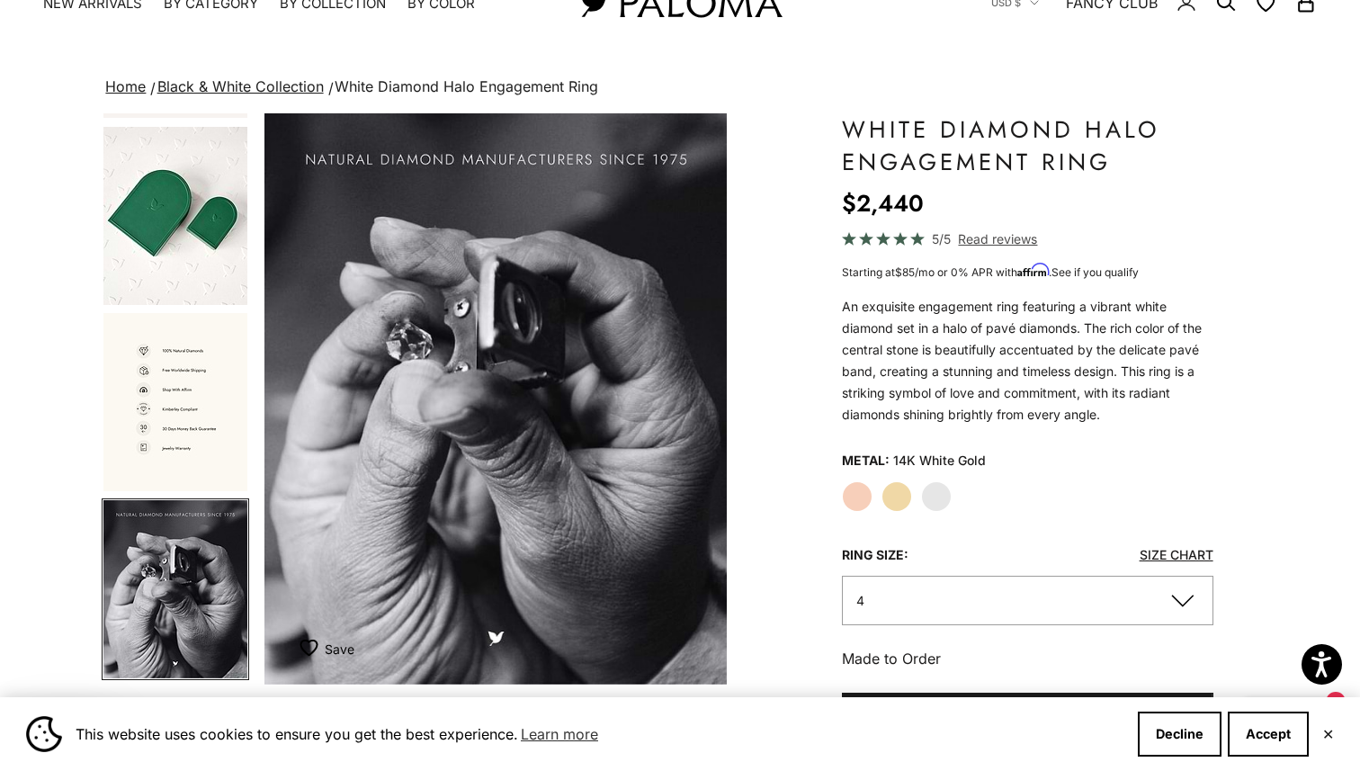
click at [186, 443] on img "Go to item 12" at bounding box center [175, 402] width 144 height 178
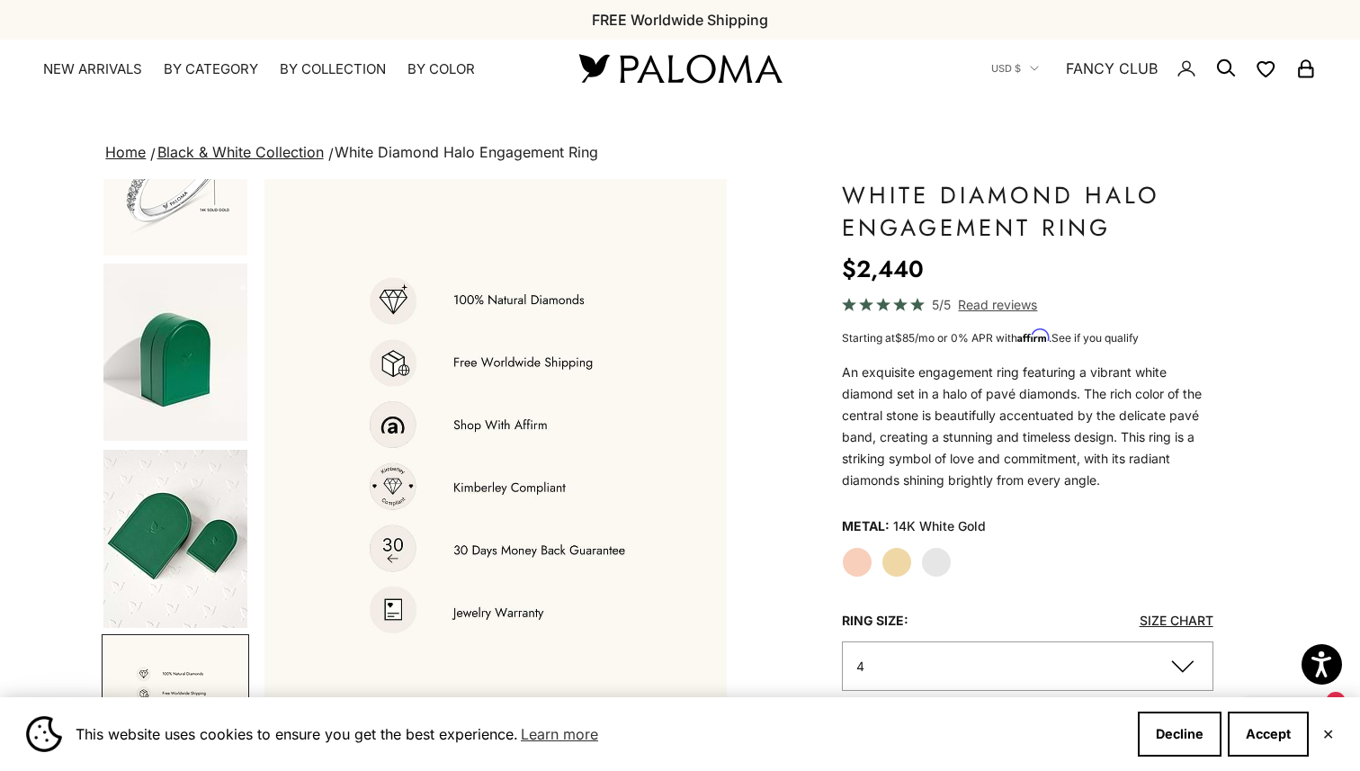
scroll to position [0, 0]
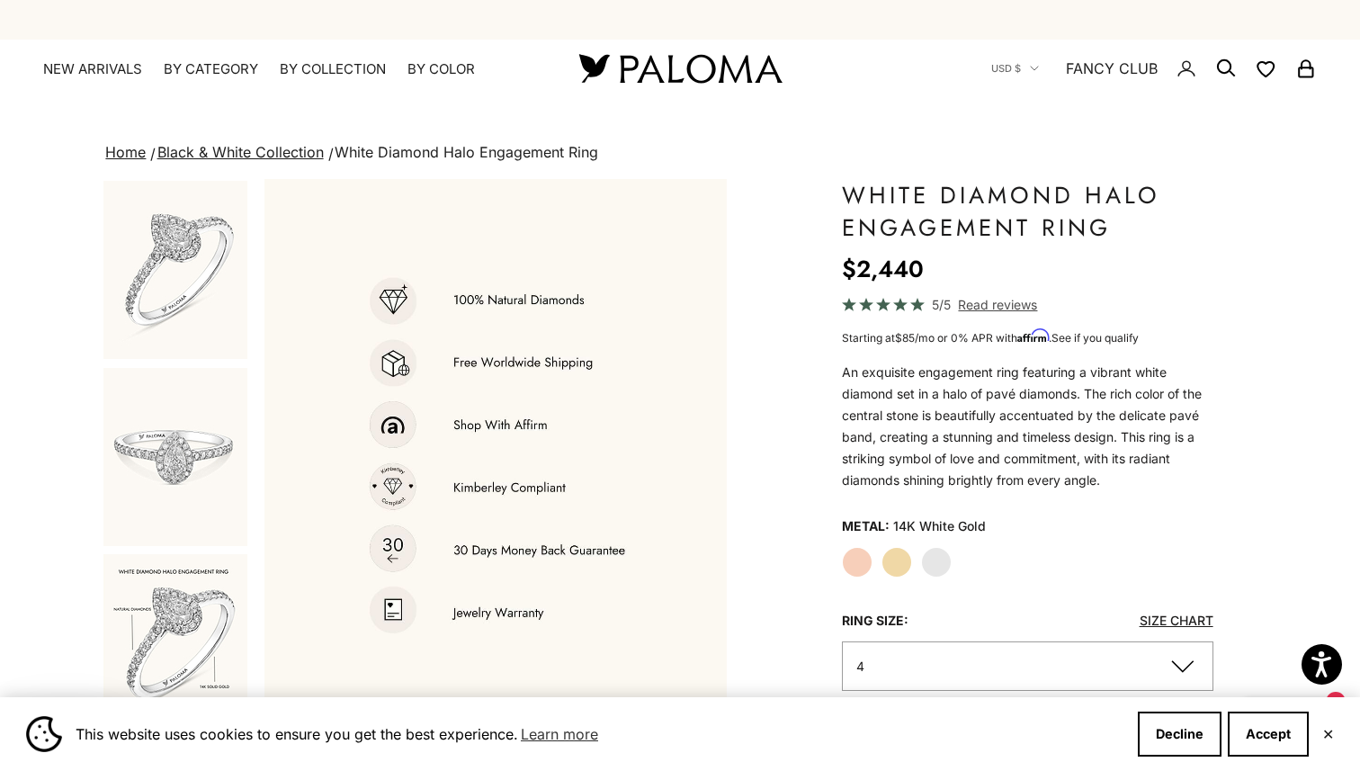
click at [225, 256] on img "Go to item 2" at bounding box center [175, 270] width 144 height 178
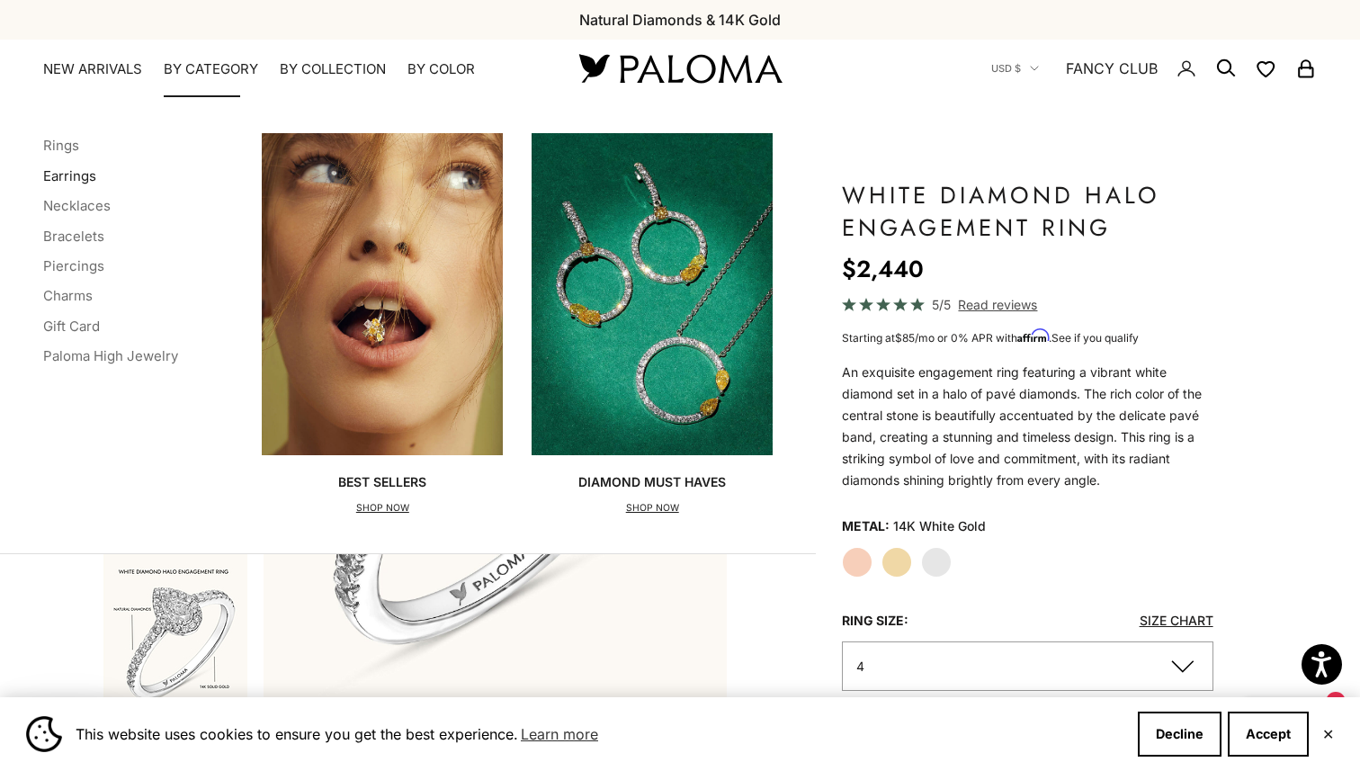
click at [91, 175] on link "Earrings" at bounding box center [69, 175] width 53 height 17
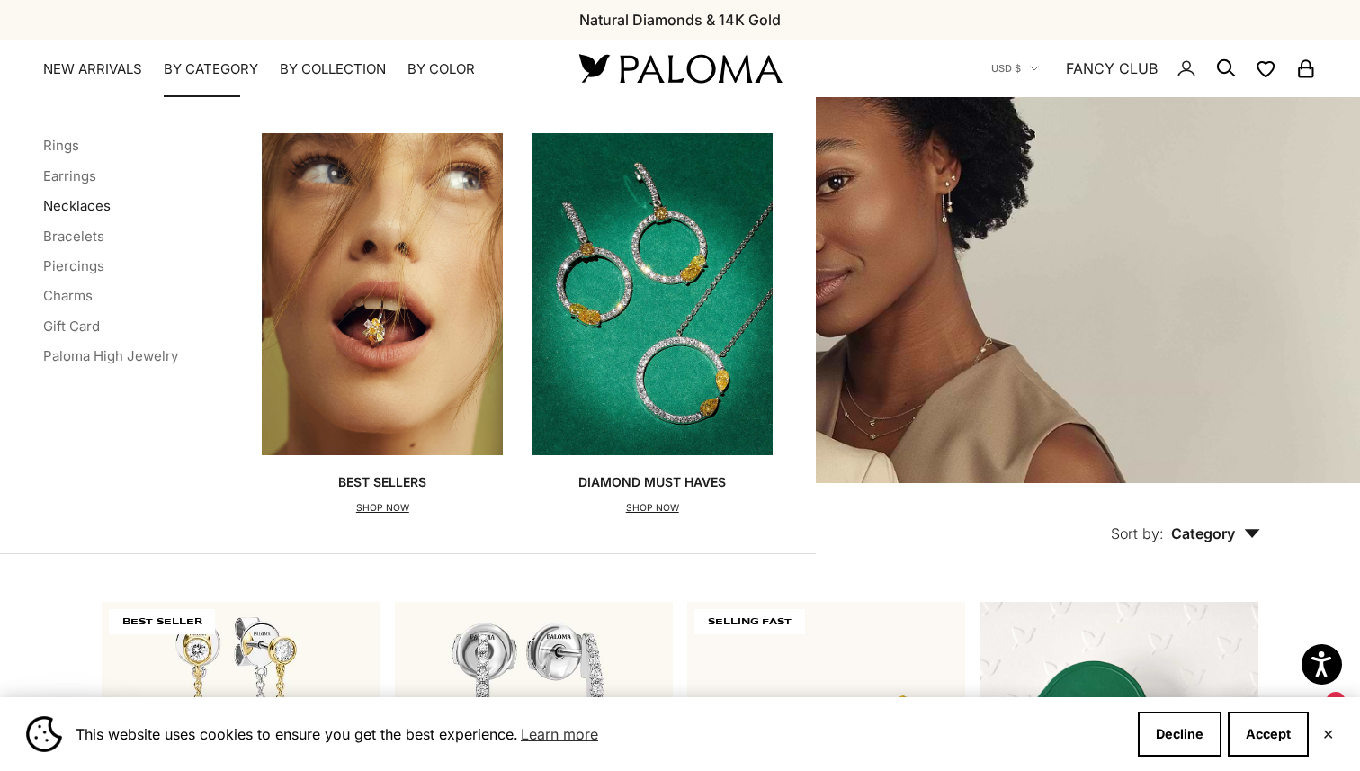
click at [97, 203] on link "Necklaces" at bounding box center [76, 205] width 67 height 17
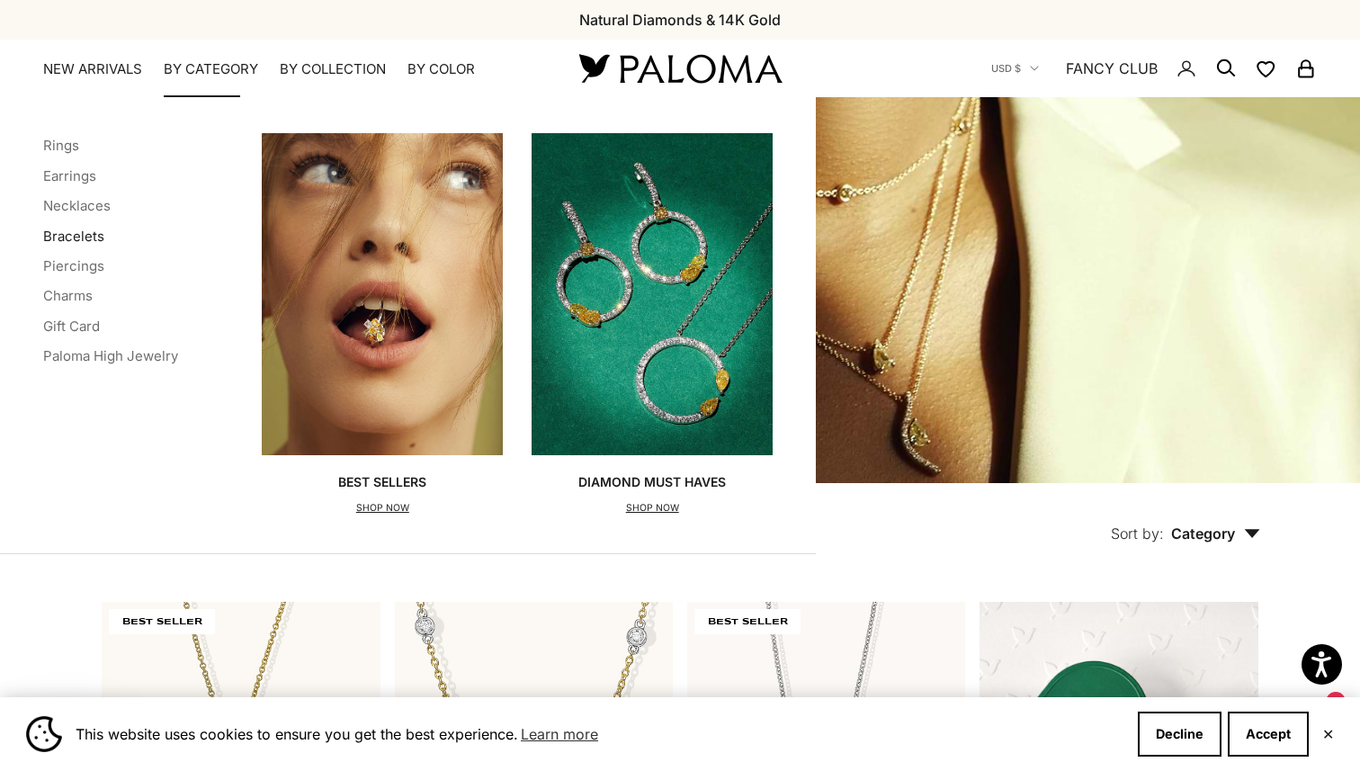
click at [72, 235] on link "Bracelets" at bounding box center [73, 236] width 61 height 17
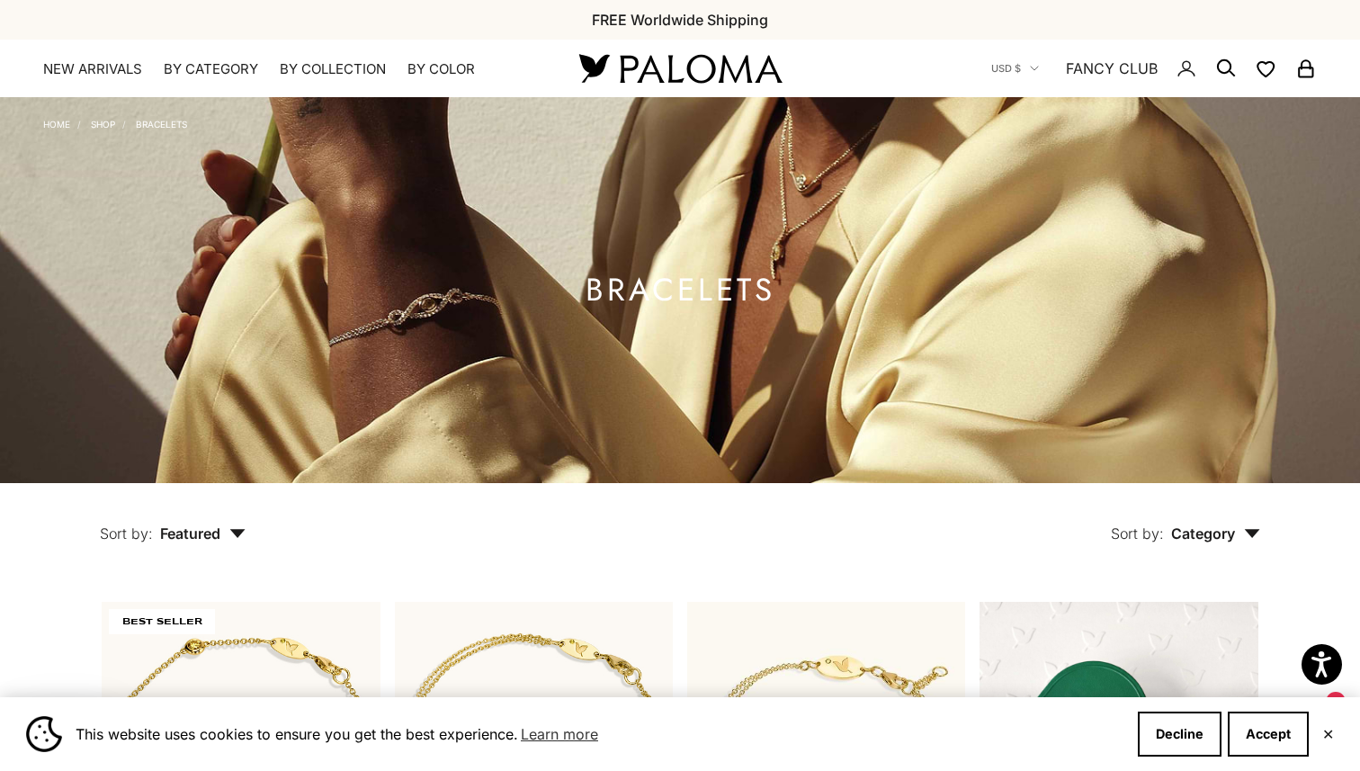
click at [1109, 64] on link "FANCY CLUB" at bounding box center [1112, 68] width 92 height 23
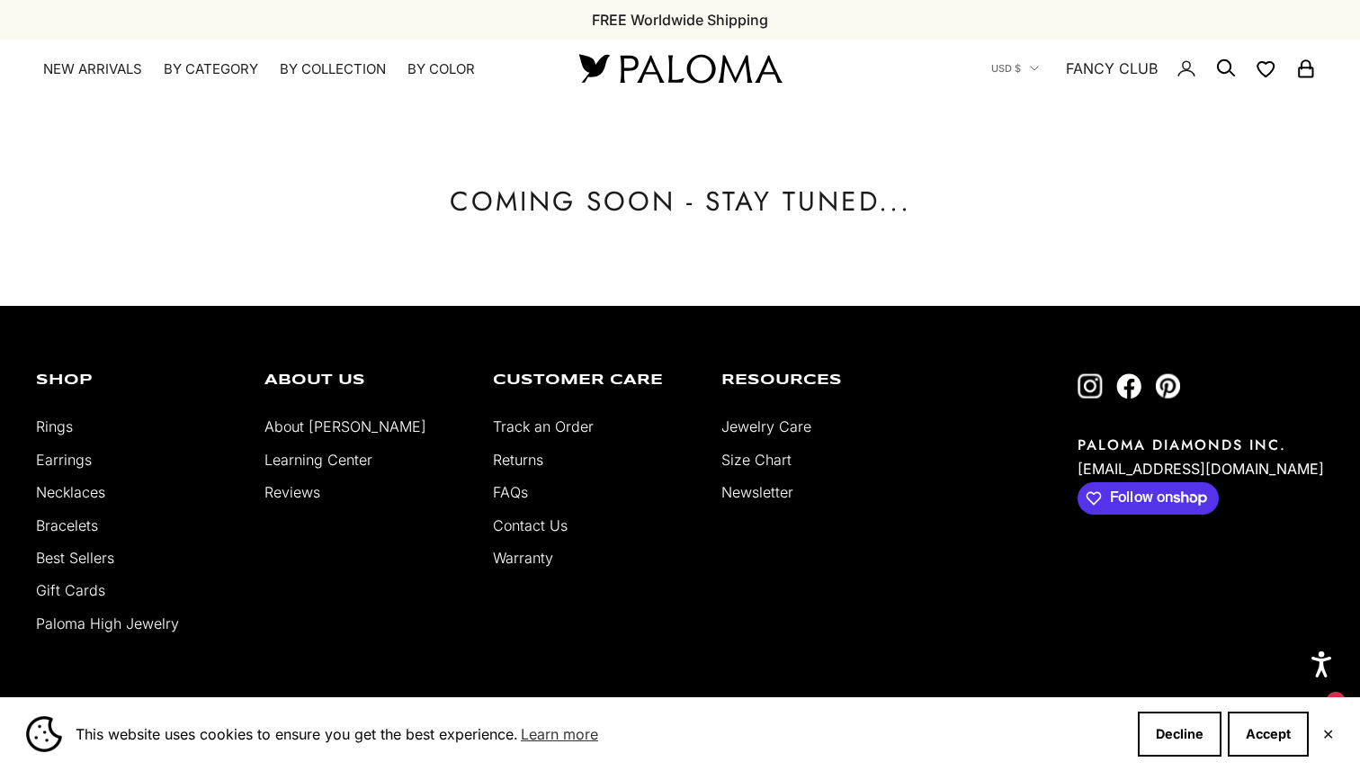
click at [677, 69] on img at bounding box center [680, 68] width 216 height 38
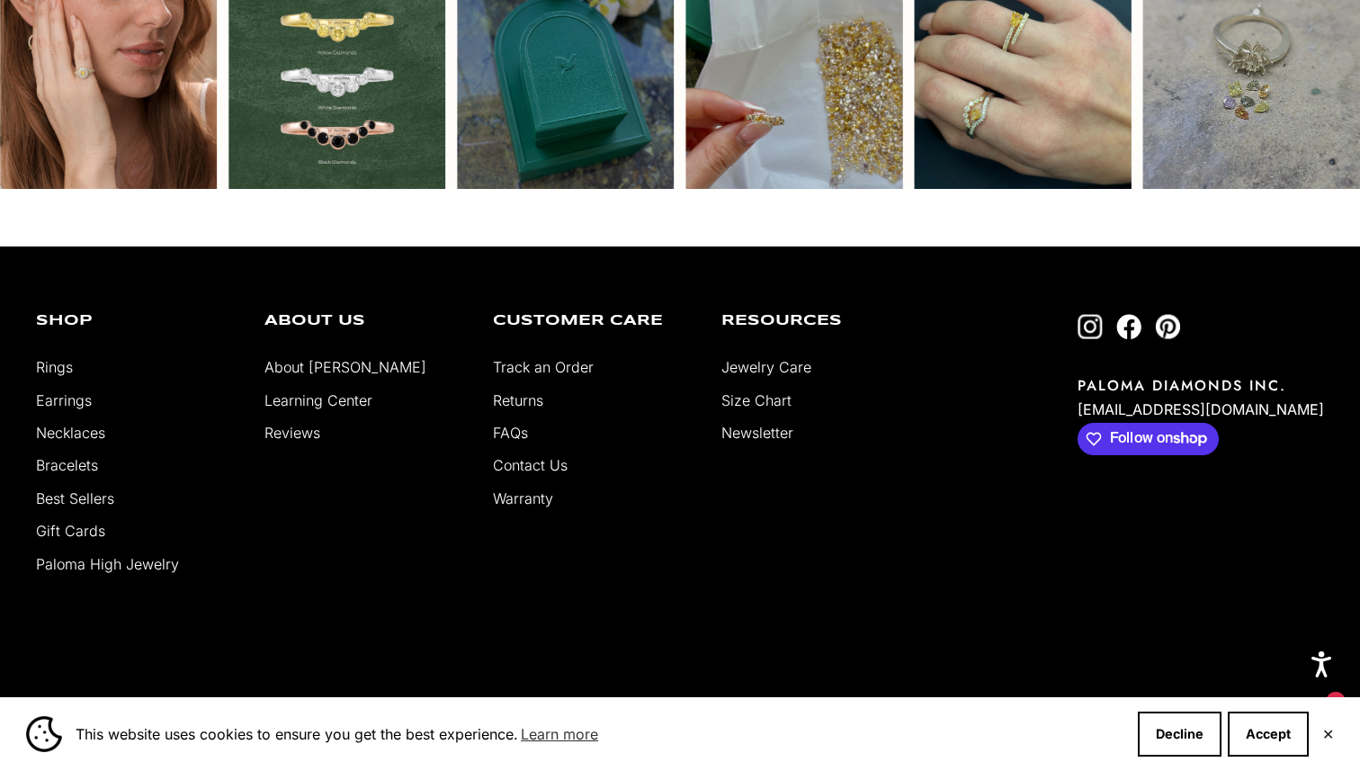
scroll to position [4751, 0]
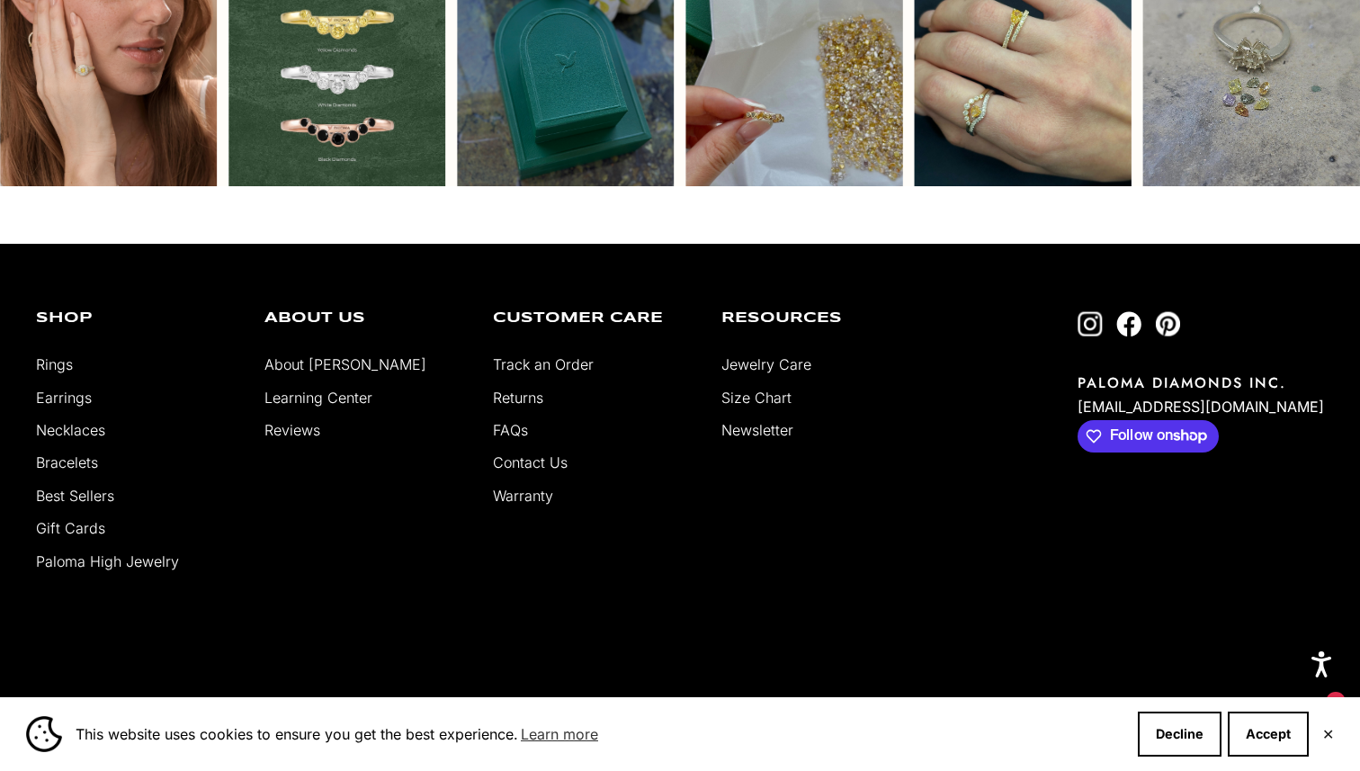
click at [113, 552] on link "Paloma High Jewelry" at bounding box center [107, 561] width 143 height 18
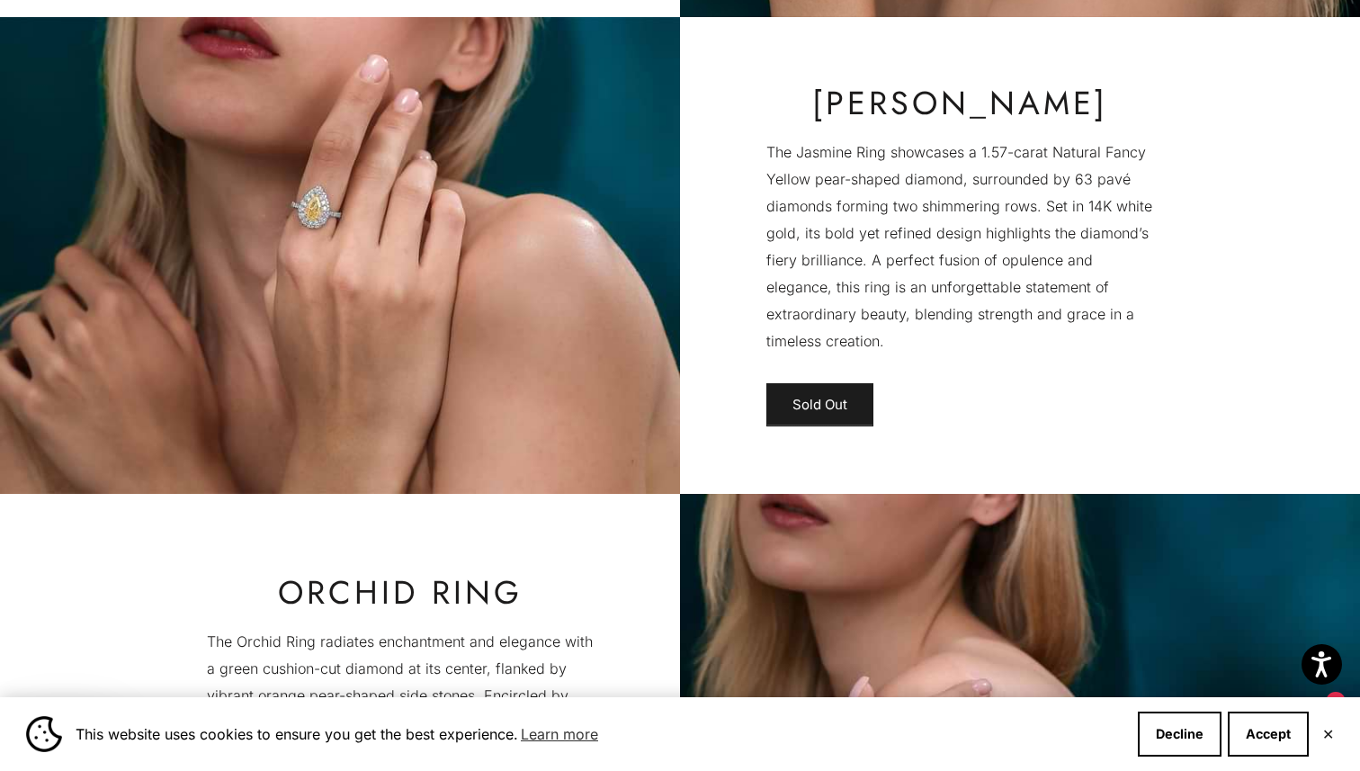
scroll to position [3786, 0]
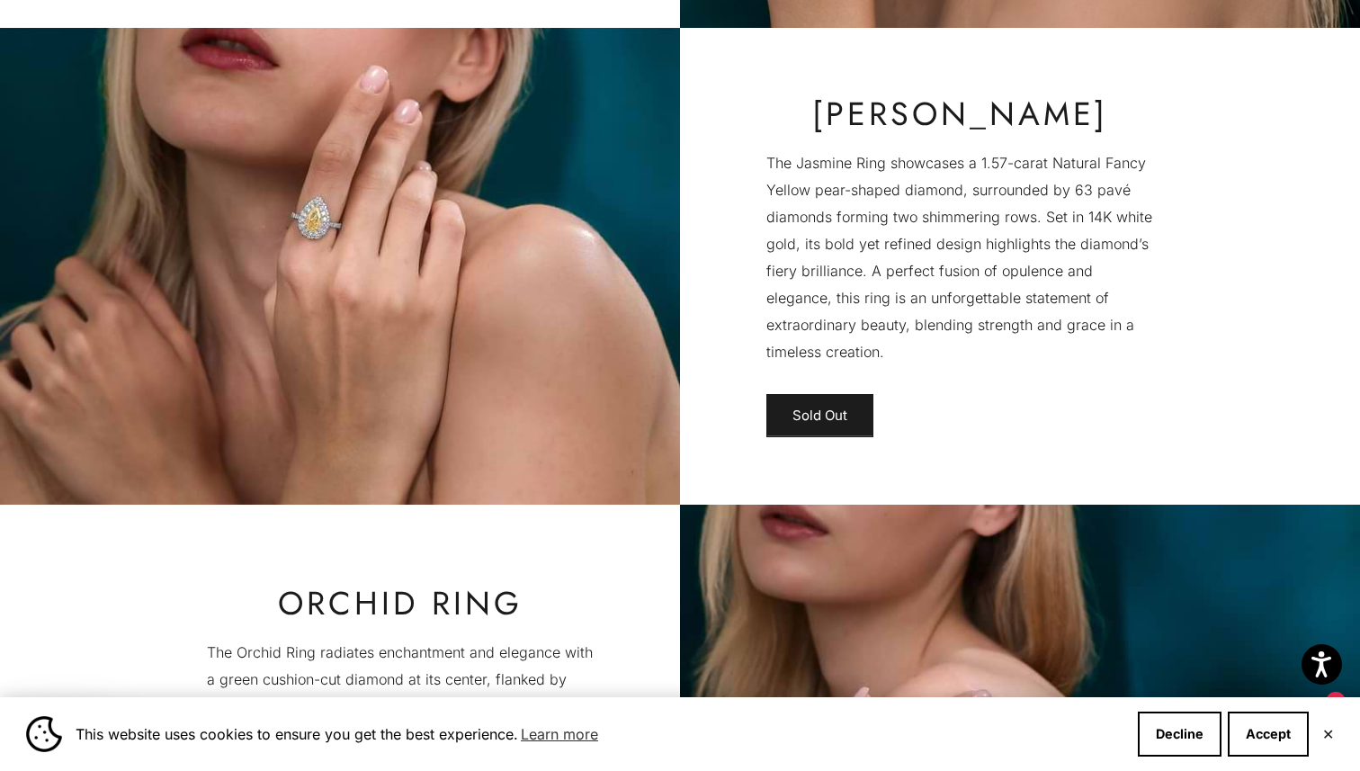
click at [155, 489] on img at bounding box center [340, 266] width 680 height 476
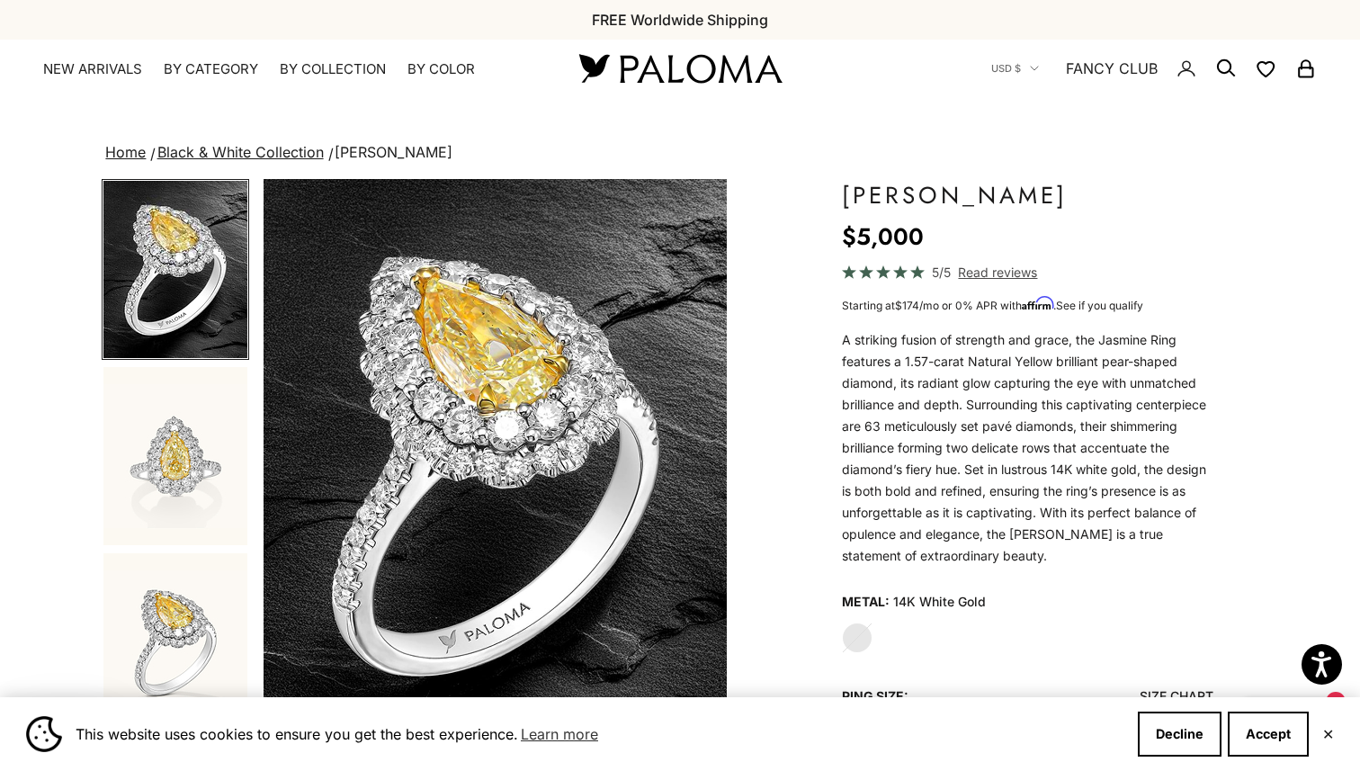
click at [202, 297] on img "Go to item 1" at bounding box center [175, 269] width 144 height 177
click at [228, 446] on img "Go to item 2" at bounding box center [175, 456] width 144 height 178
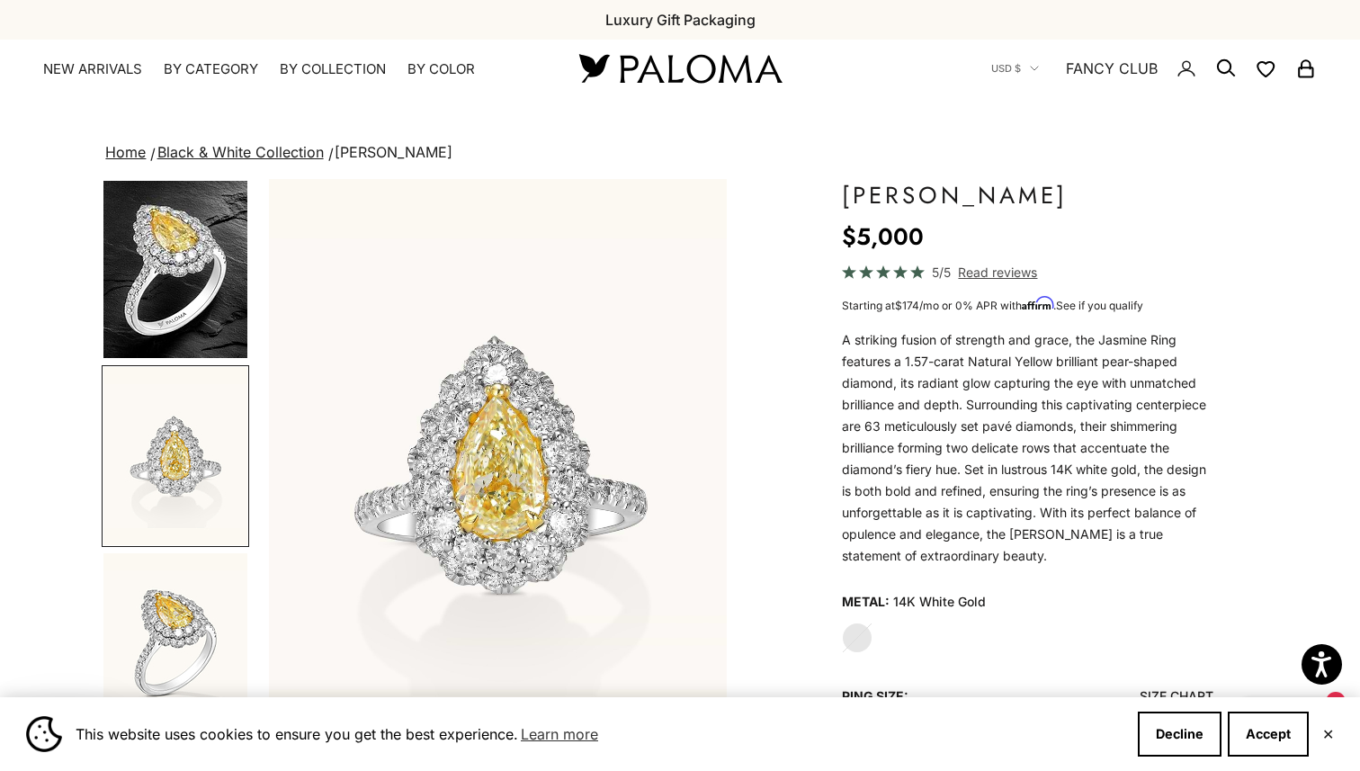
scroll to position [0, 484]
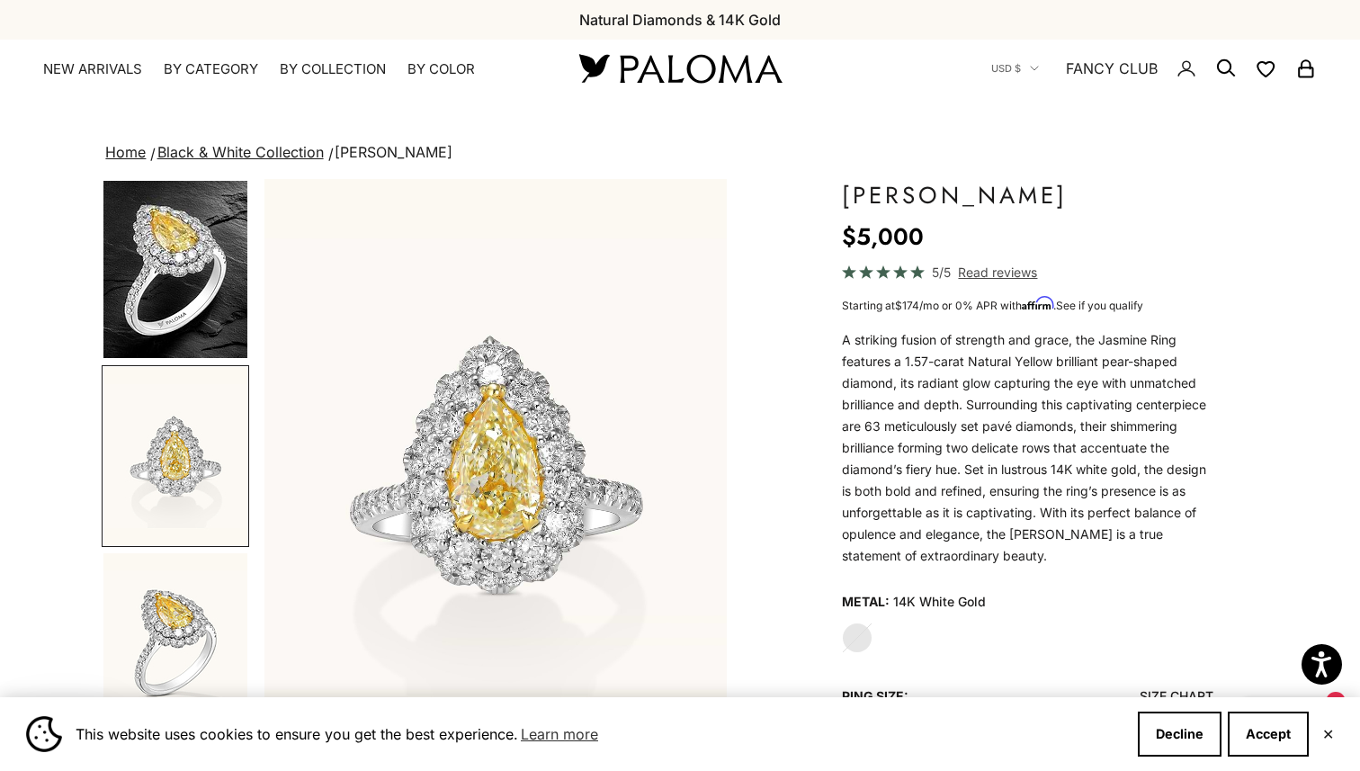
click at [162, 650] on img "Go to item 3" at bounding box center [175, 642] width 144 height 178
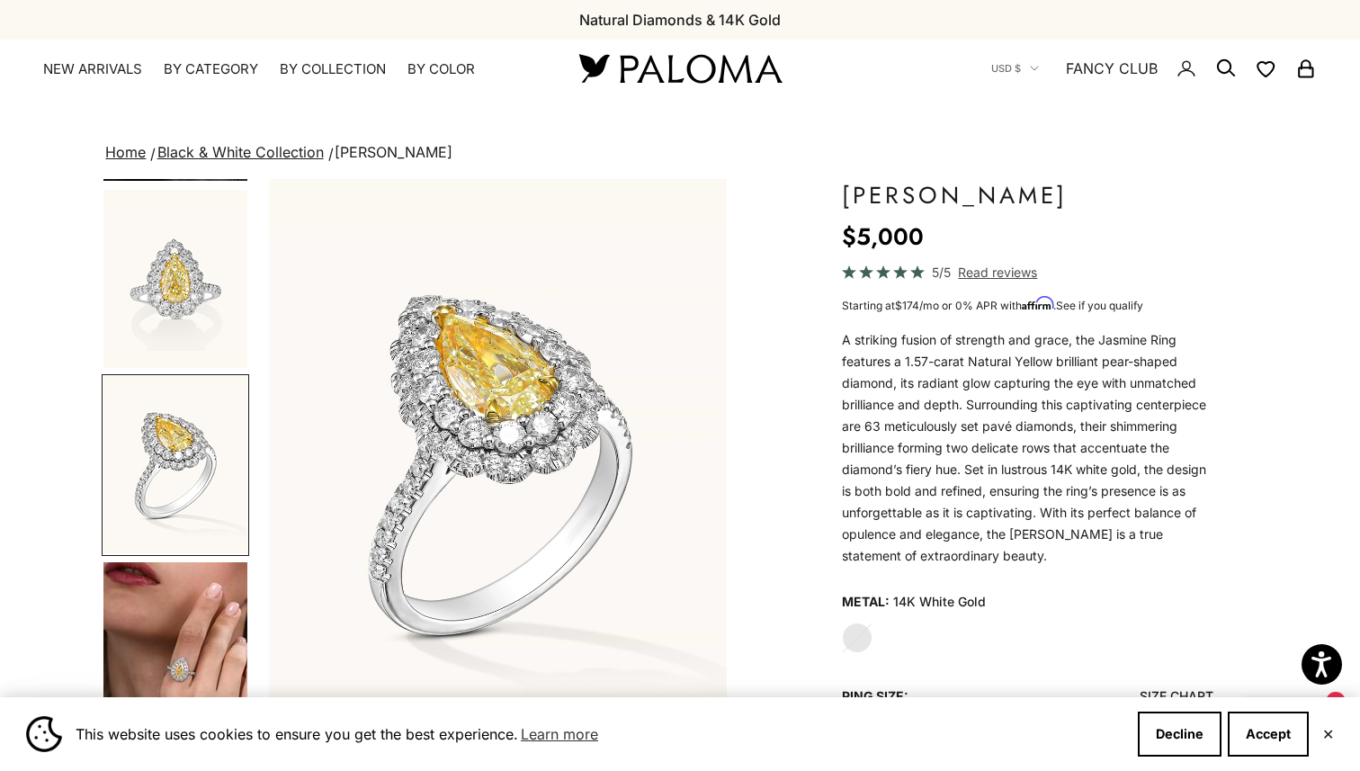
scroll to position [0, 968]
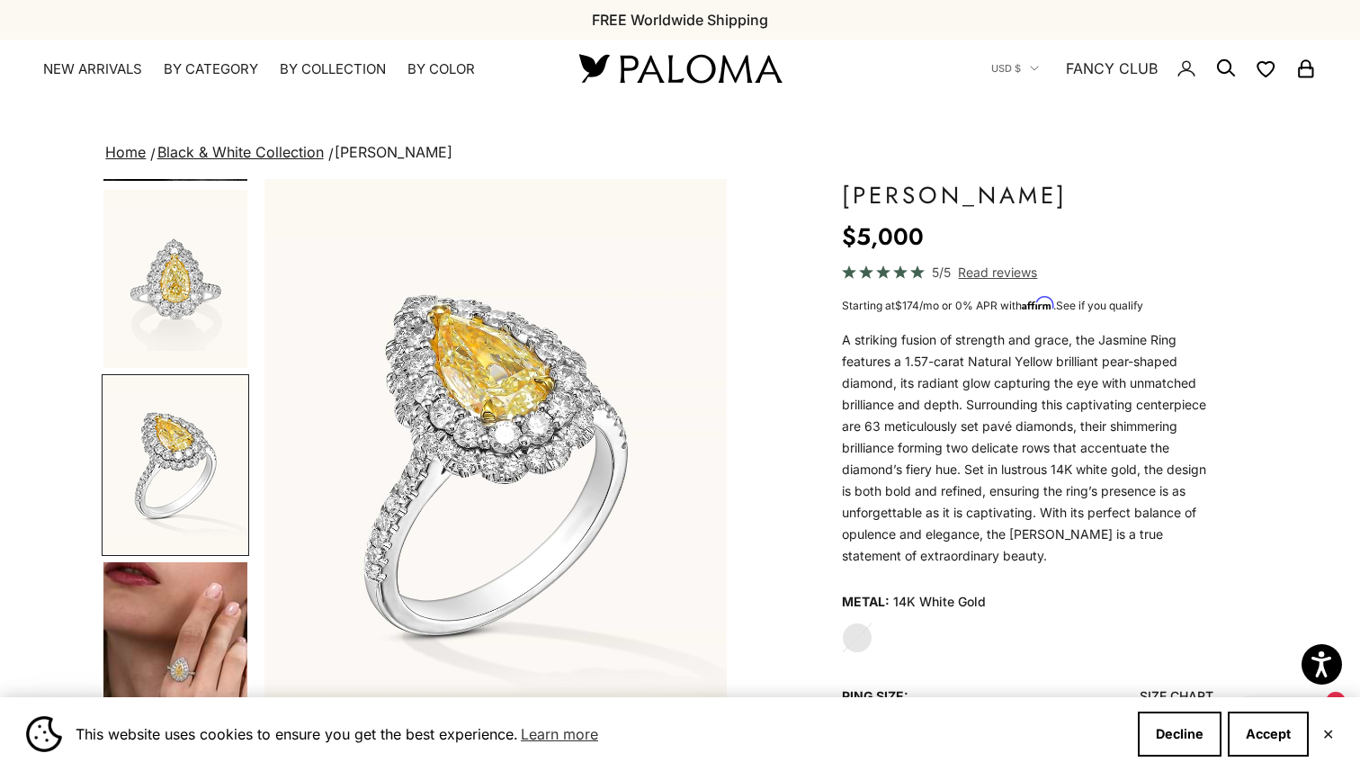
click at [161, 651] on img "Go to item 4" at bounding box center [175, 651] width 144 height 178
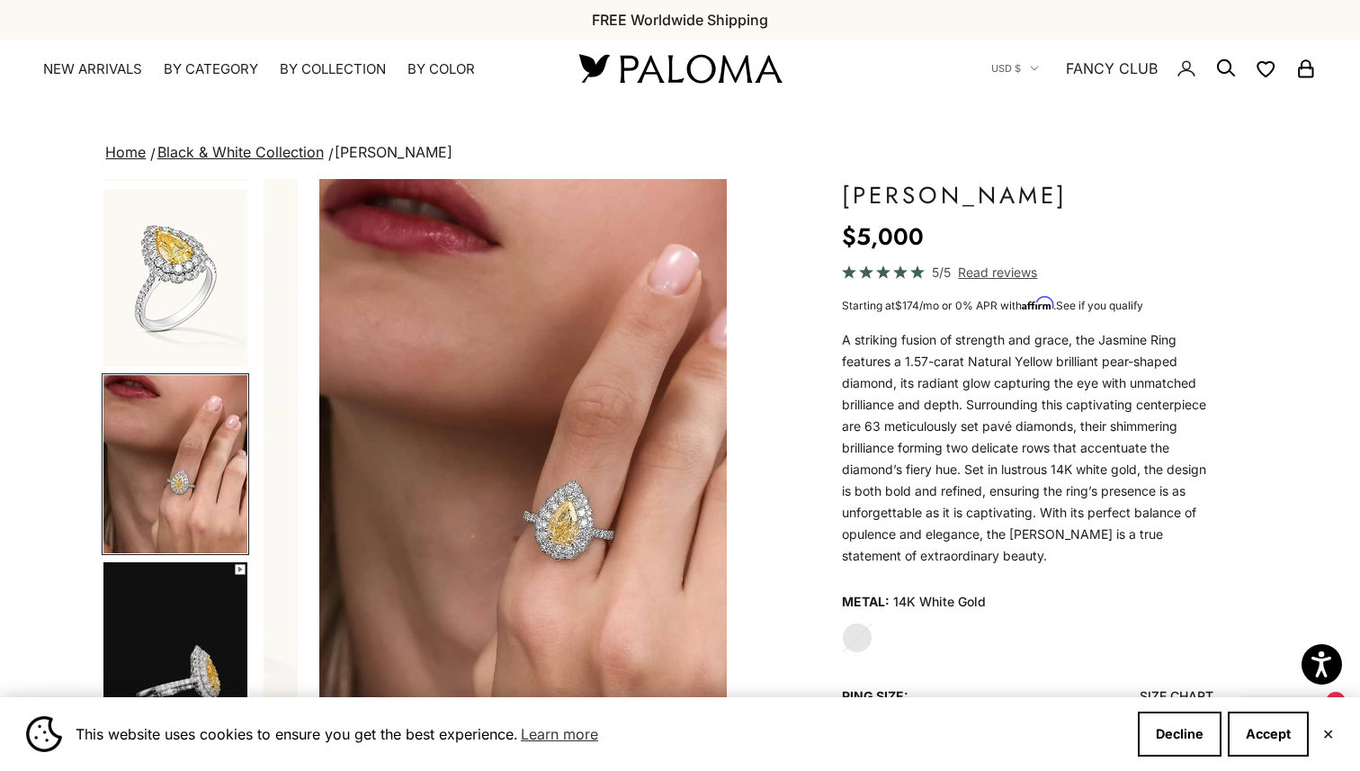
scroll to position [0, 1452]
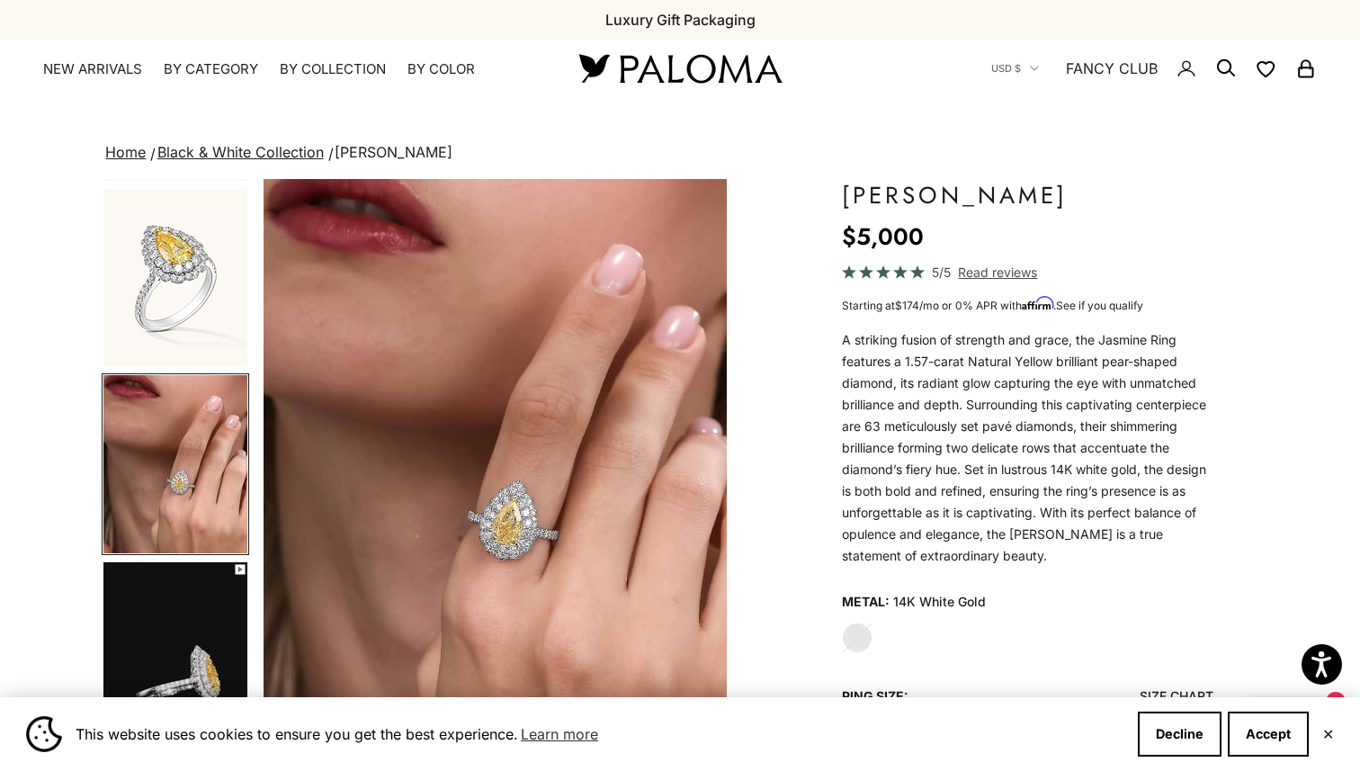
click at [523, 537] on img "Item 4 of 10" at bounding box center [494, 464] width 462 height 571
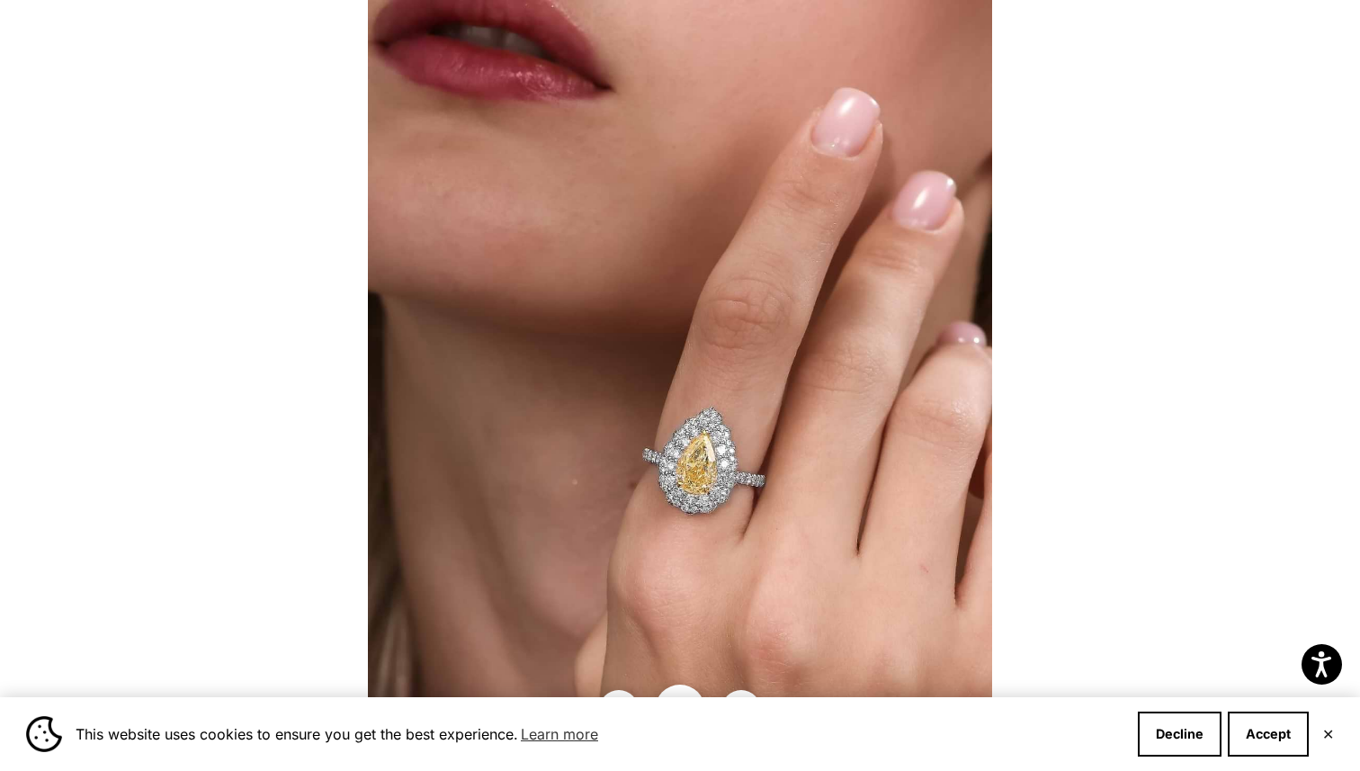
click at [704, 468] on img at bounding box center [680, 385] width 624 height 771
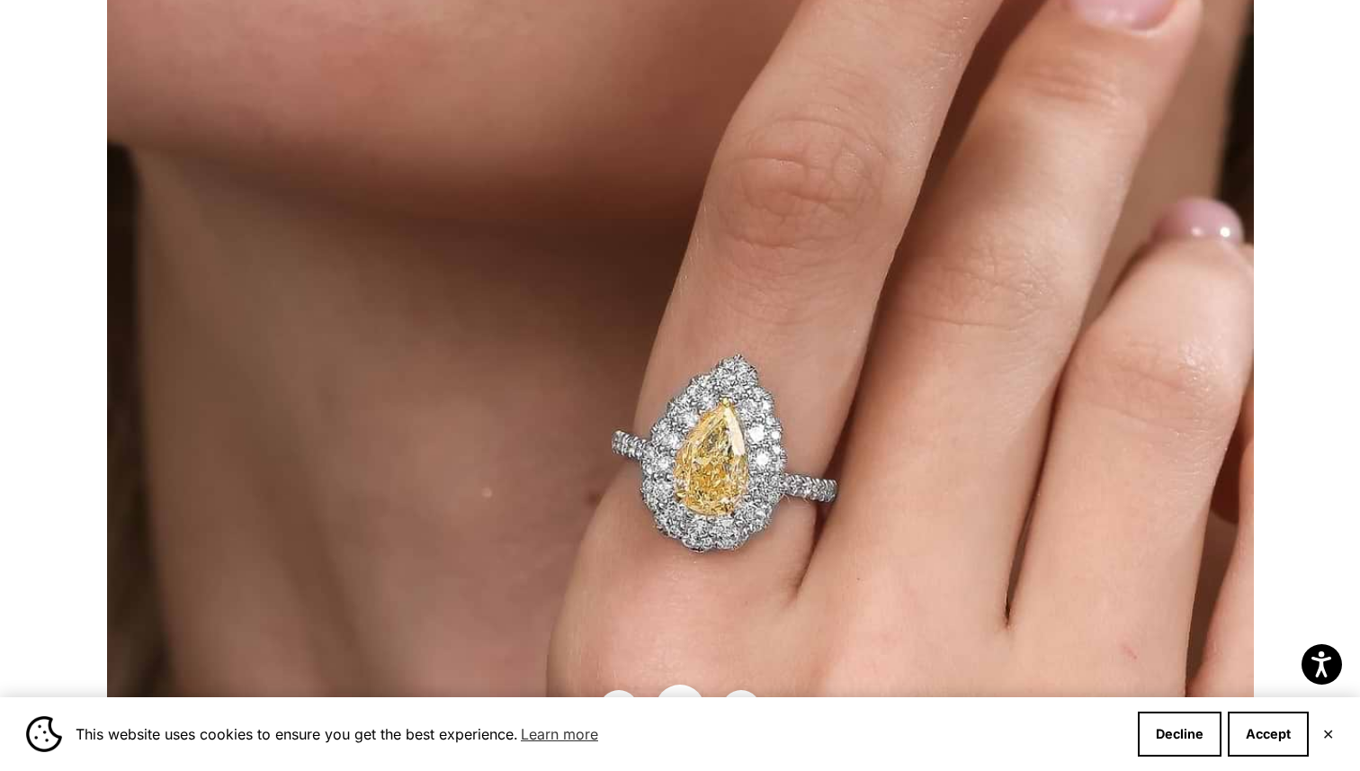
click at [704, 468] on img at bounding box center [680, 315] width 1147 height 1416
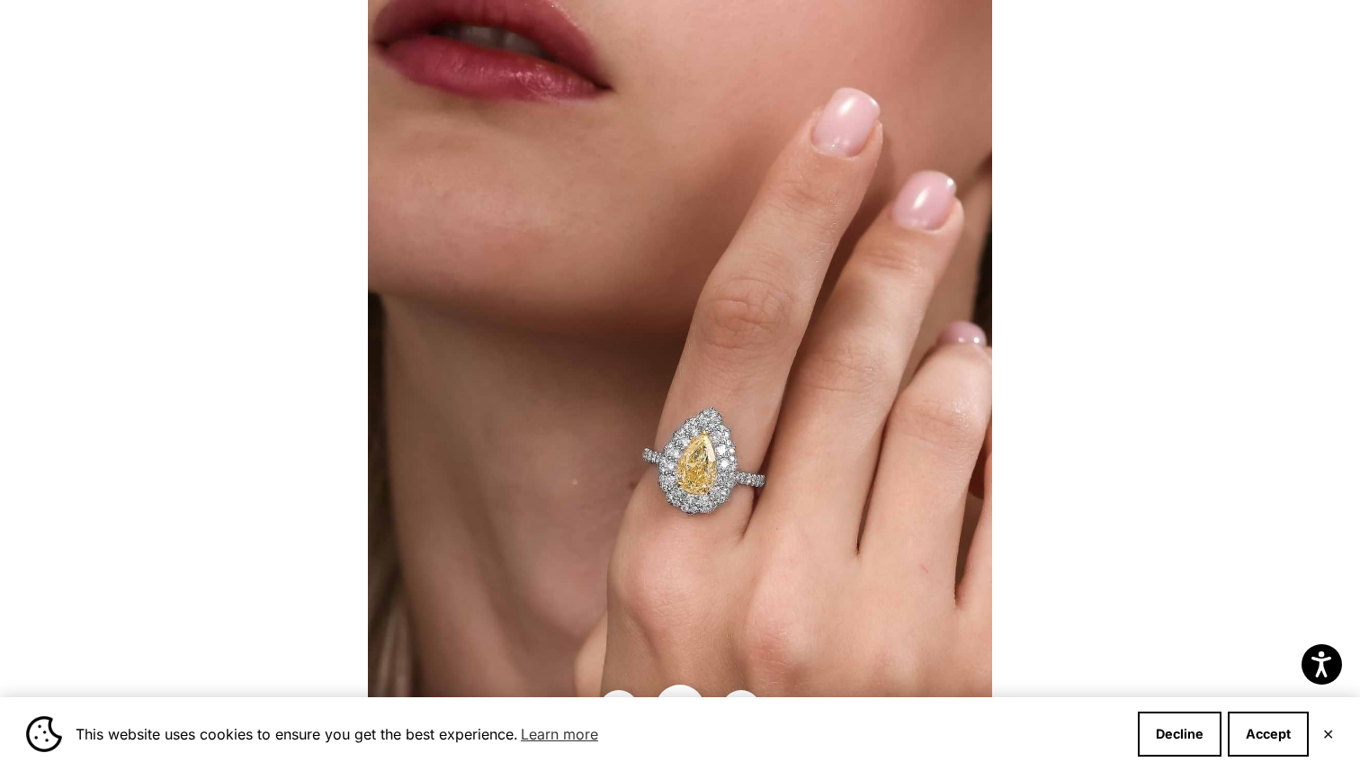
click at [704, 469] on img at bounding box center [680, 385] width 624 height 771
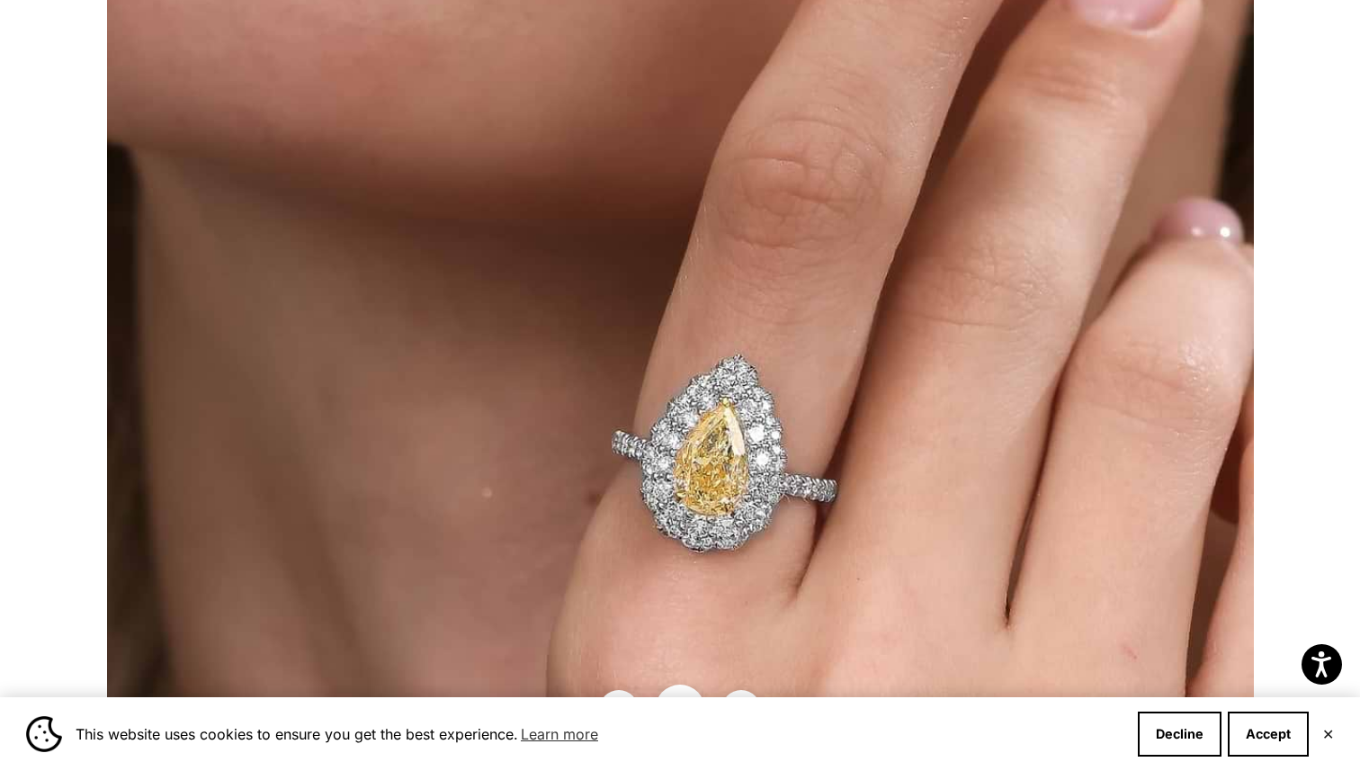
click at [66, 549] on div at bounding box center [680, 385] width 1360 height 771
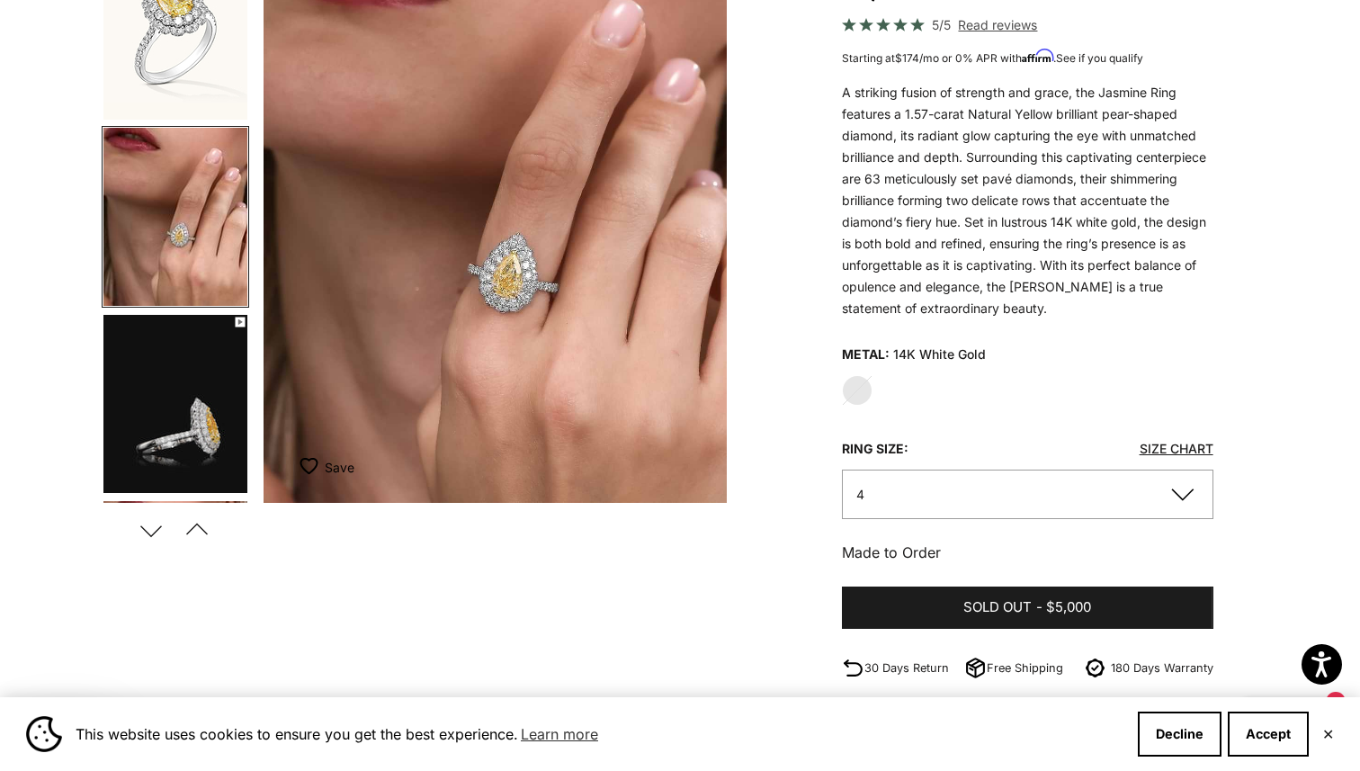
scroll to position [364, 0]
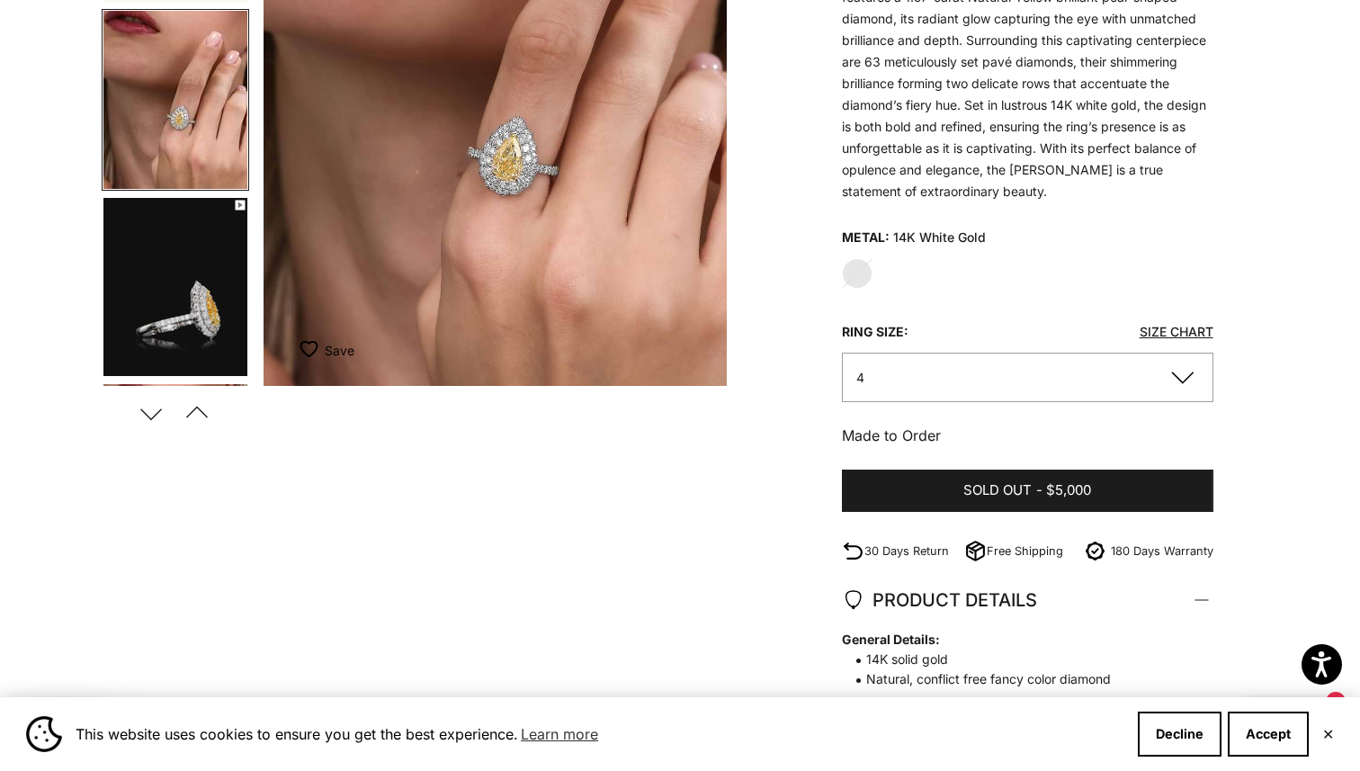
click at [139, 338] on img "Go to item 5" at bounding box center [175, 287] width 144 height 178
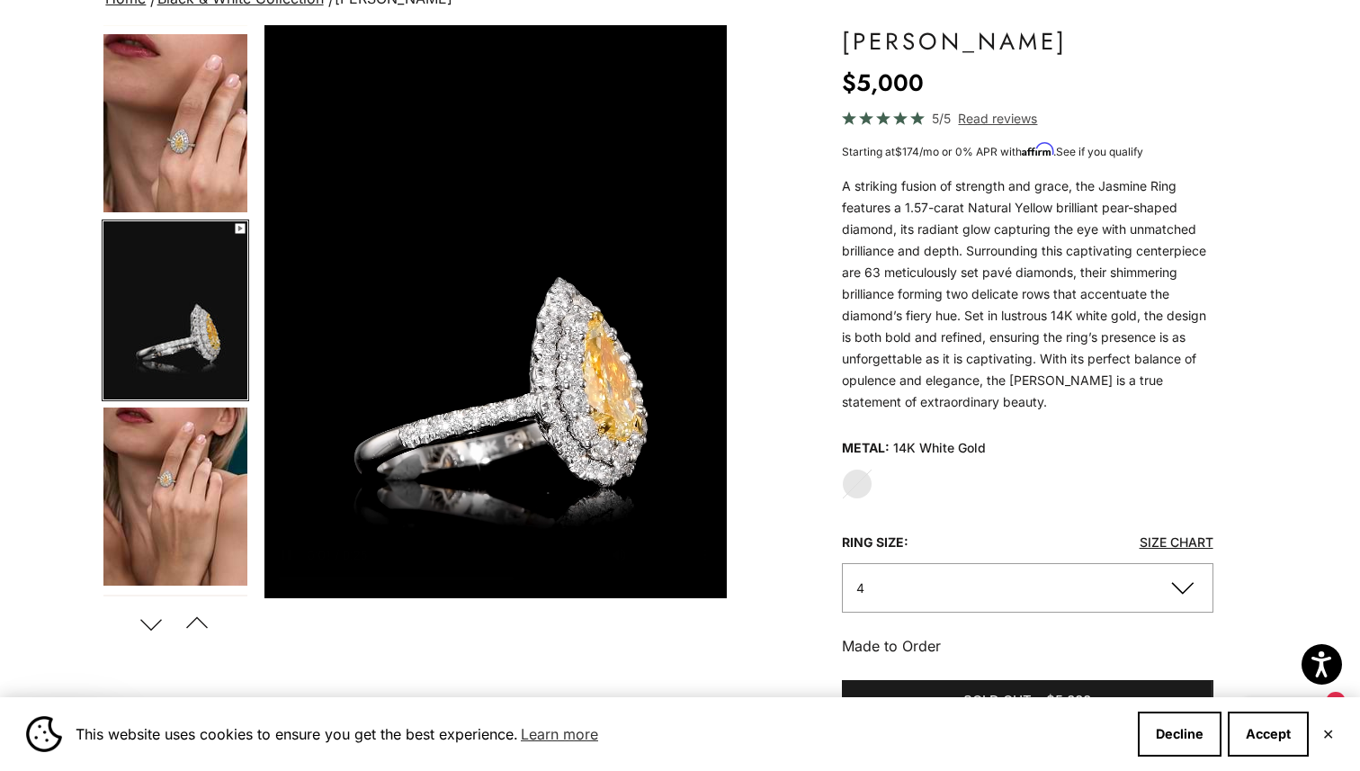
scroll to position [151, 0]
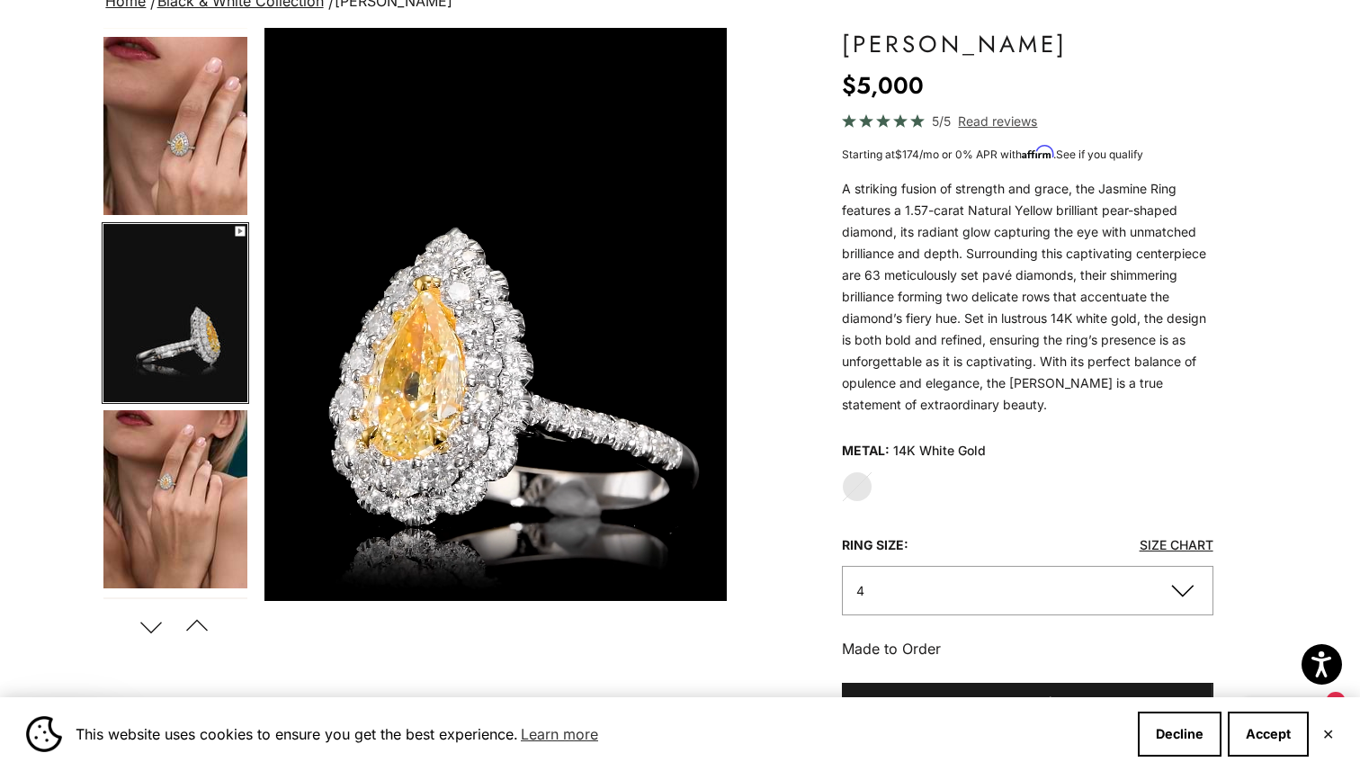
click at [211, 499] on img "Go to item 6" at bounding box center [175, 499] width 144 height 178
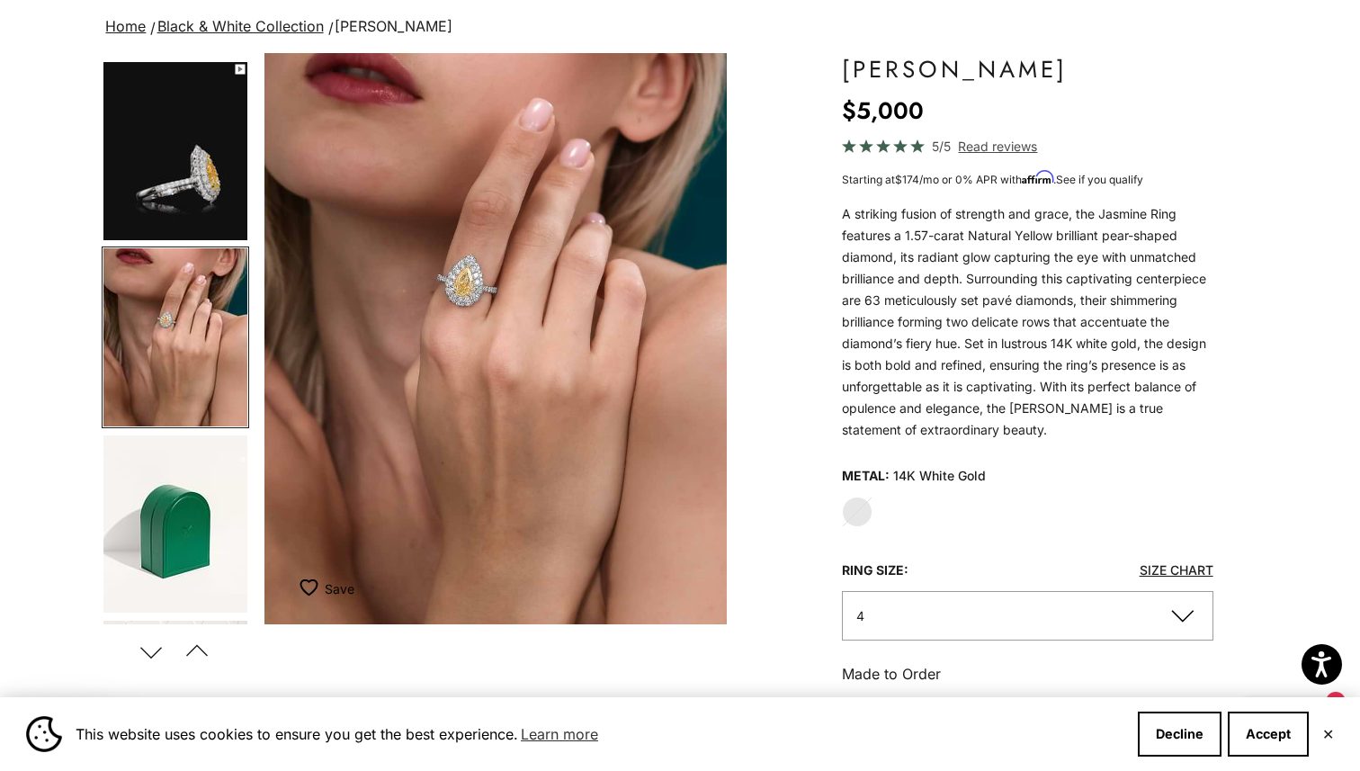
scroll to position [129, 0]
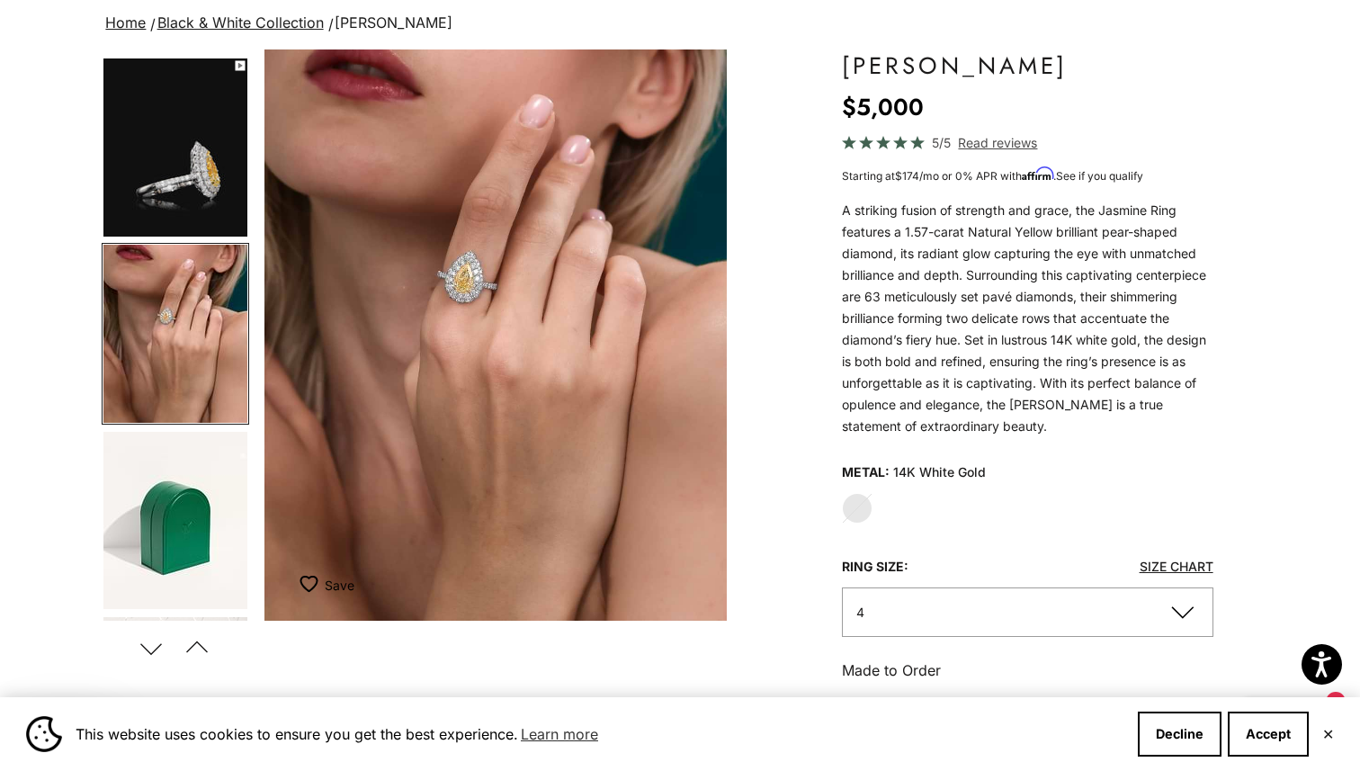
click at [828, 513] on div "Zoom picture Save Add to wishlist Next Previous Go to item 1 Go to item 2 Go to…" at bounding box center [679, 737] width 1155 height 1376
click at [854, 508] on label "White Gold" at bounding box center [857, 508] width 31 height 31
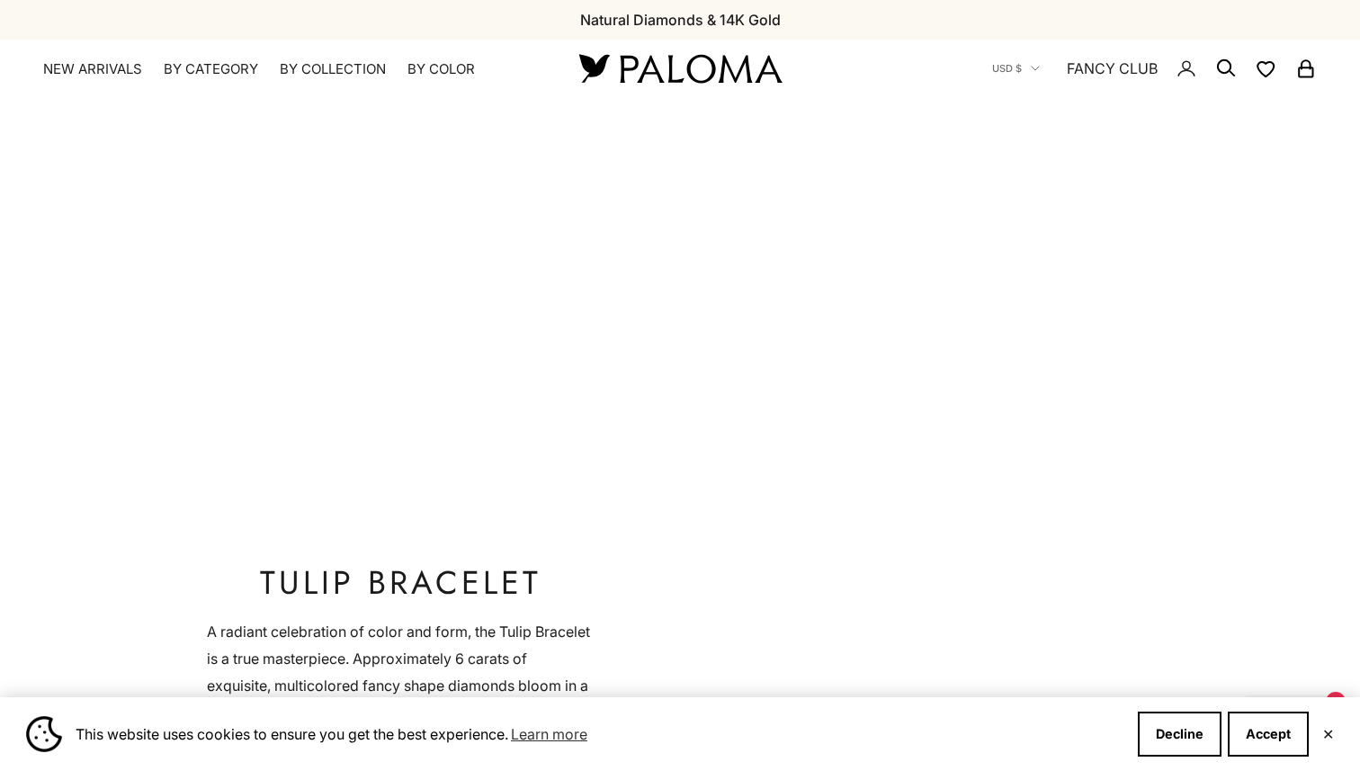
scroll to position [3786, 0]
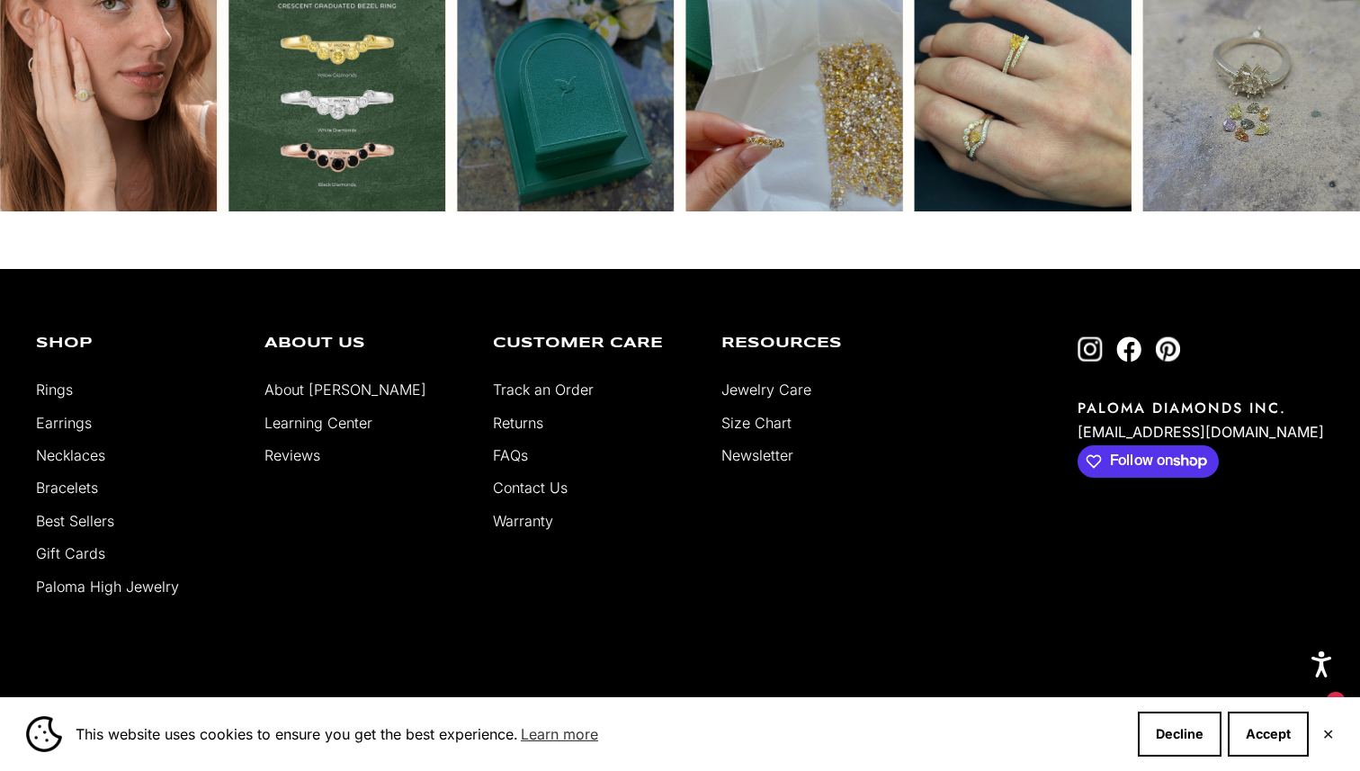
scroll to position [4727, 0]
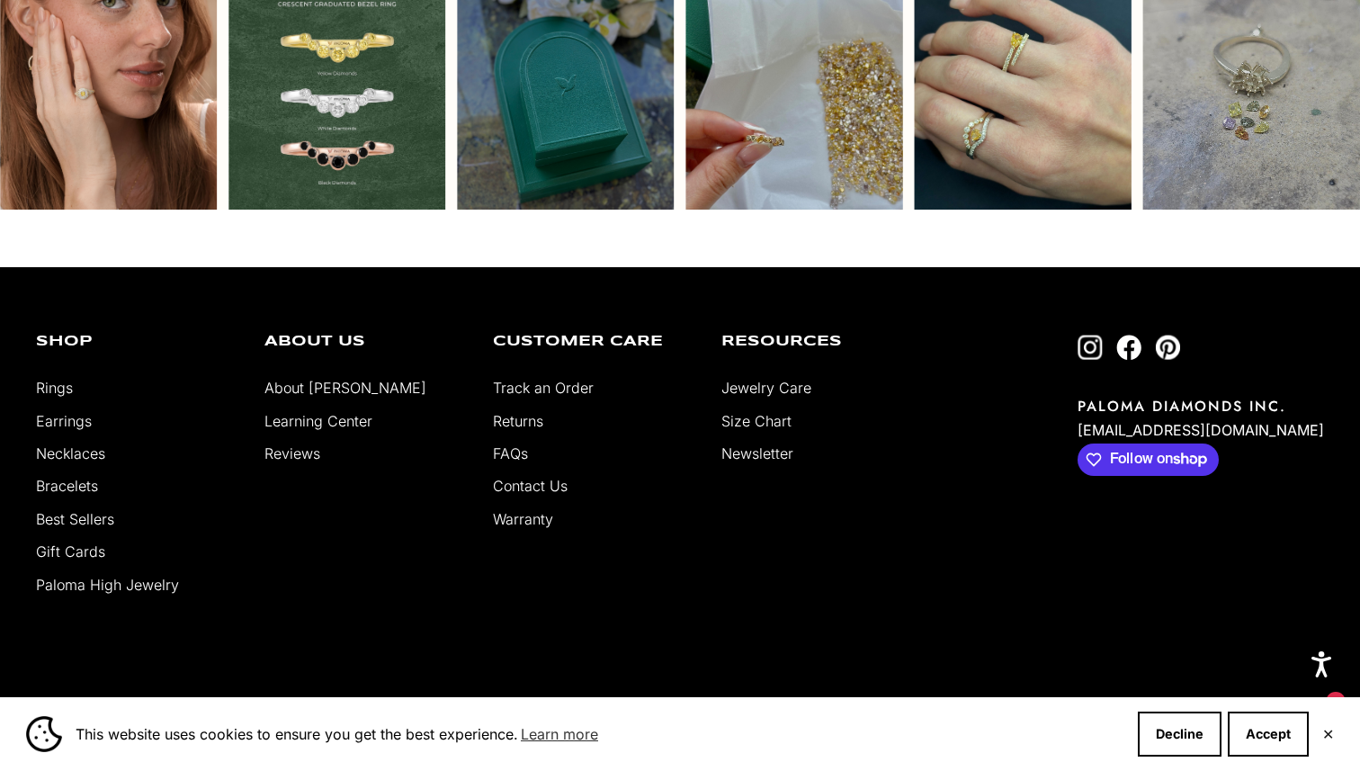
click at [139, 577] on div "Shop Rings Earrings Necklaces Bracelets Best Sellers Gift Cards Paloma High Jew…" at bounding box center [680, 475] width 1288 height 280
click at [139, 575] on link "Paloma High Jewelry" at bounding box center [107, 584] width 143 height 18
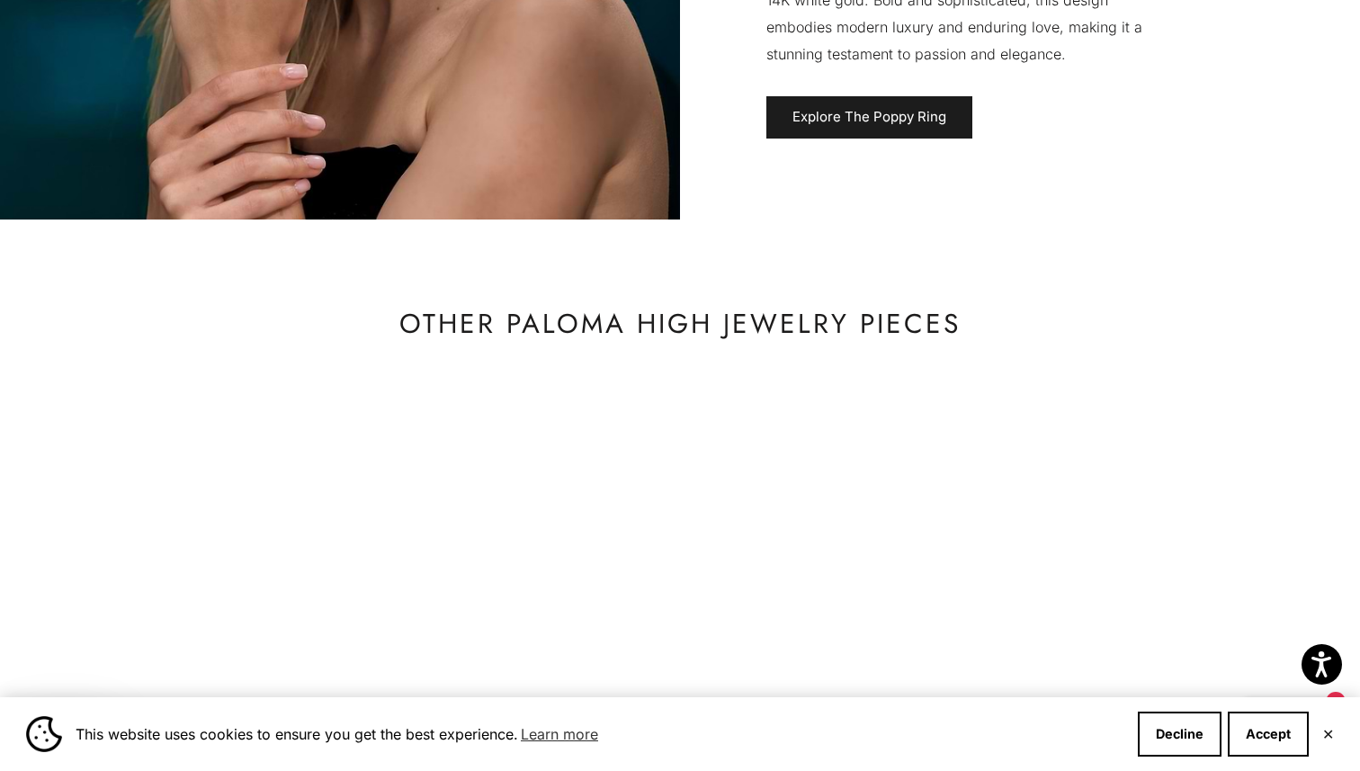
scroll to position [5080, 0]
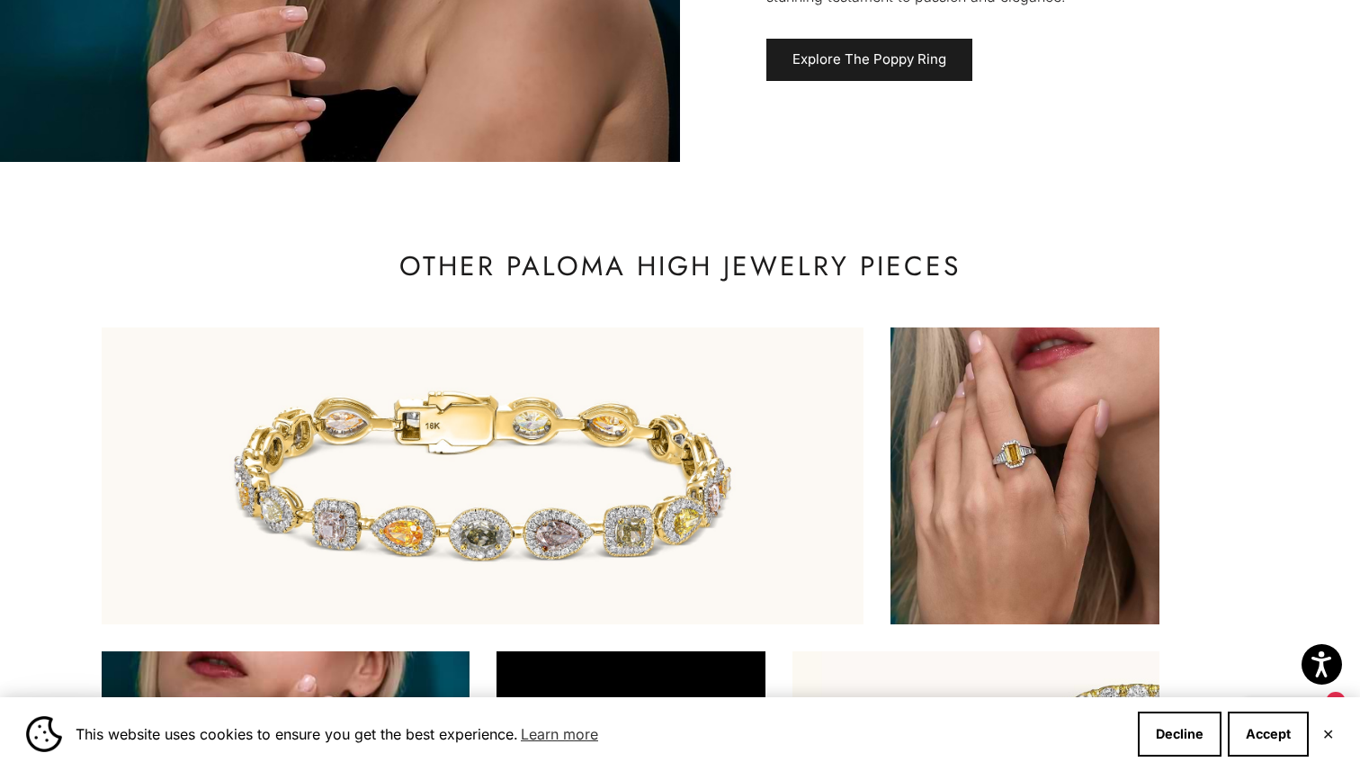
click at [412, 529] on img at bounding box center [483, 475] width 762 height 297
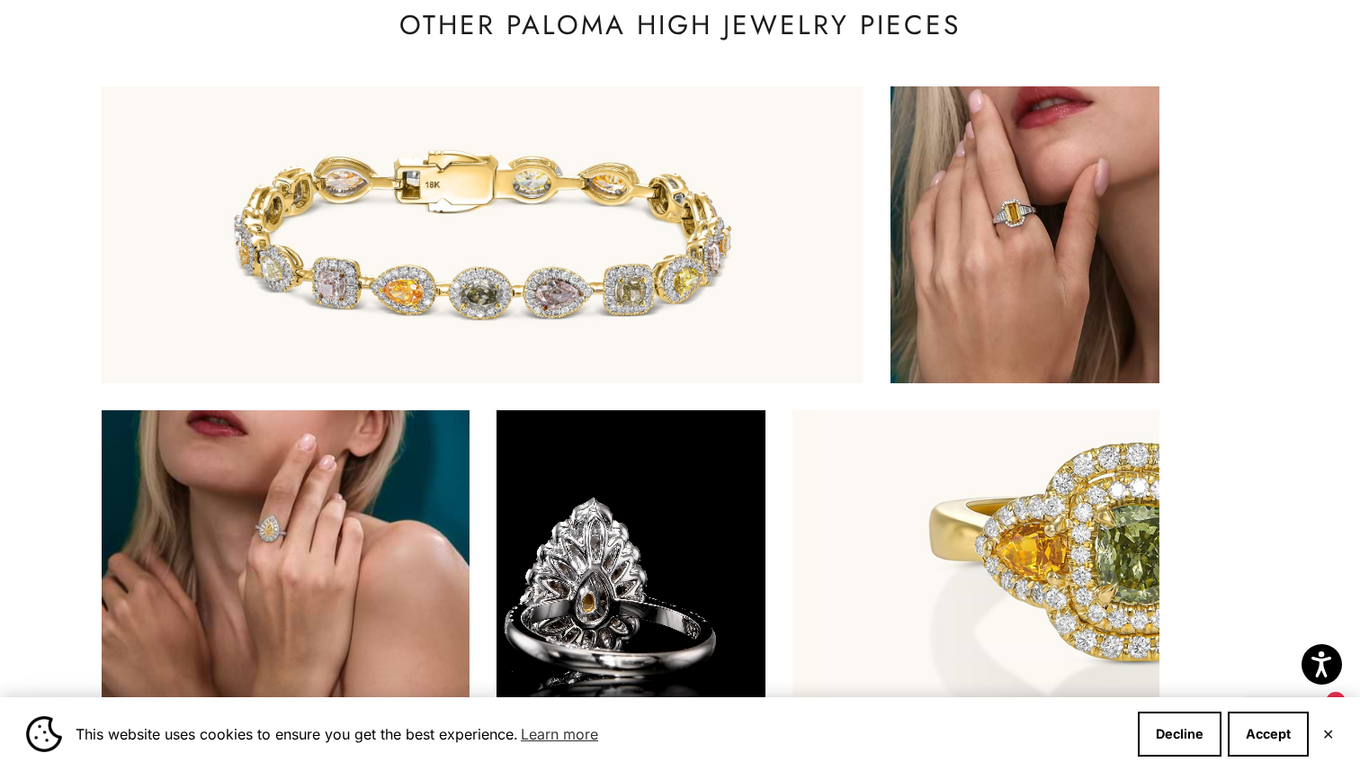
scroll to position [5346, 0]
